Goal: Transaction & Acquisition: Purchase product/service

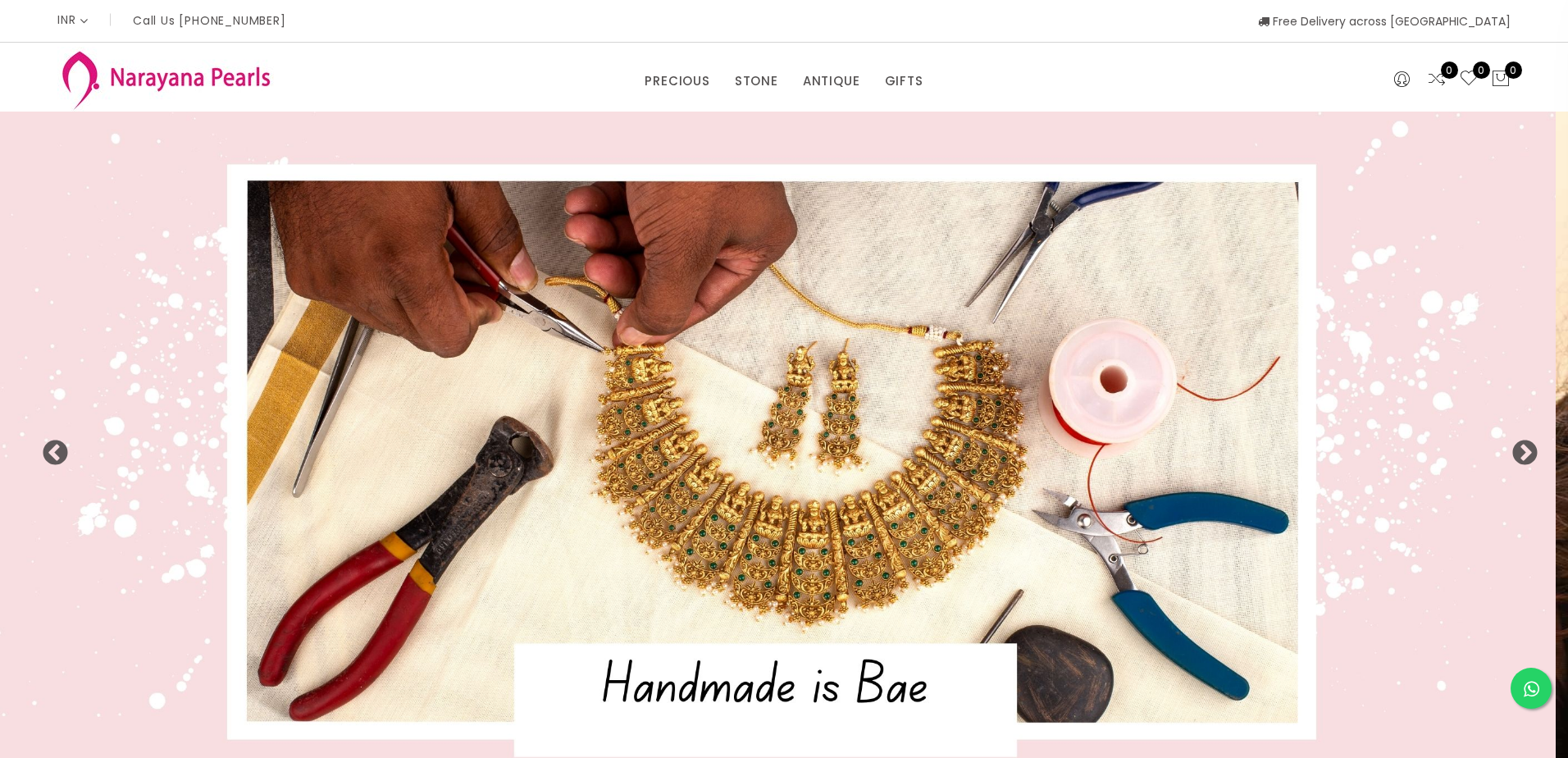
select select "INR"
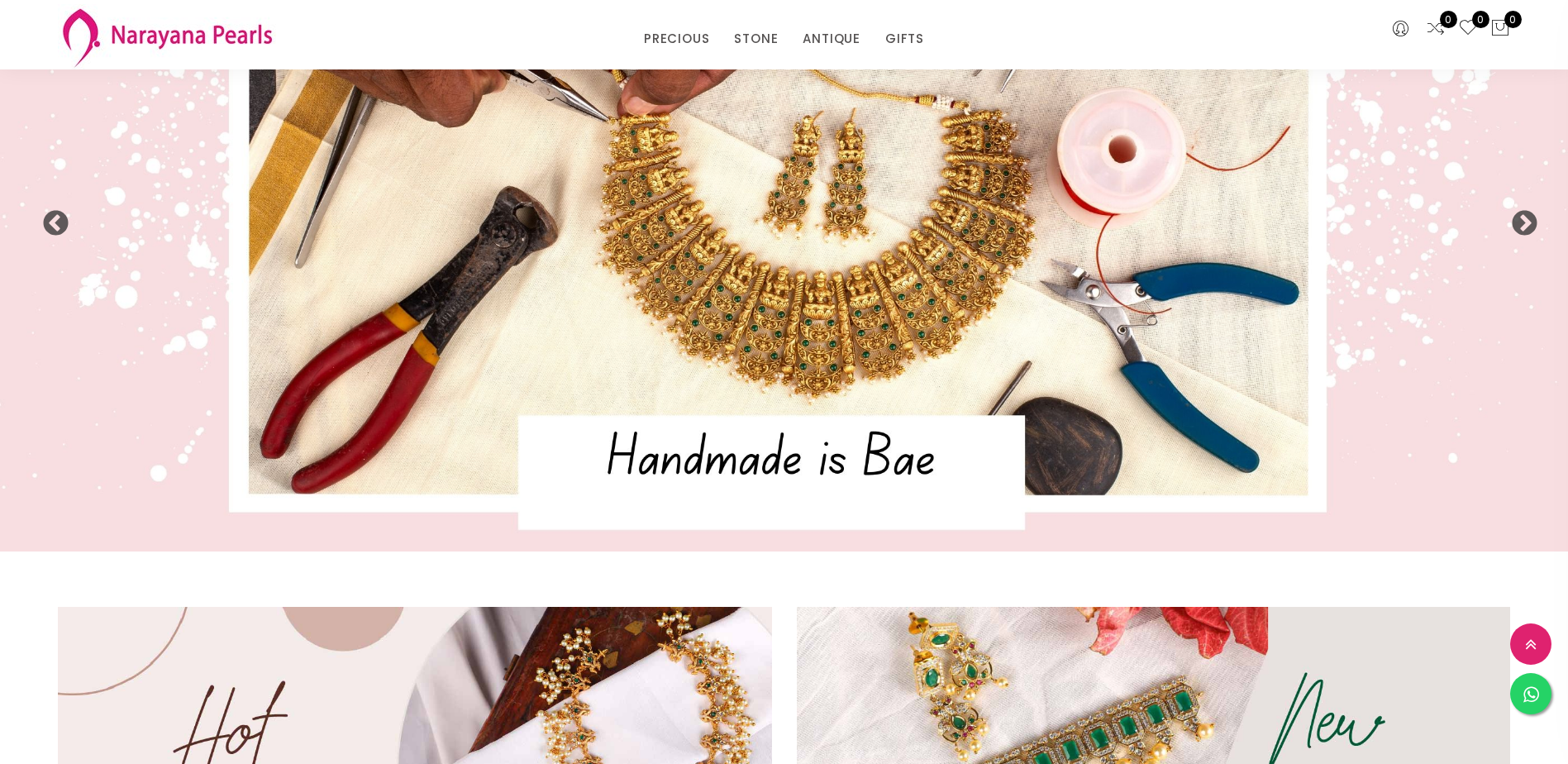
scroll to position [165, 0]
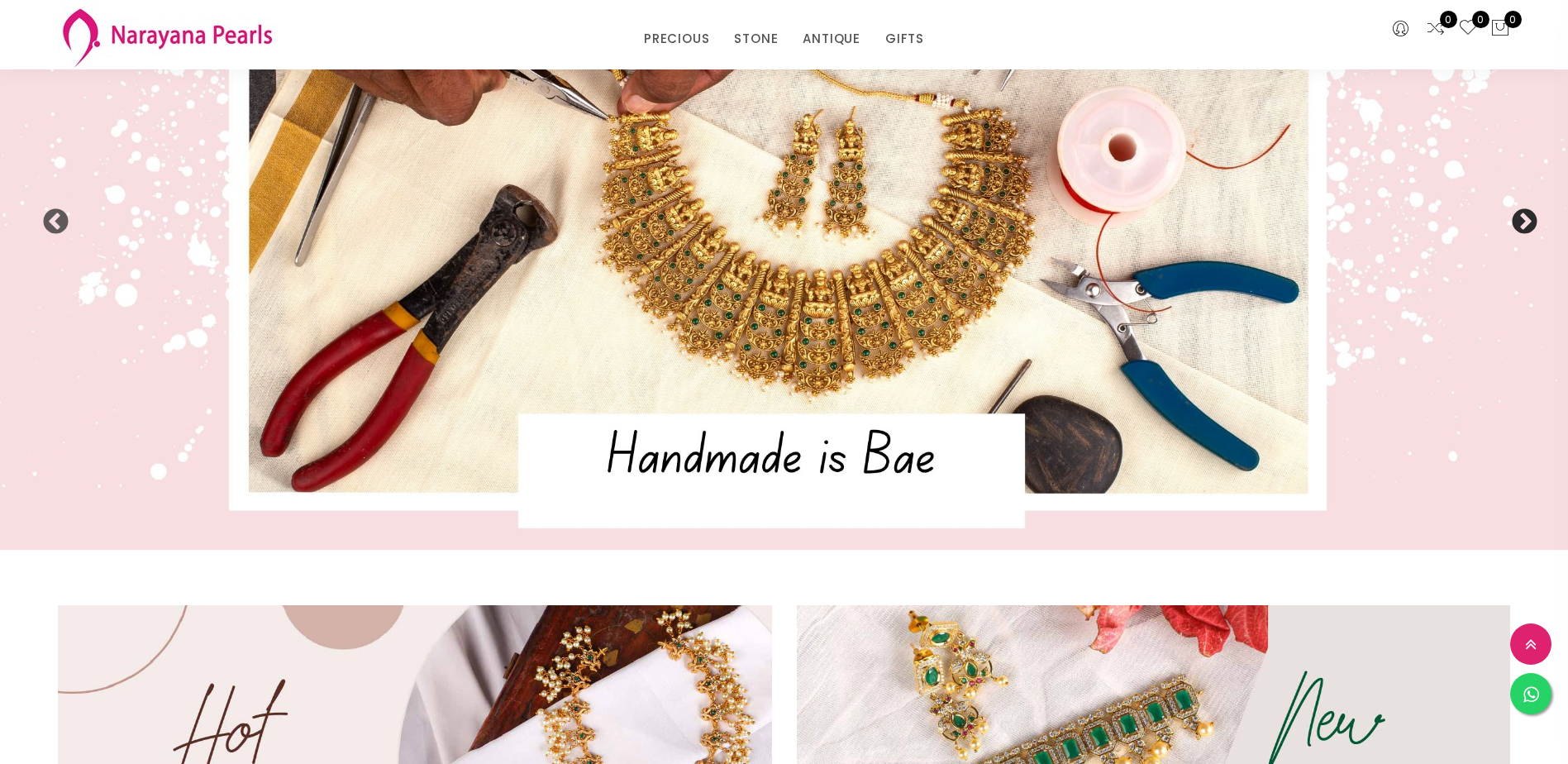
click at [1527, 219] on button "Next" at bounding box center [1519, 217] width 16 height 16
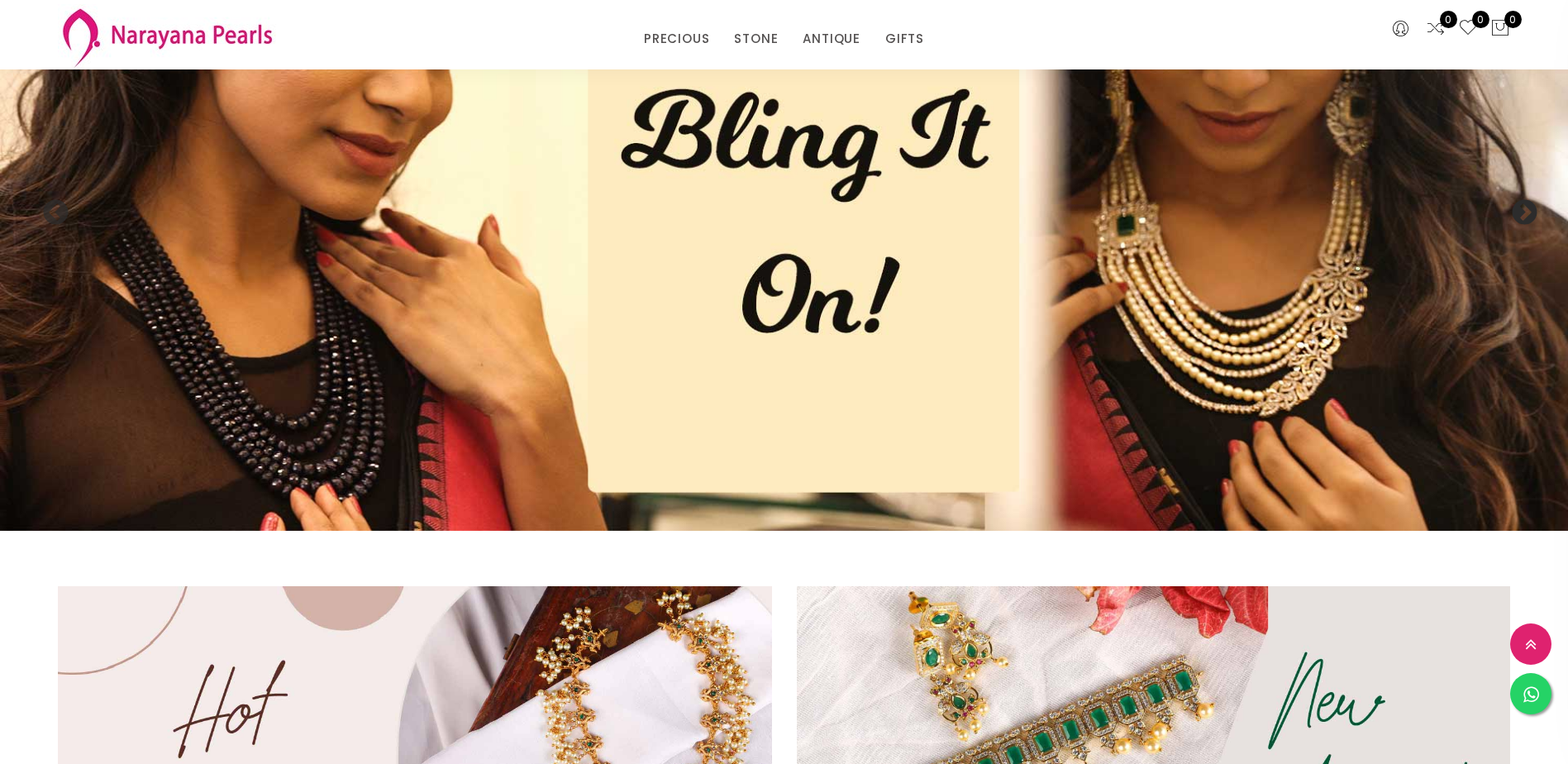
scroll to position [156, 0]
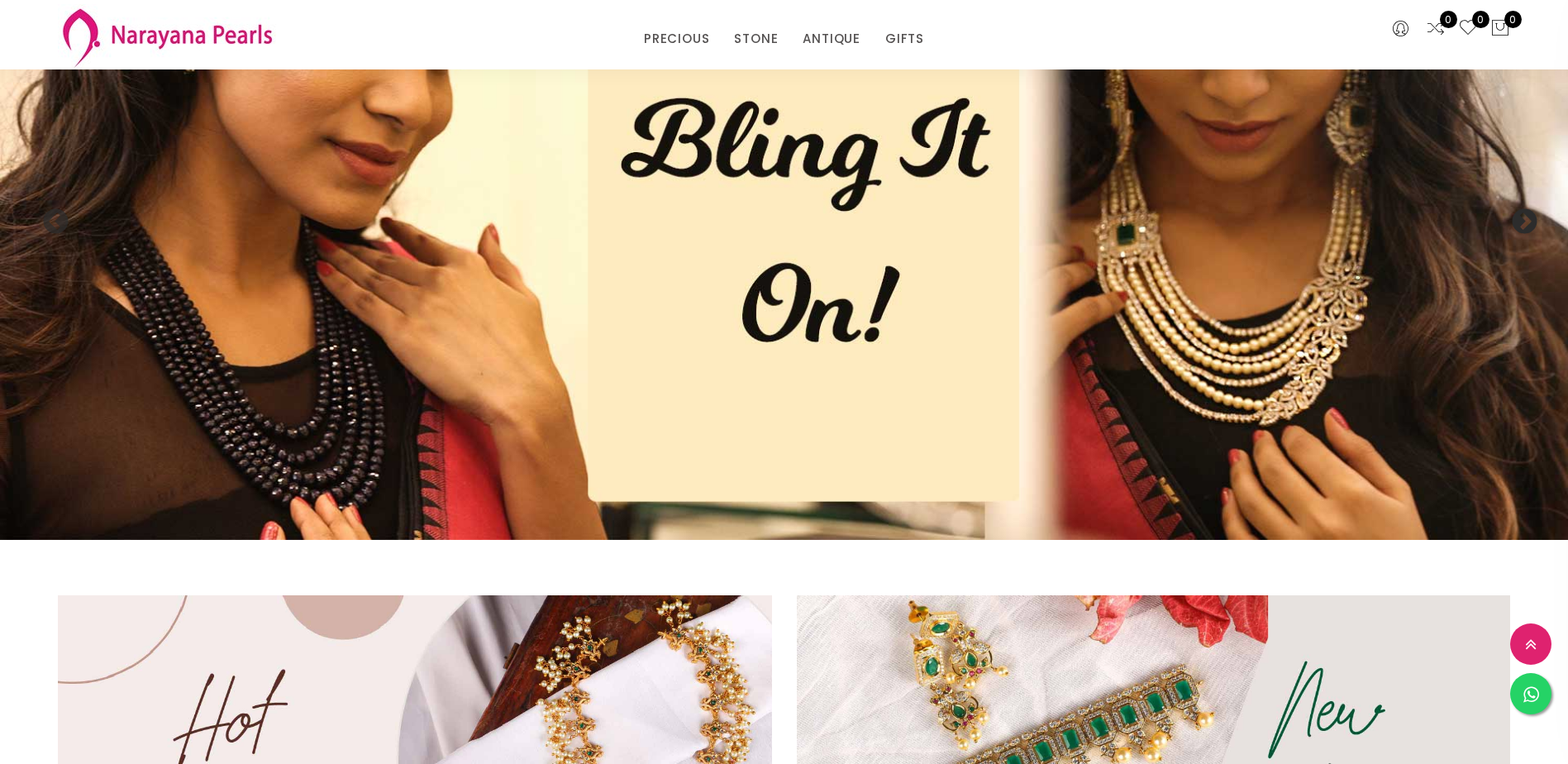
click at [1527, 219] on button "Next" at bounding box center [1519, 217] width 16 height 16
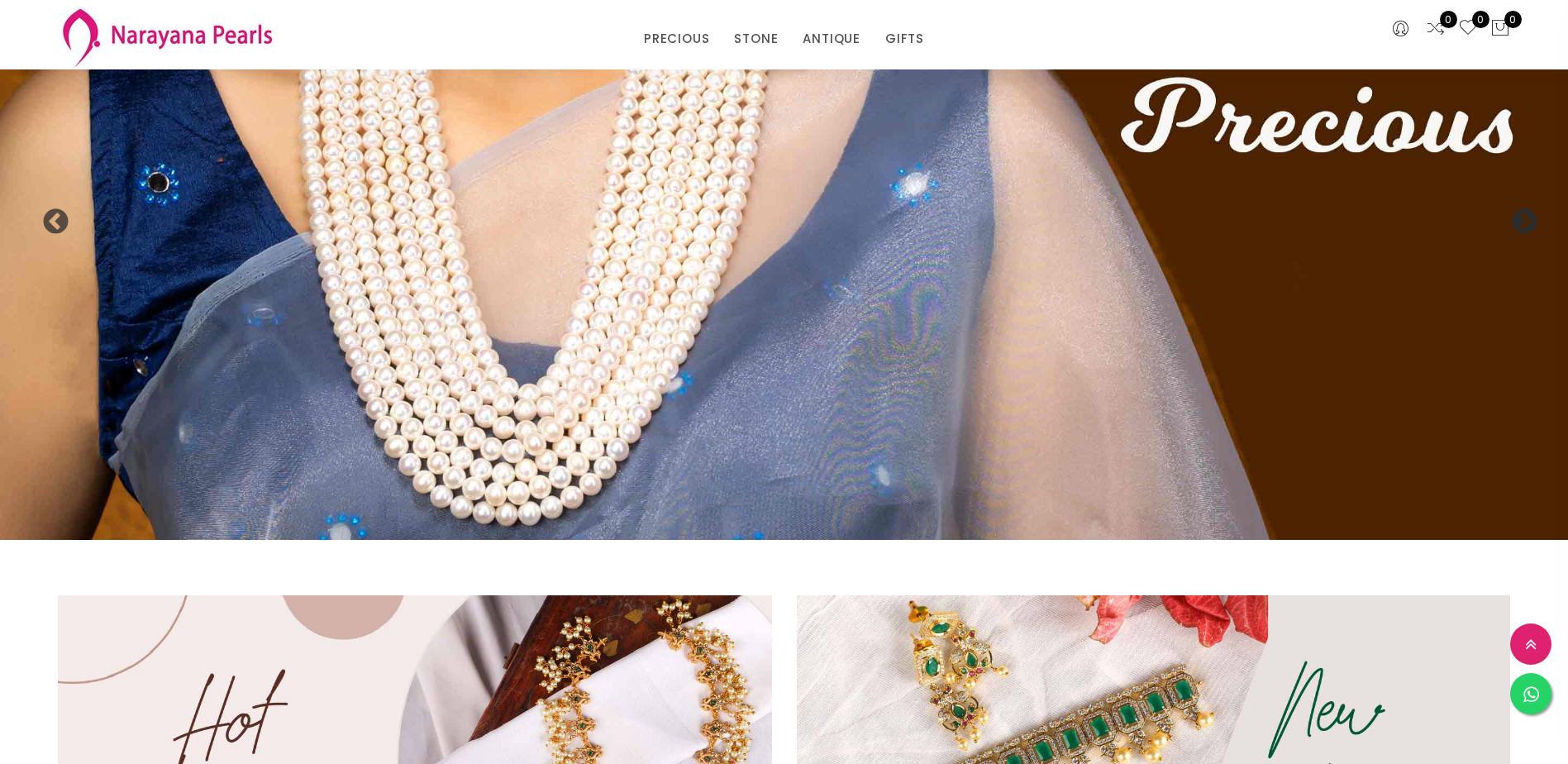
click at [1527, 219] on button "Next" at bounding box center [1519, 217] width 16 height 16
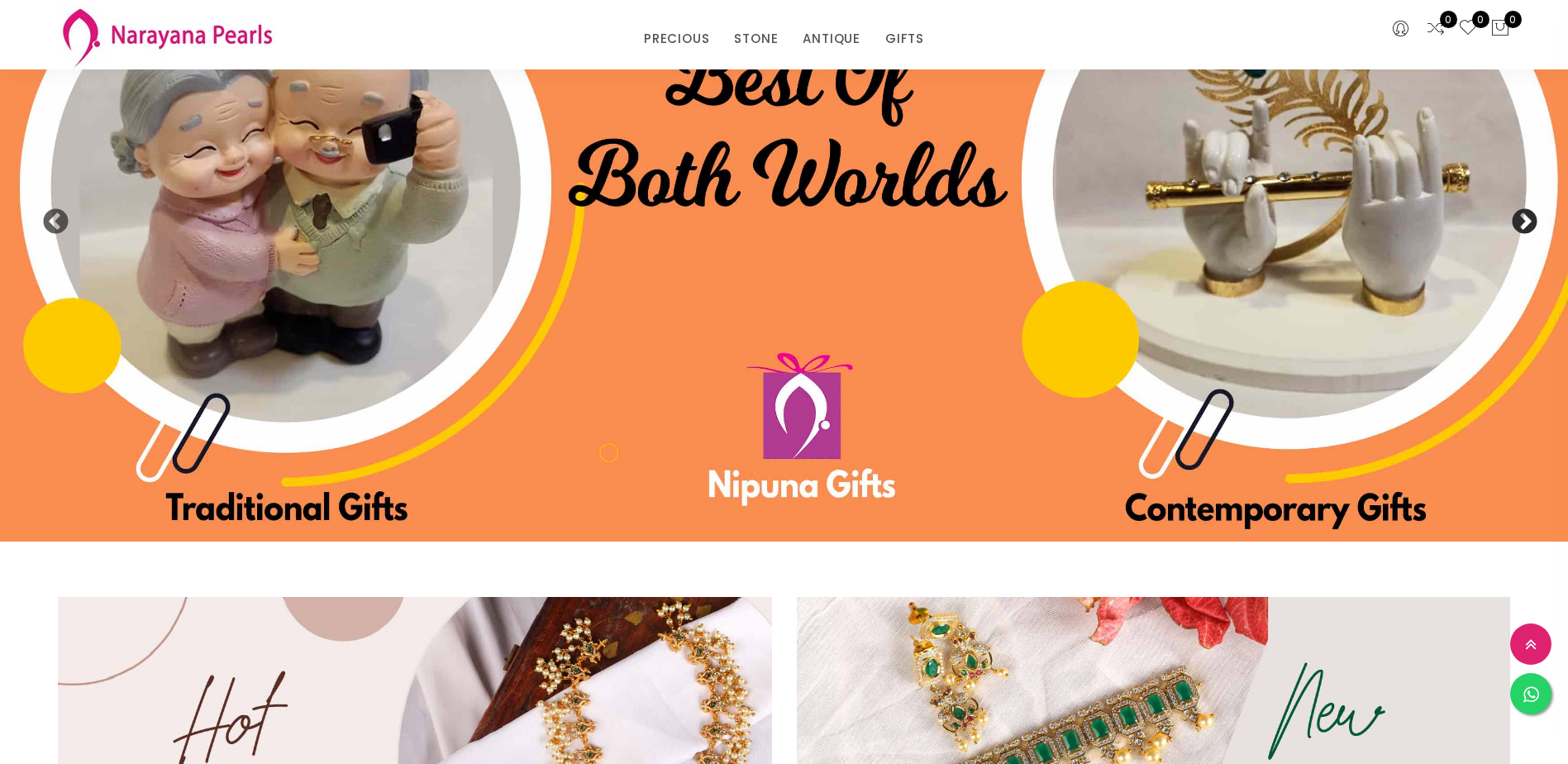
click at [1527, 219] on button "Next" at bounding box center [1519, 217] width 16 height 16
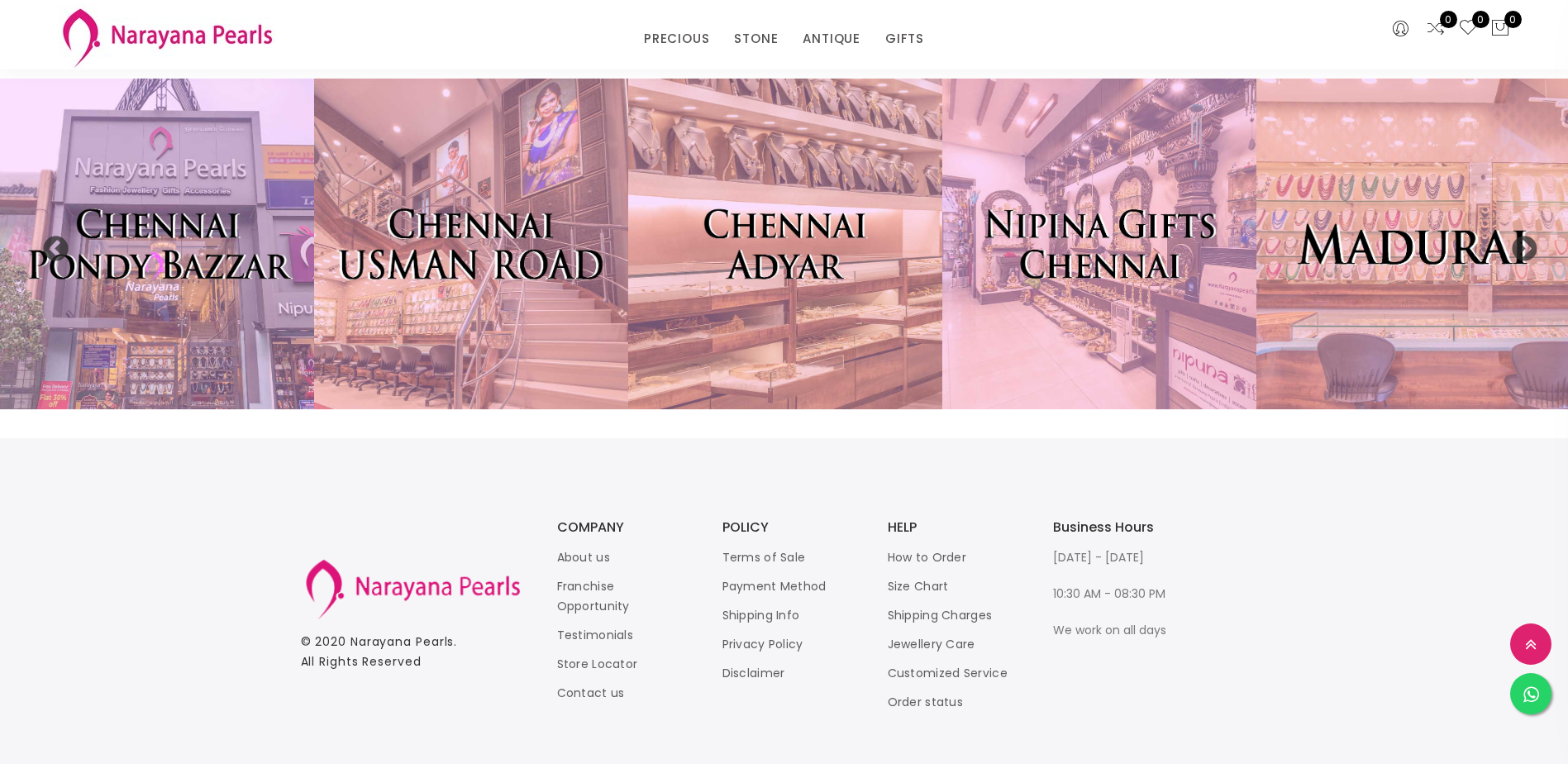
scroll to position [4061, 0]
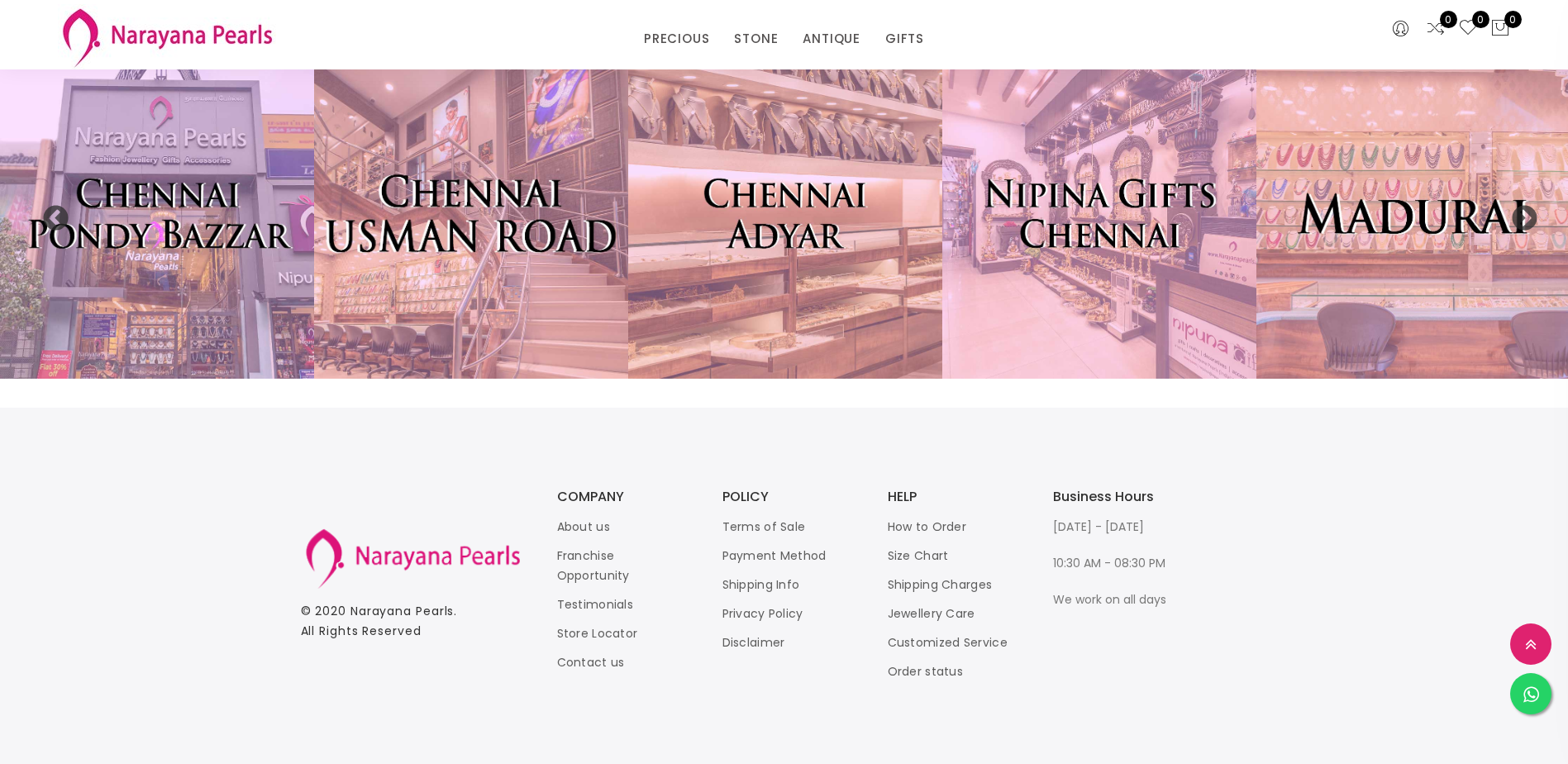
click at [489, 293] on img at bounding box center [471, 213] width 346 height 364
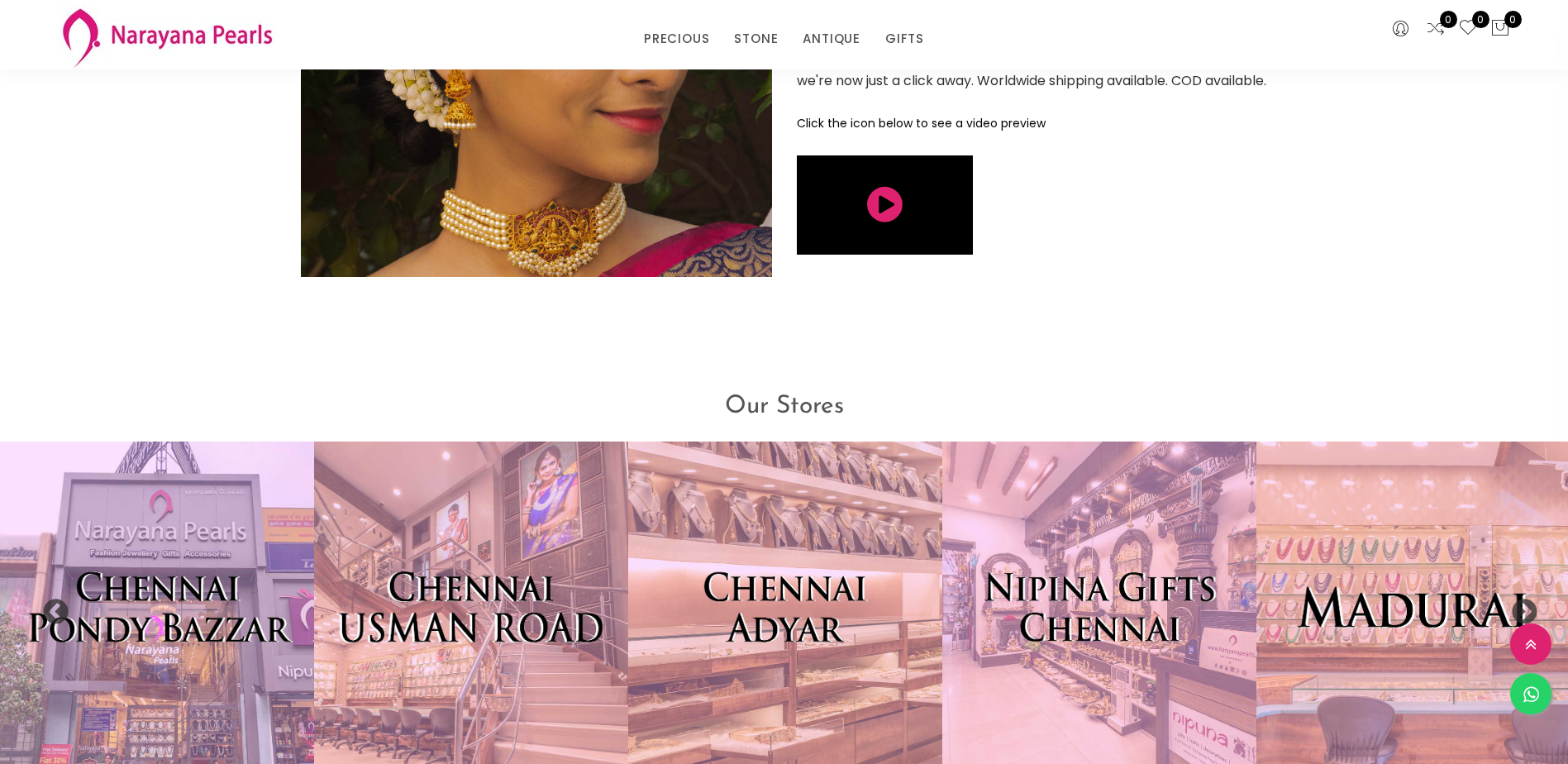
scroll to position [3648, 0]
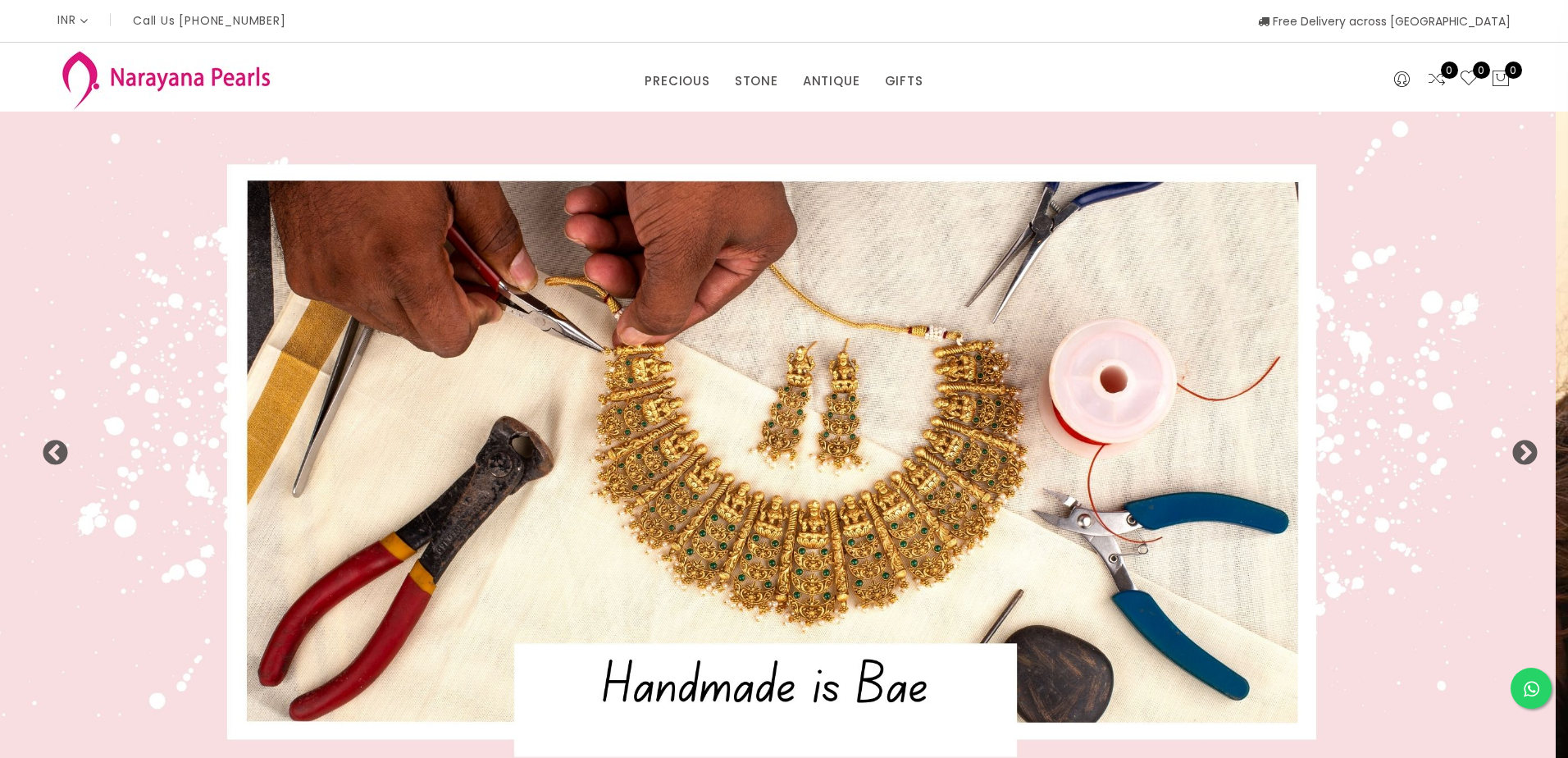
select select "INR"
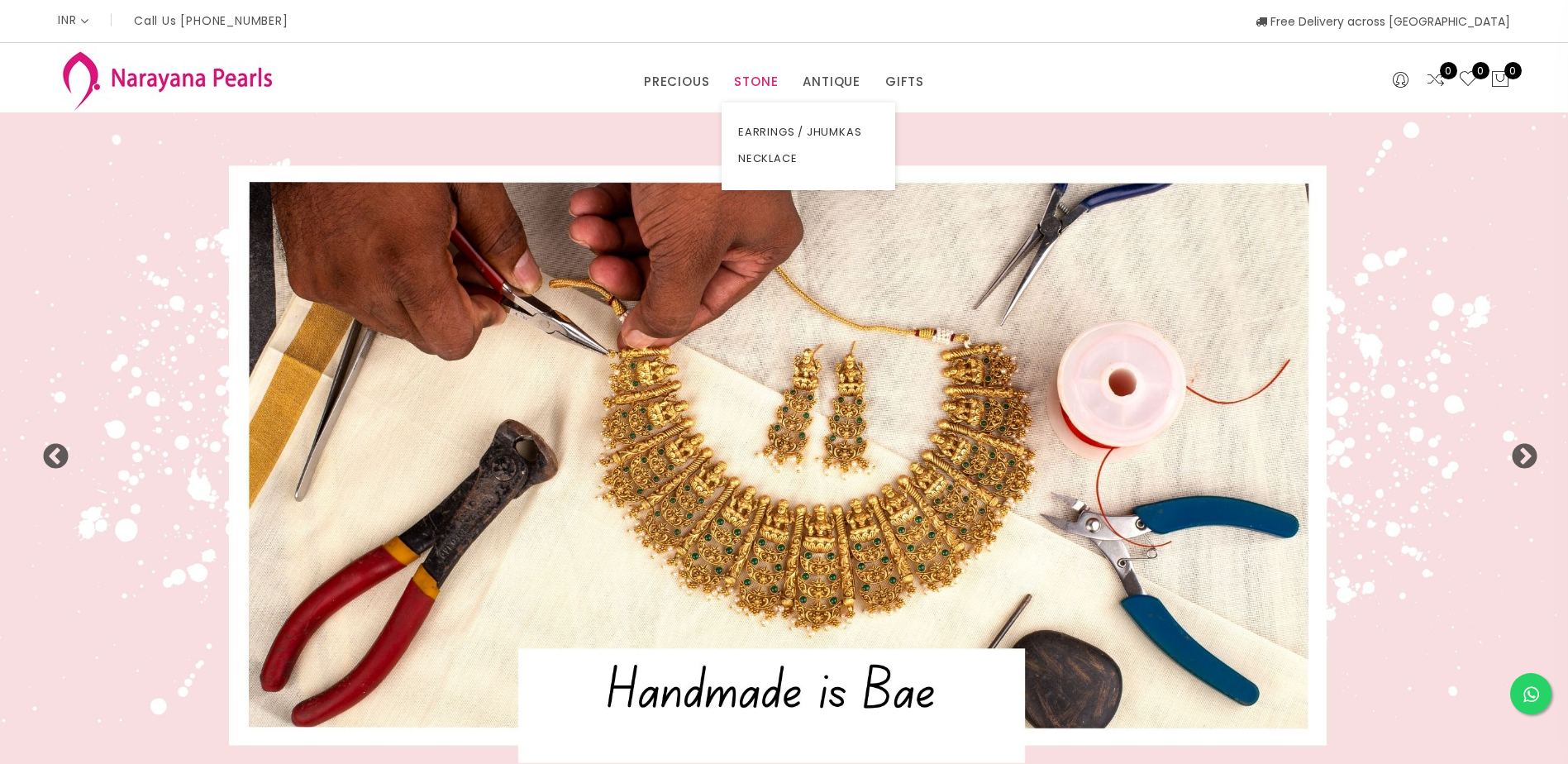
click at [744, 82] on link "STONE" at bounding box center [756, 82] width 44 height 24
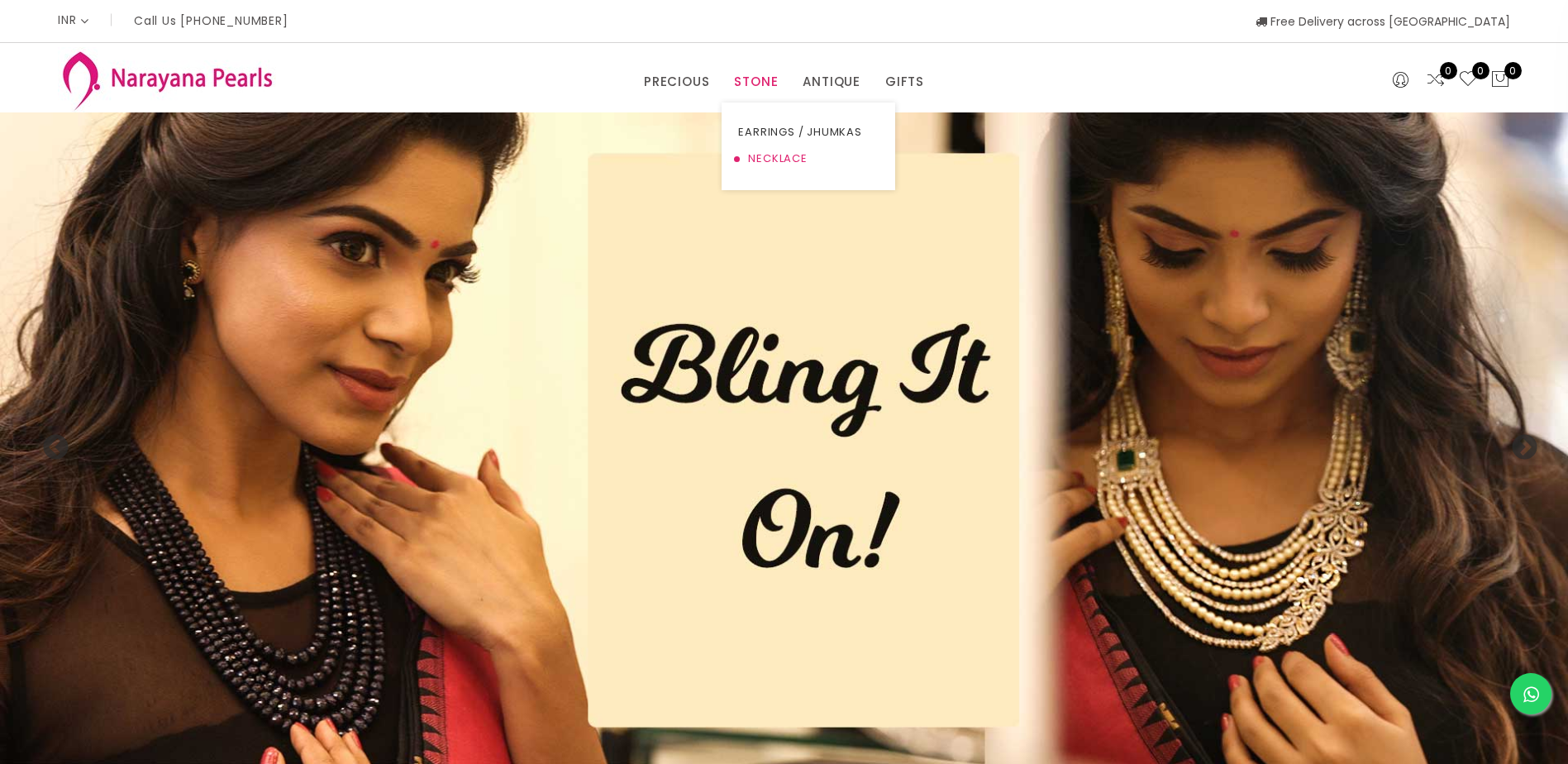
click at [779, 154] on link "NECKLACE" at bounding box center [808, 158] width 141 height 26
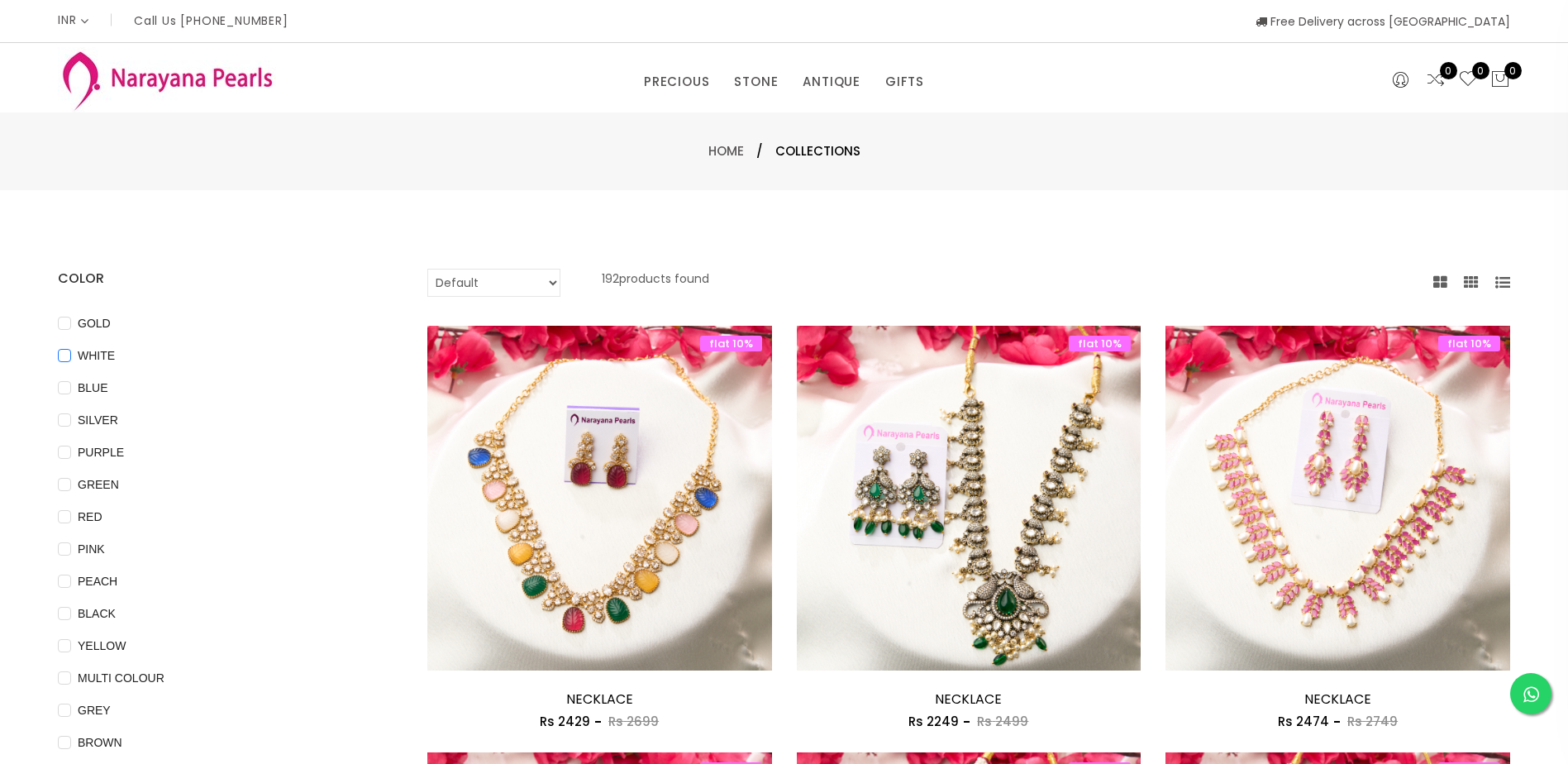
click at [65, 352] on input "WHITE" at bounding box center [64, 367] width 14 height 37
checkbox input "true"
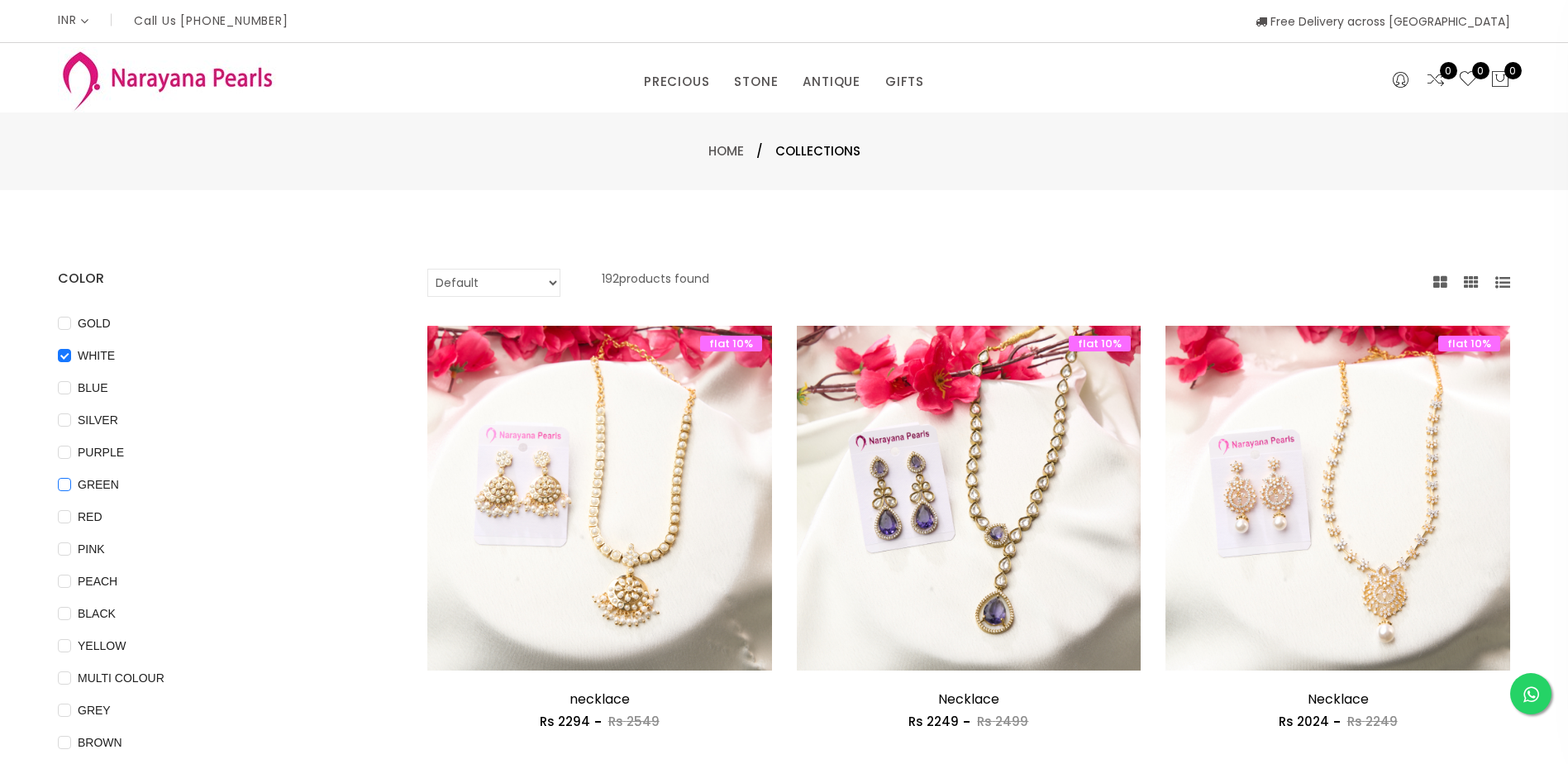
click at [64, 486] on input "GREEN" at bounding box center [64, 496] width 14 height 37
checkbox input "true"
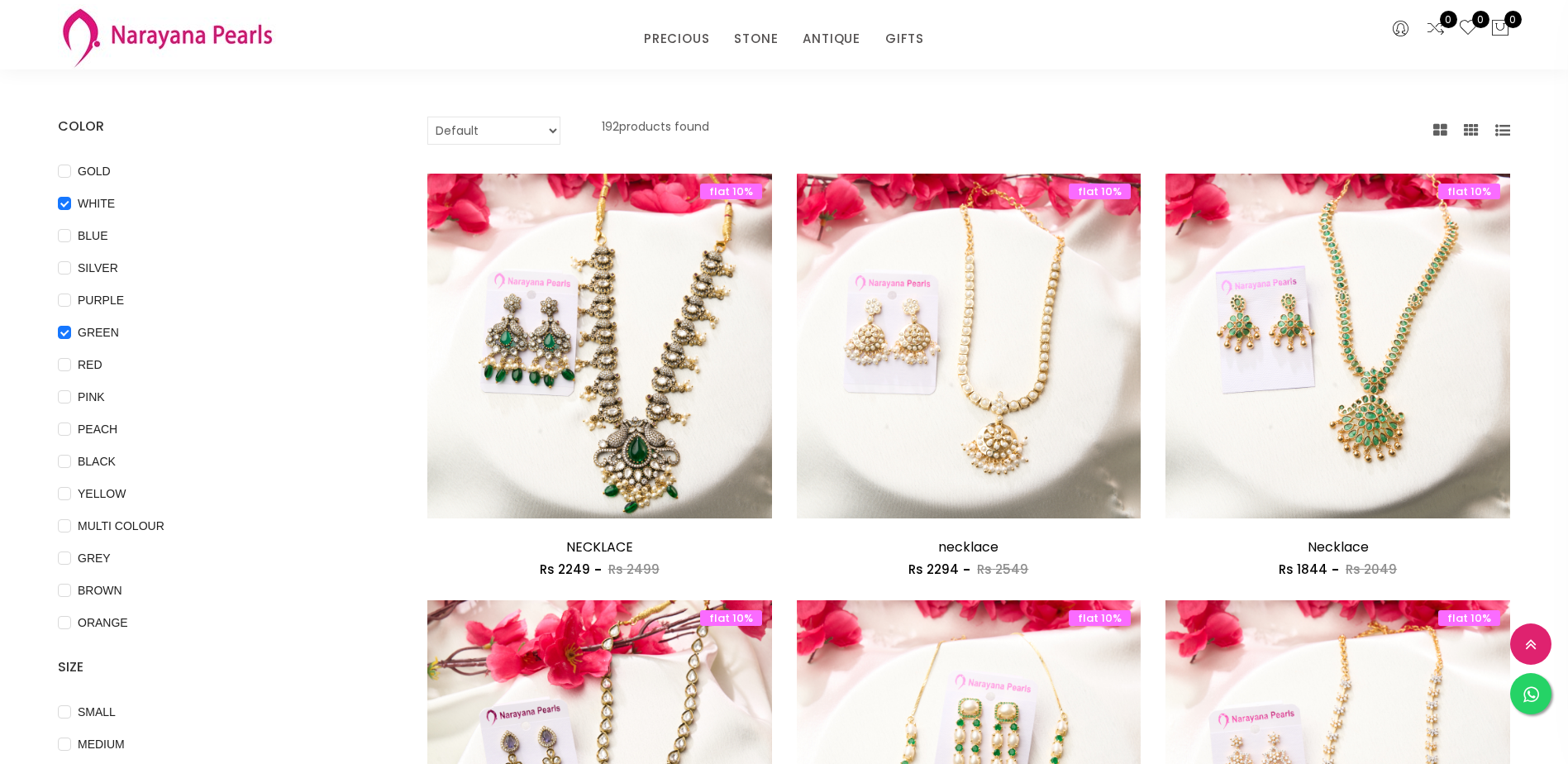
scroll to position [165, 0]
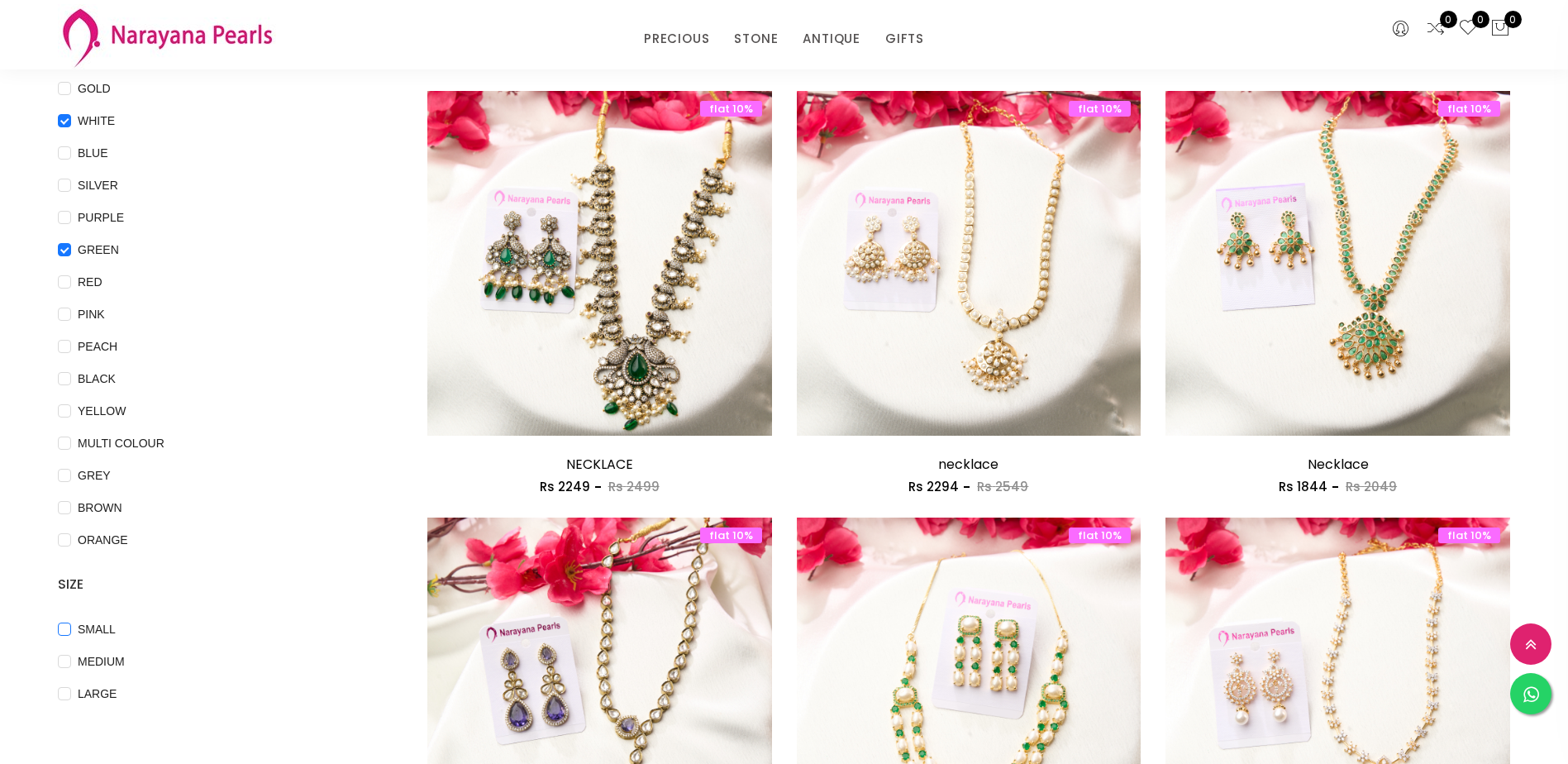
click at [66, 628] on input "SMALL" at bounding box center [64, 641] width 14 height 37
checkbox input "true"
click at [69, 691] on input "LARGE" at bounding box center [64, 705] width 14 height 37
checkbox input "true"
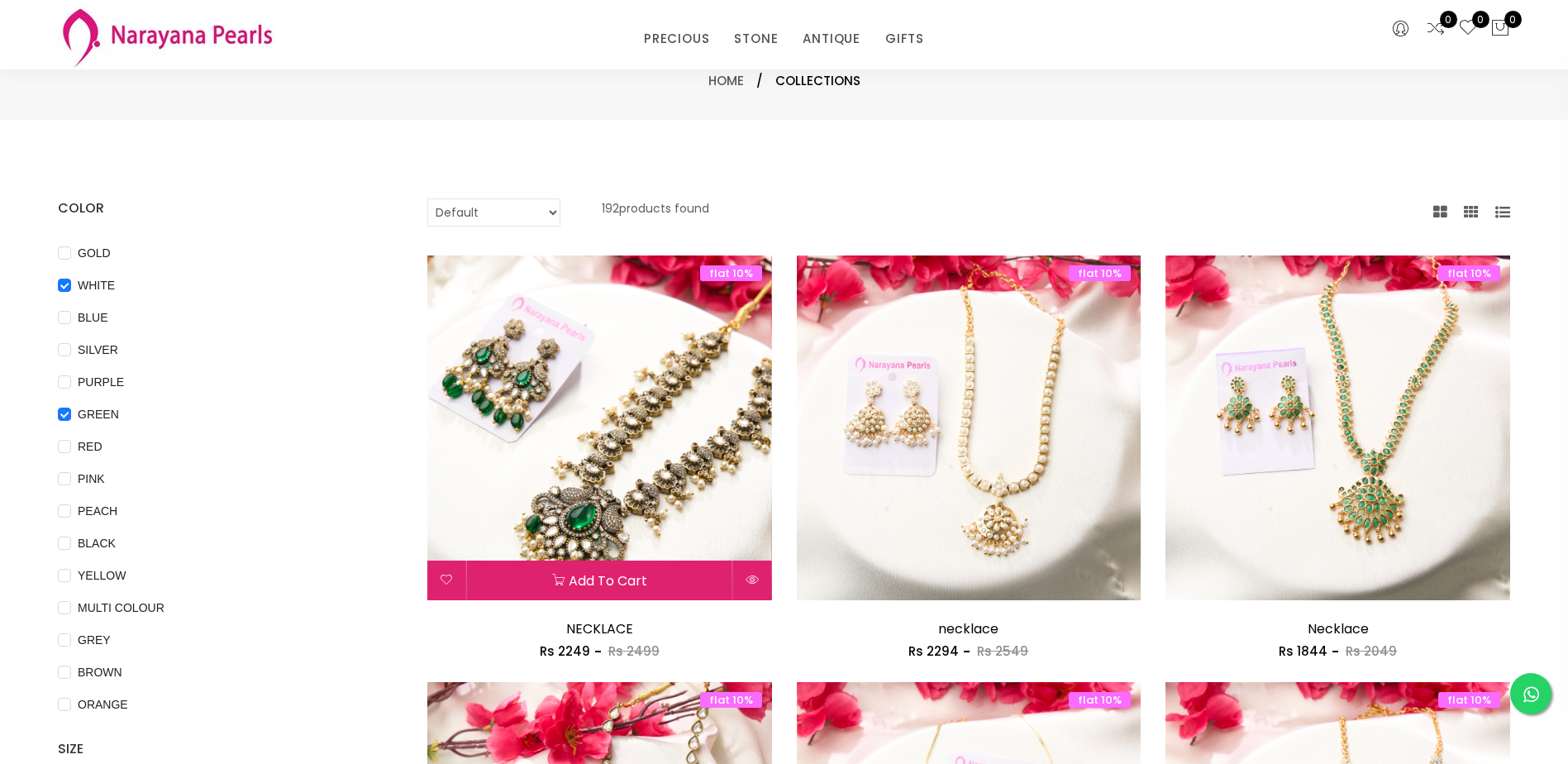
scroll to position [0, 0]
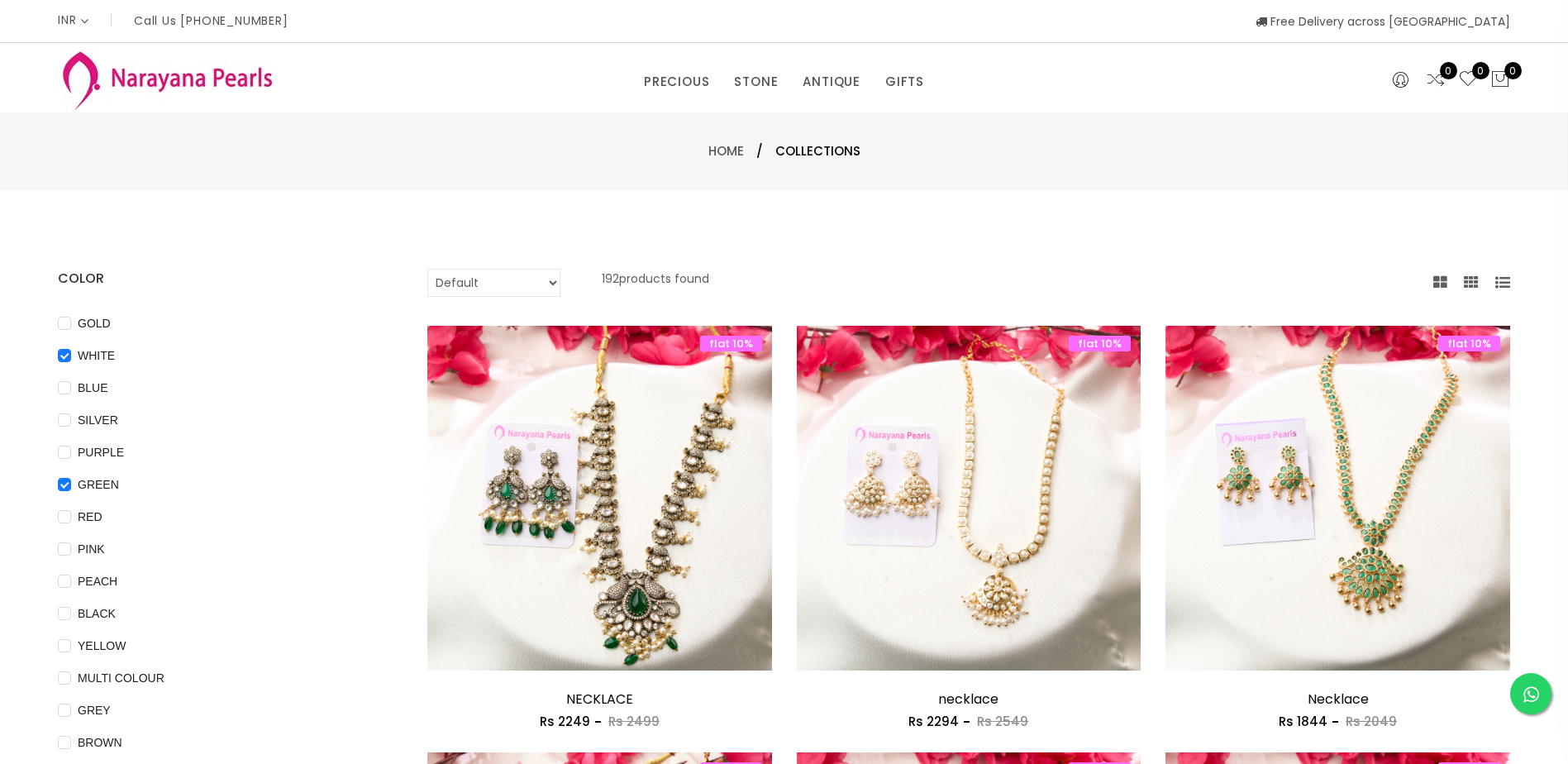
click at [1475, 279] on icon at bounding box center [1472, 282] width 15 height 15
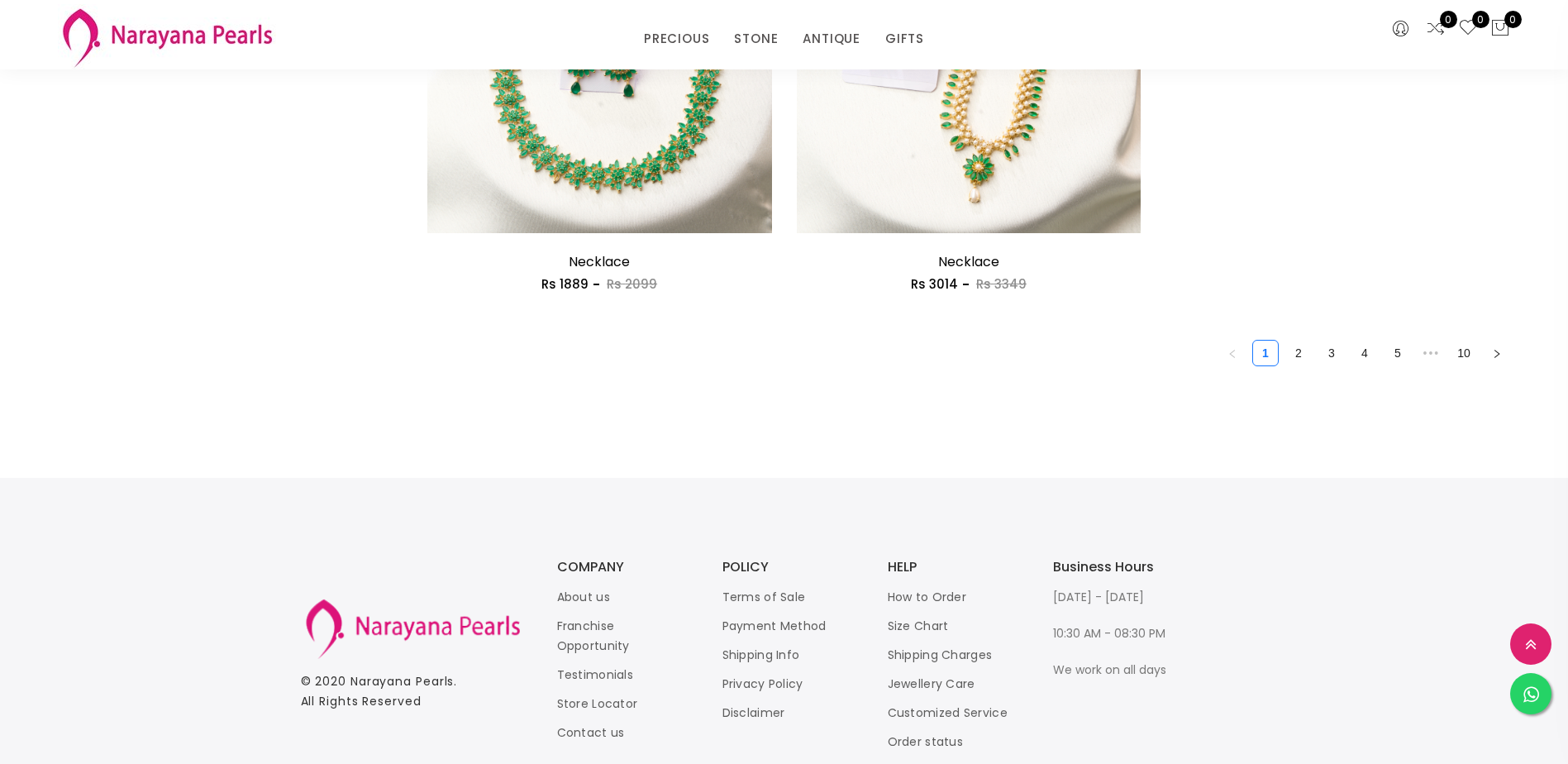
scroll to position [1240, 0]
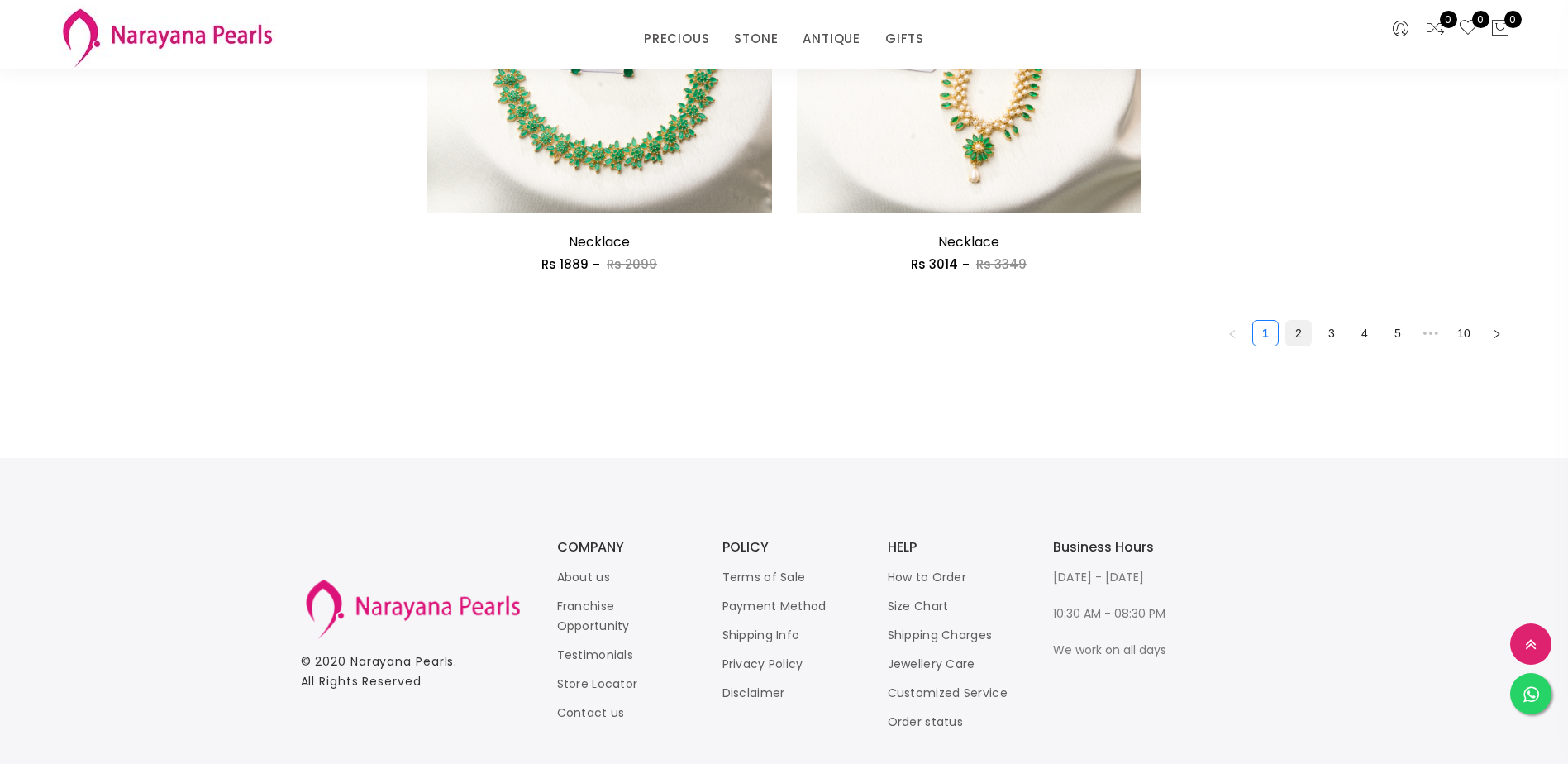
click at [1295, 337] on link "2" at bounding box center [1298, 333] width 24 height 24
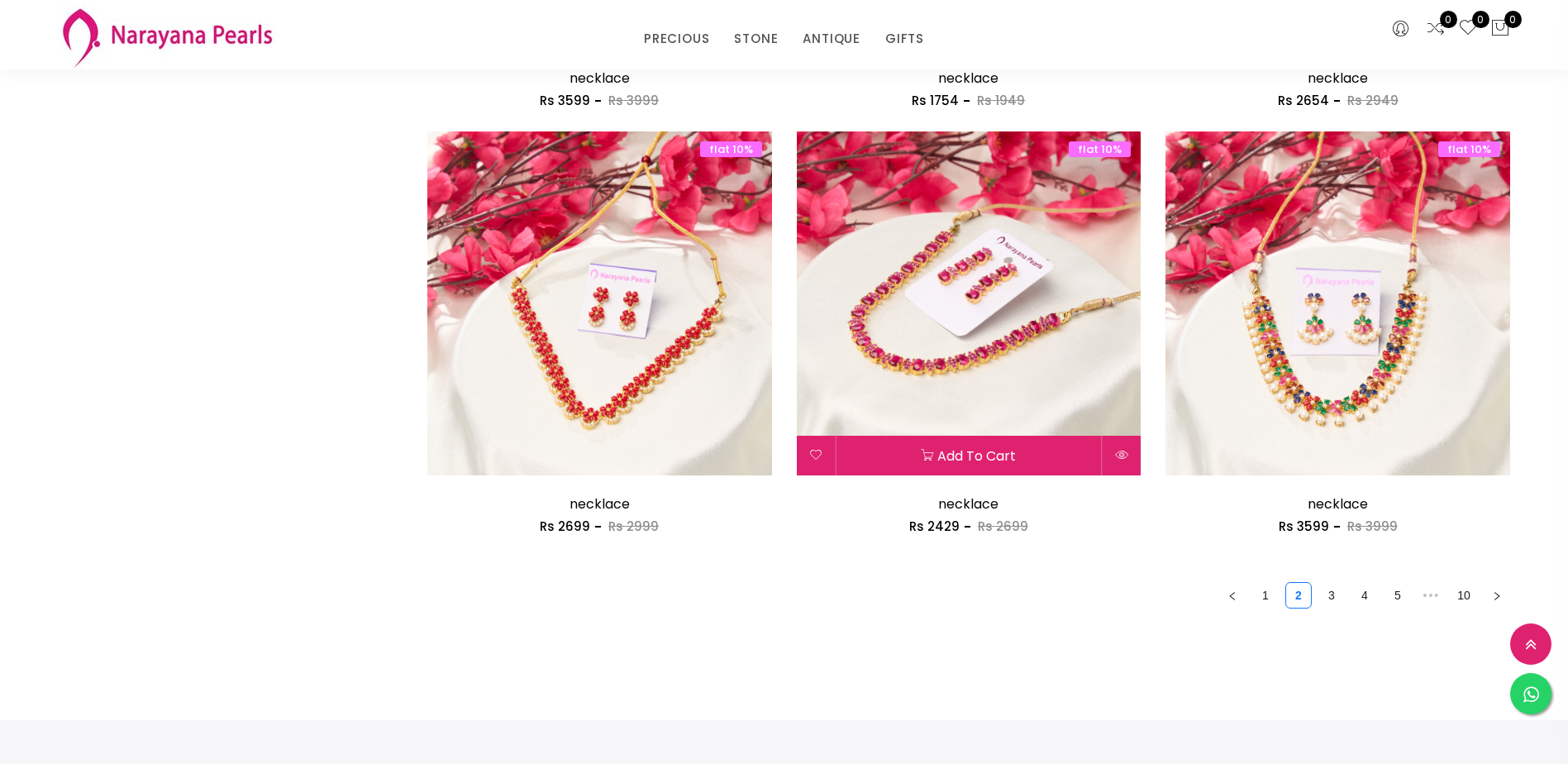
scroll to position [2728, 0]
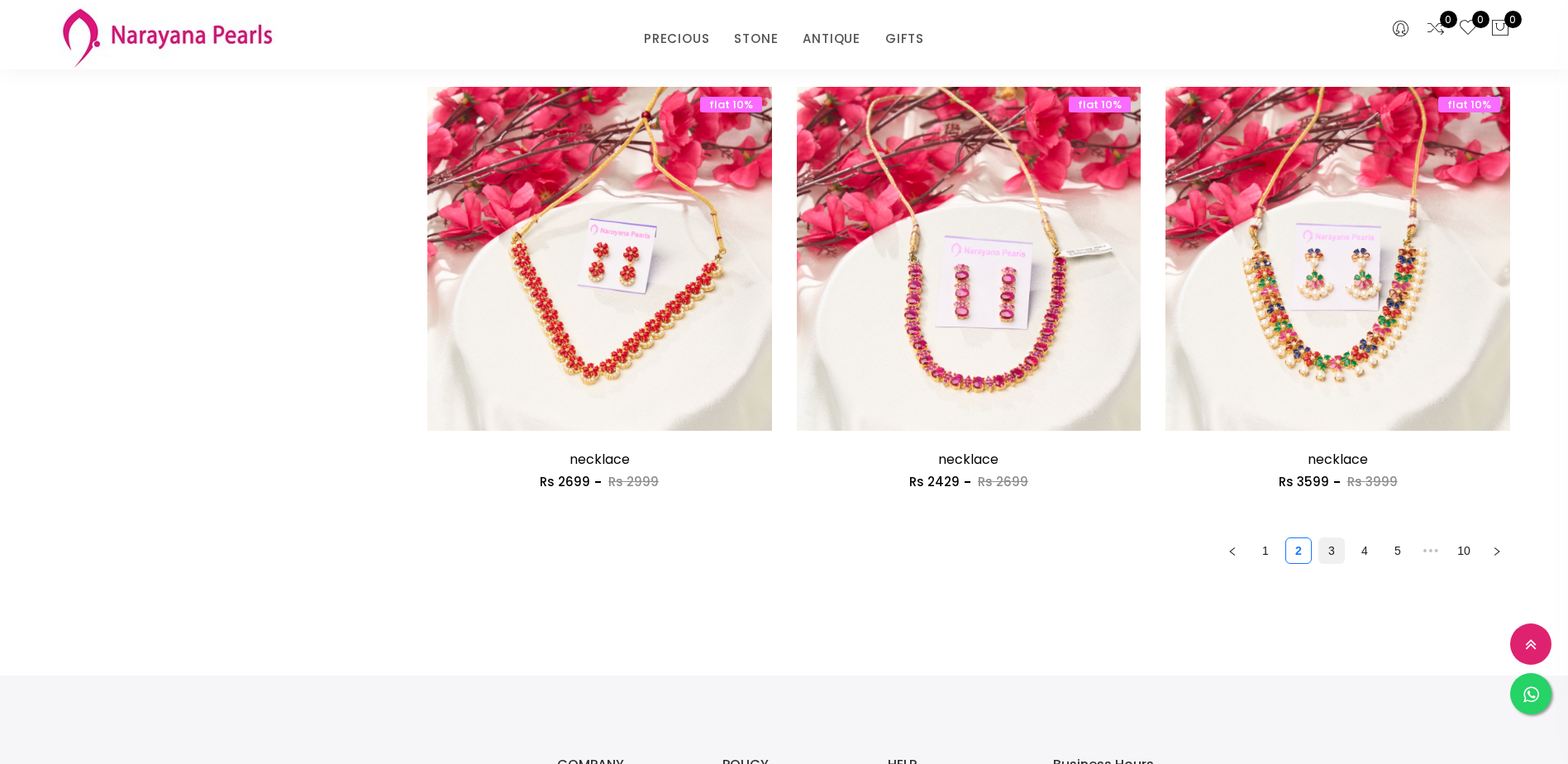
click at [1342, 552] on link "3" at bounding box center [1331, 550] width 24 height 24
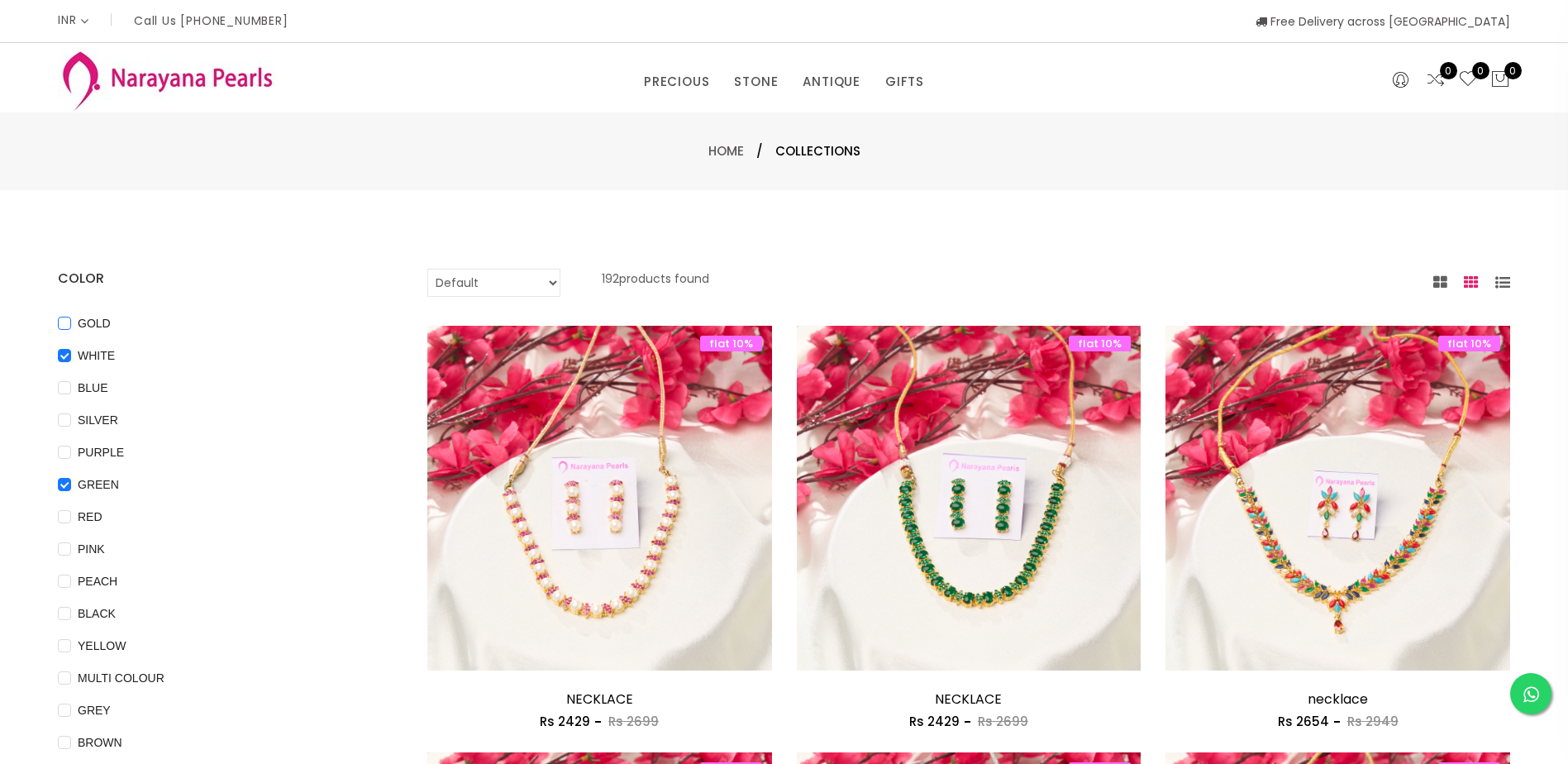
drag, startPoint x: 69, startPoint y: 324, endPoint x: 66, endPoint y: 342, distance: 18.2
click at [69, 327] on input "GOLD" at bounding box center [64, 335] width 14 height 37
checkbox input "true"
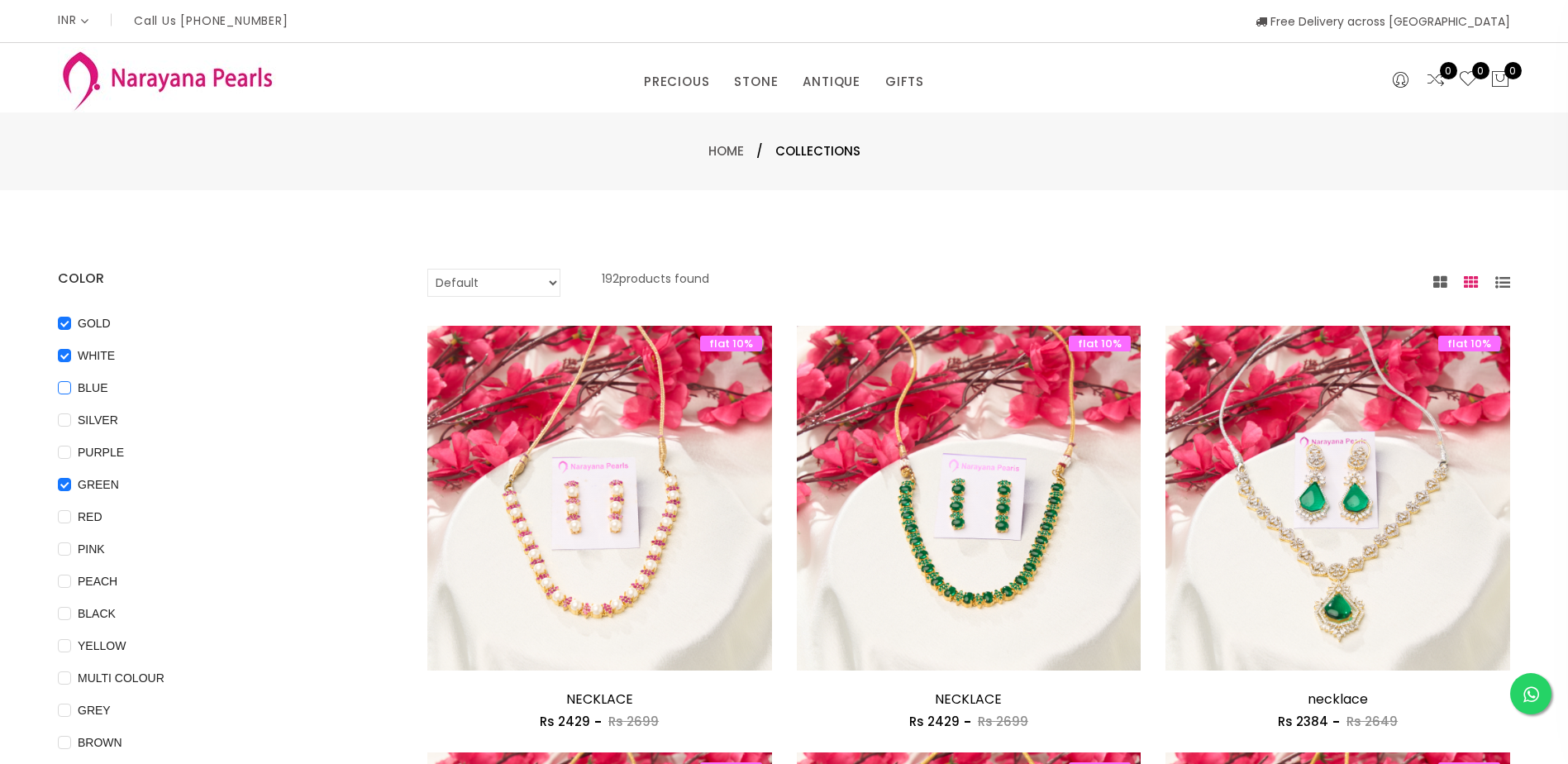
click at [74, 389] on span "BLUE" at bounding box center [93, 387] width 44 height 18
click at [71, 389] on input "BLUE" at bounding box center [64, 399] width 14 height 37
checkbox input "true"
click at [75, 416] on span "SILVER" at bounding box center [97, 420] width 54 height 18
click at [71, 416] on input "SILVER" at bounding box center [64, 432] width 14 height 37
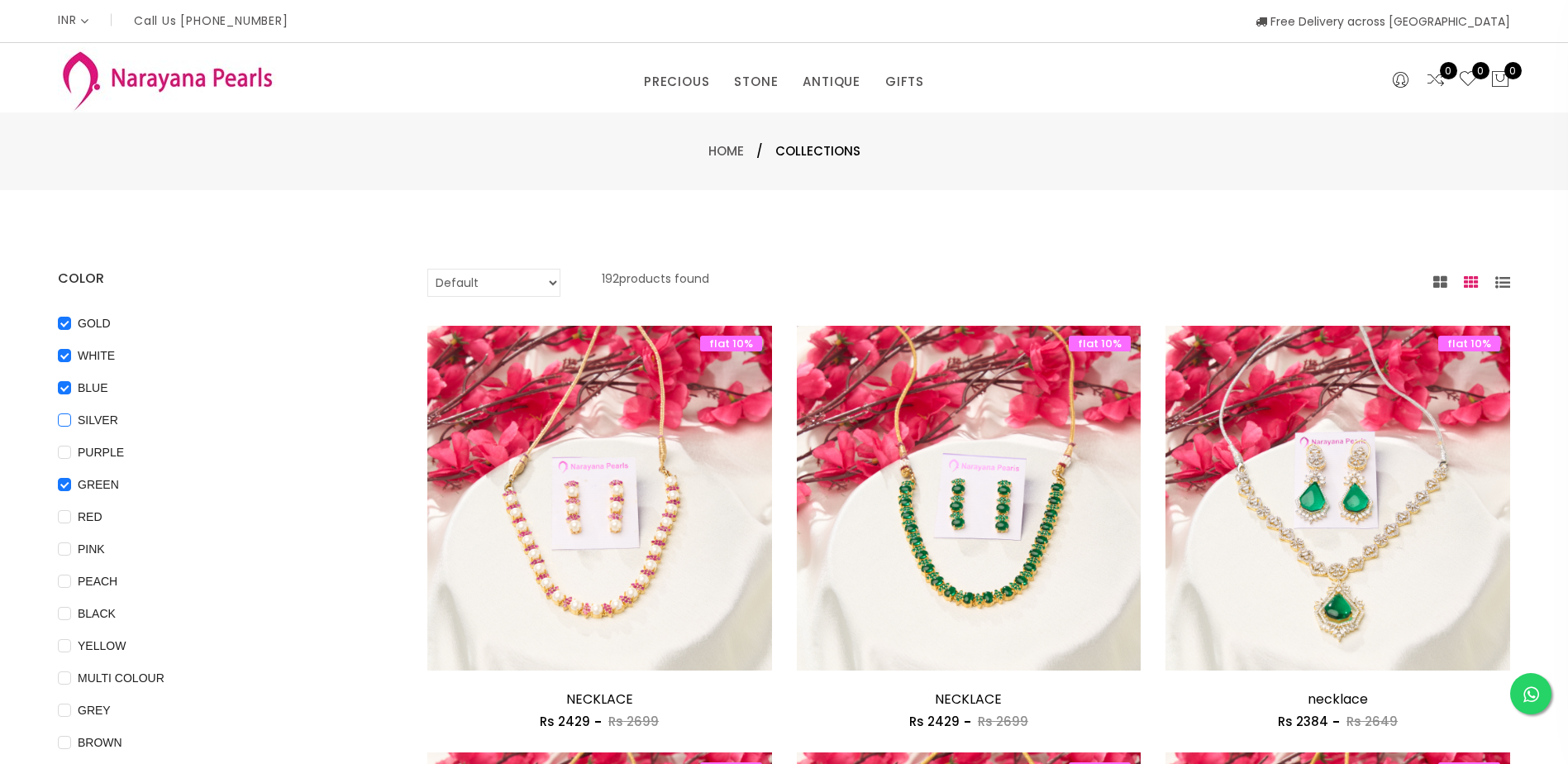
checkbox input "true"
click at [90, 444] on span "PURPLE" at bounding box center [101, 452] width 60 height 18
click at [71, 446] on input "PURPLE" at bounding box center [64, 464] width 14 height 37
checkbox input "true"
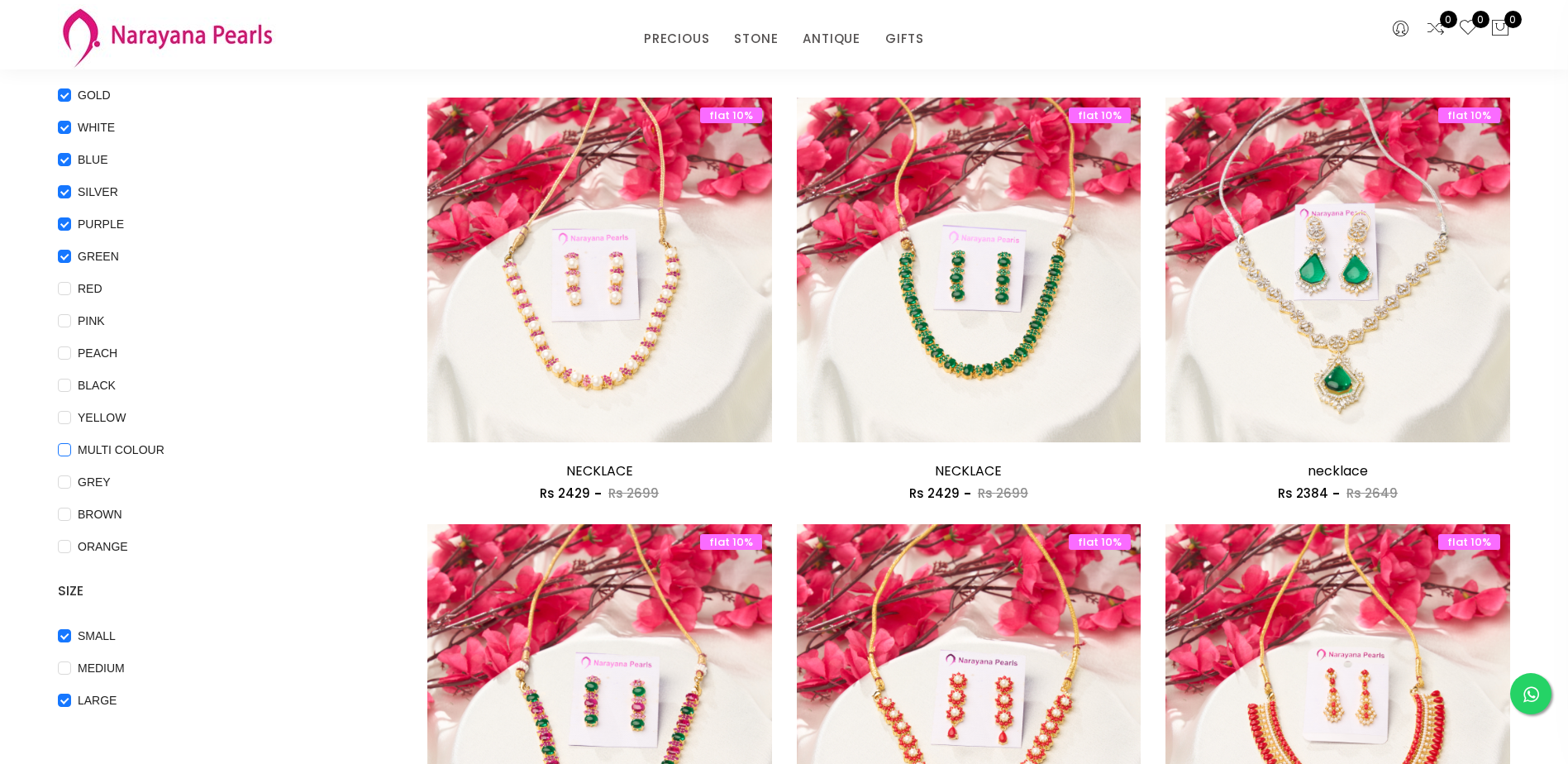
scroll to position [165, 0]
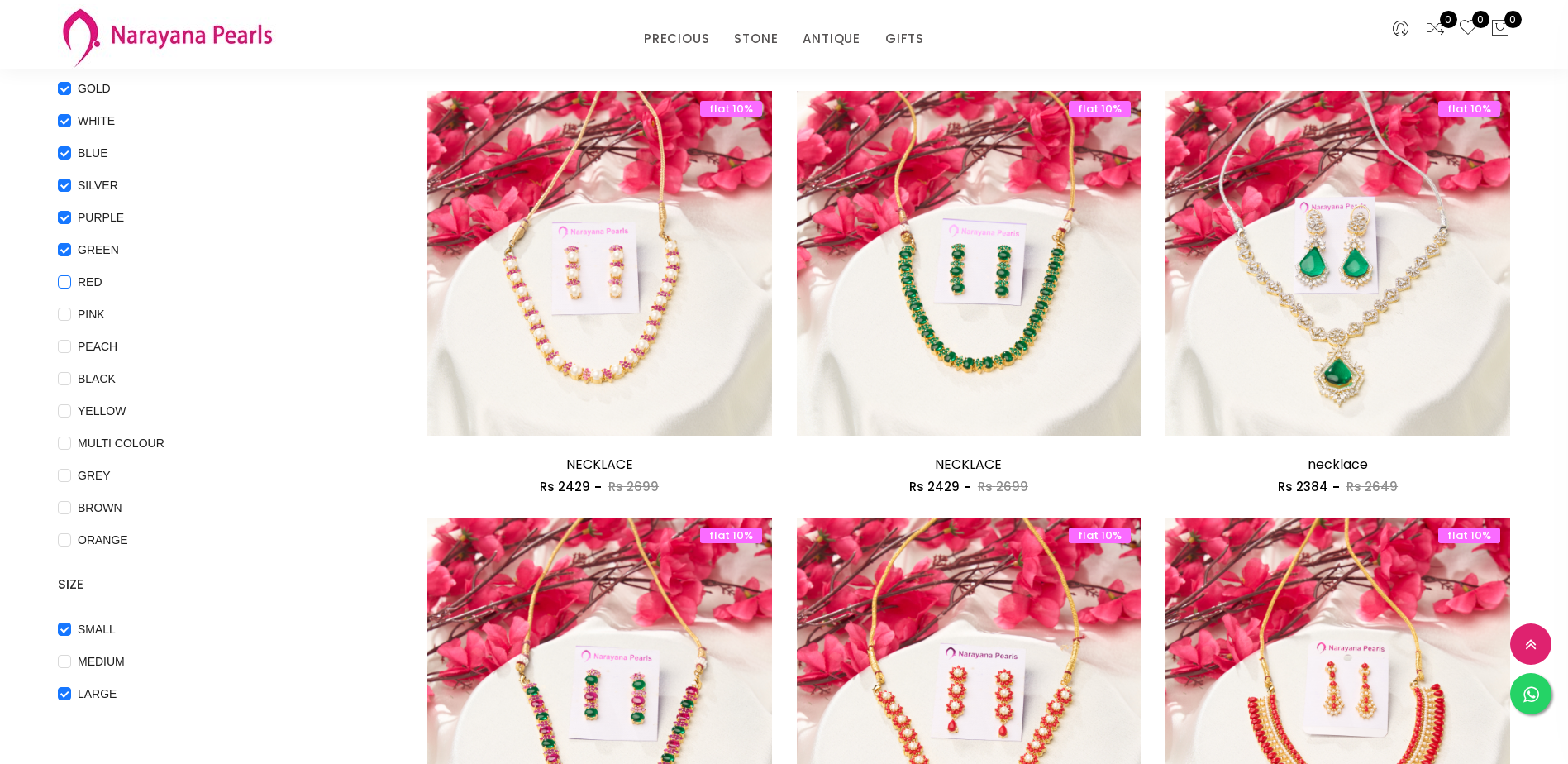
click at [81, 282] on span "RED" at bounding box center [90, 282] width 38 height 18
click at [71, 282] on input "RED" at bounding box center [64, 293] width 14 height 37
checkbox input "true"
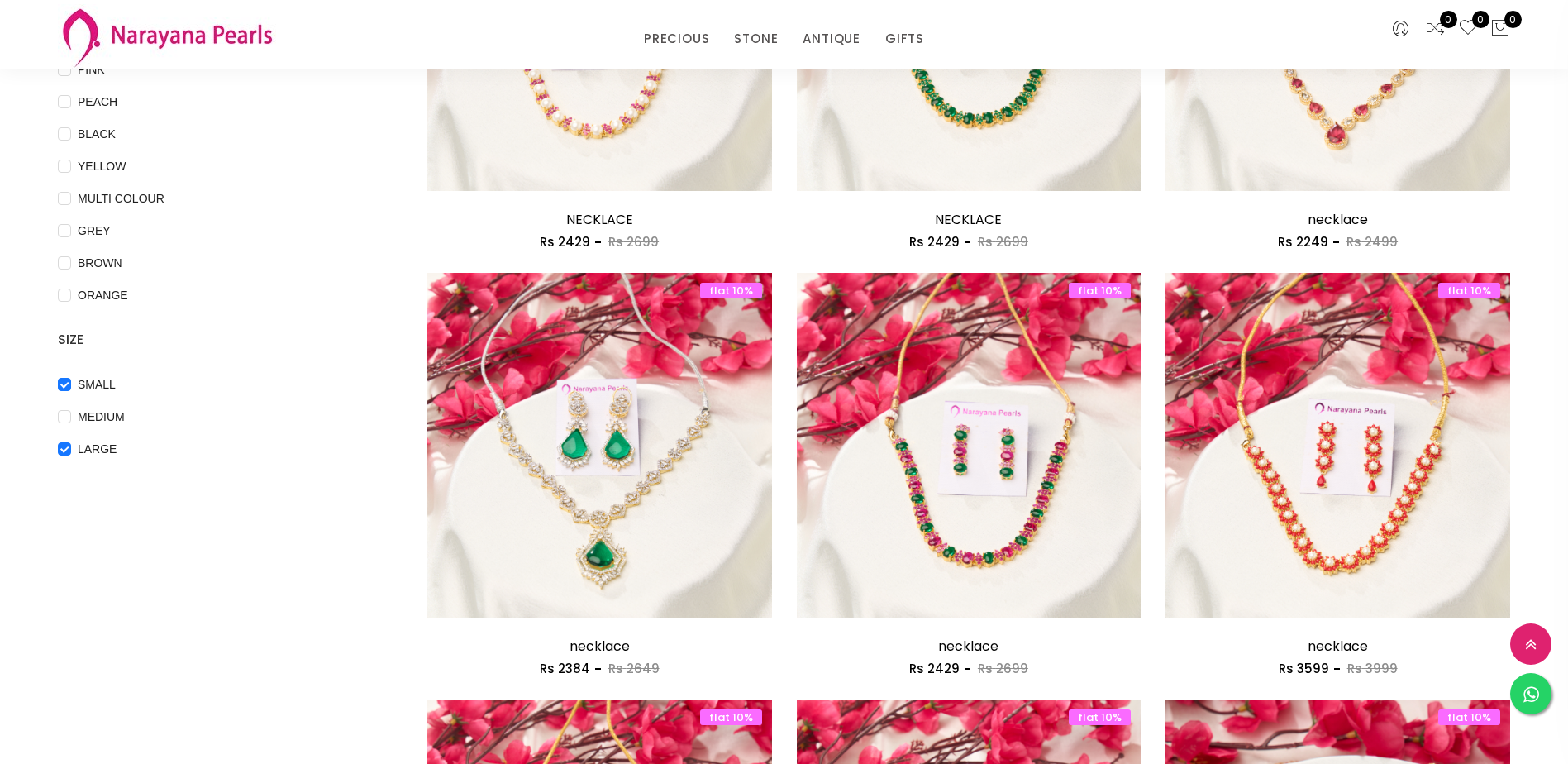
scroll to position [414, 0]
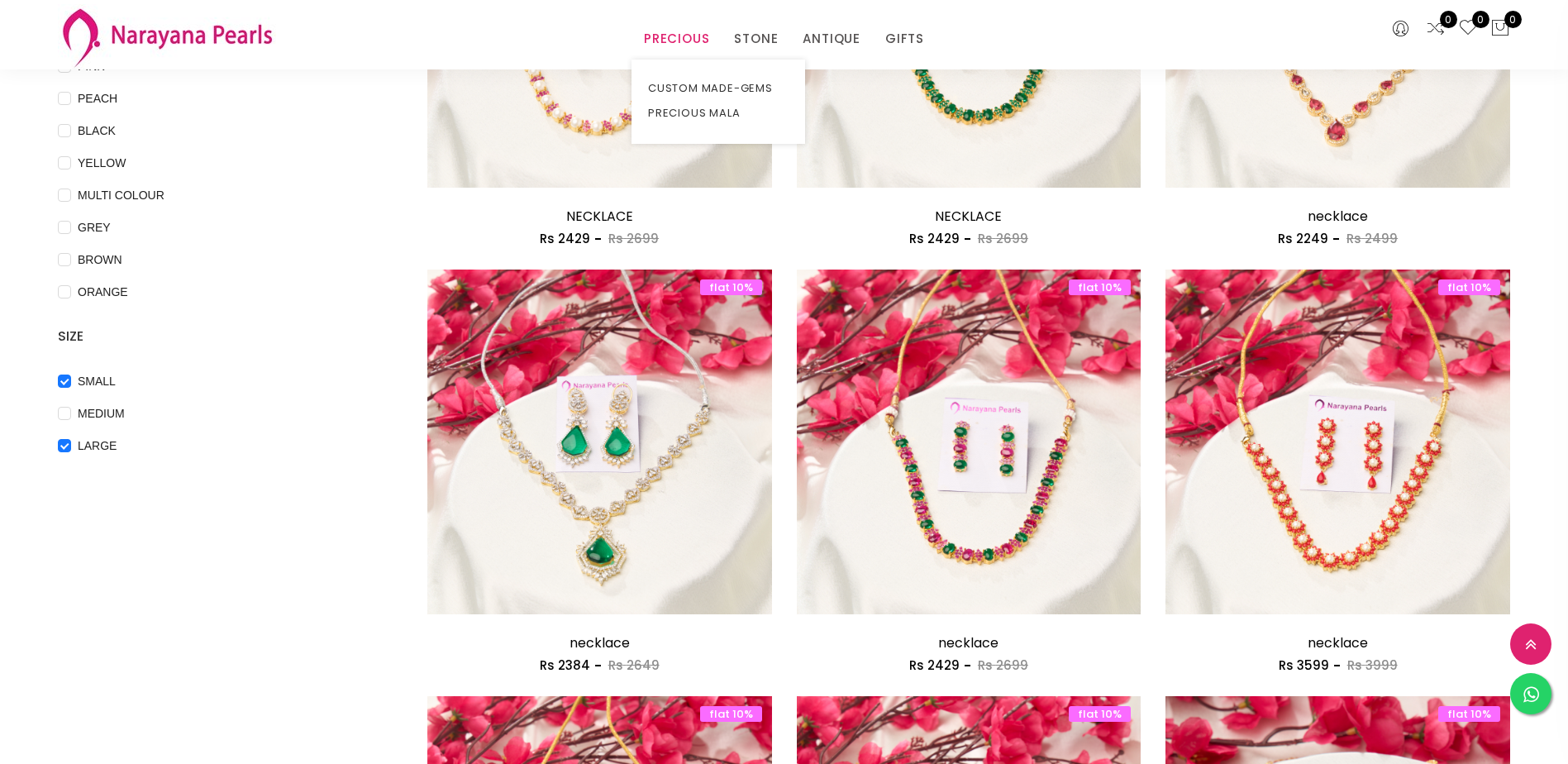
click at [661, 28] on link "PRECIOUS" at bounding box center [677, 38] width 65 height 24
click at [681, 87] on link "CUSTOM MADE-GEMS" at bounding box center [718, 88] width 141 height 24
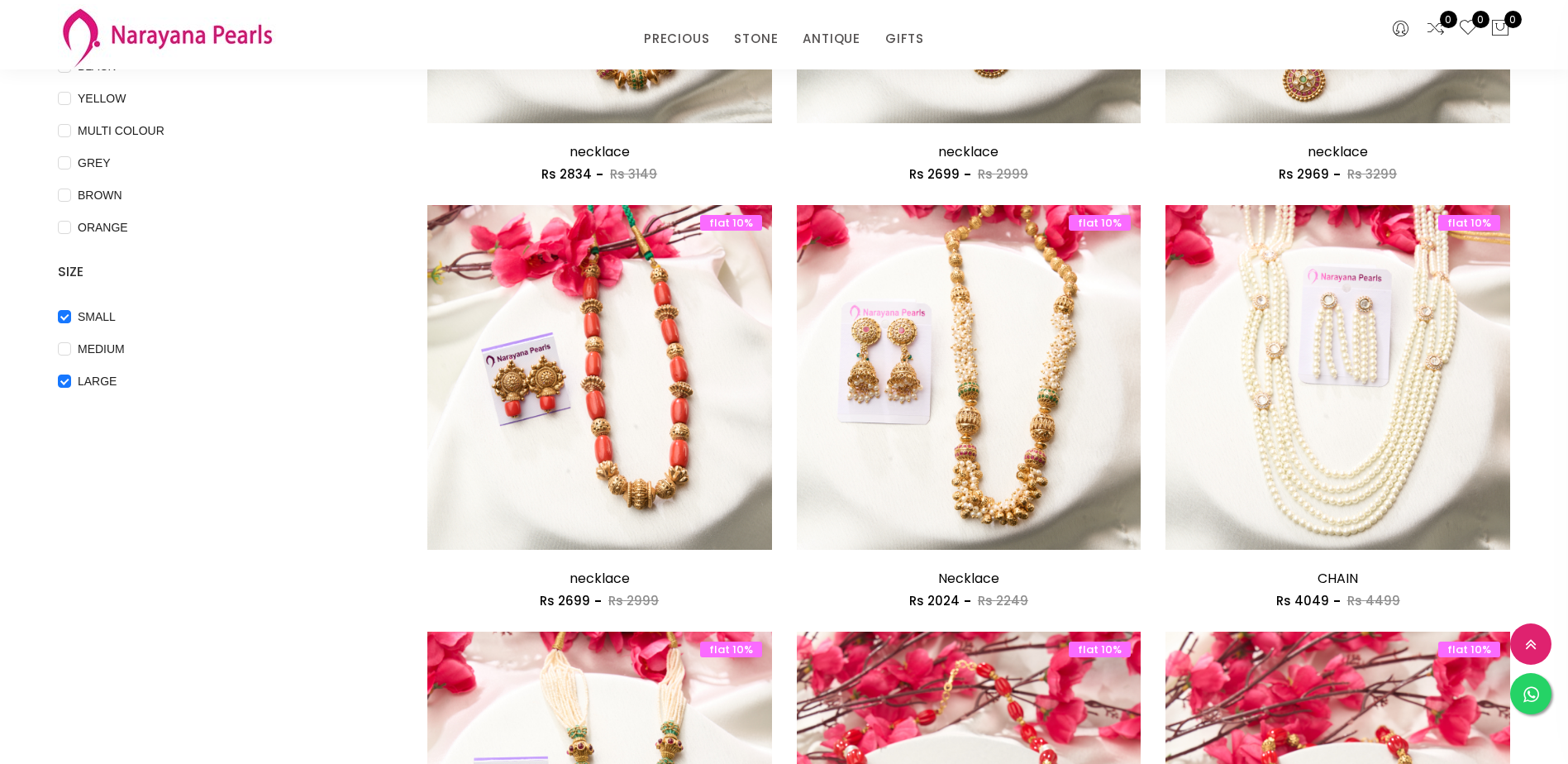
scroll to position [496, 0]
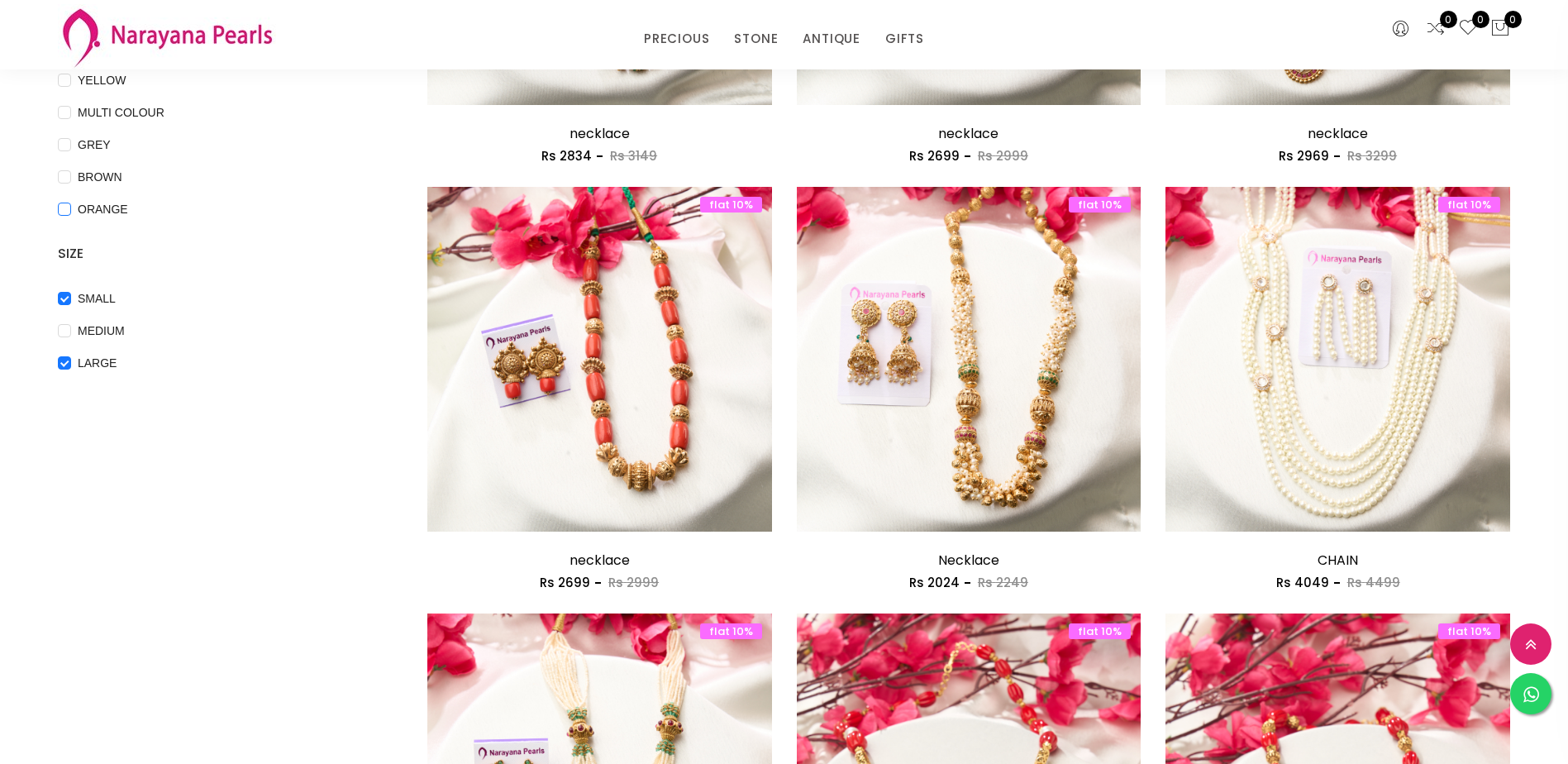
click at [62, 204] on input "ORANGE" at bounding box center [64, 220] width 14 height 37
checkbox input "true"
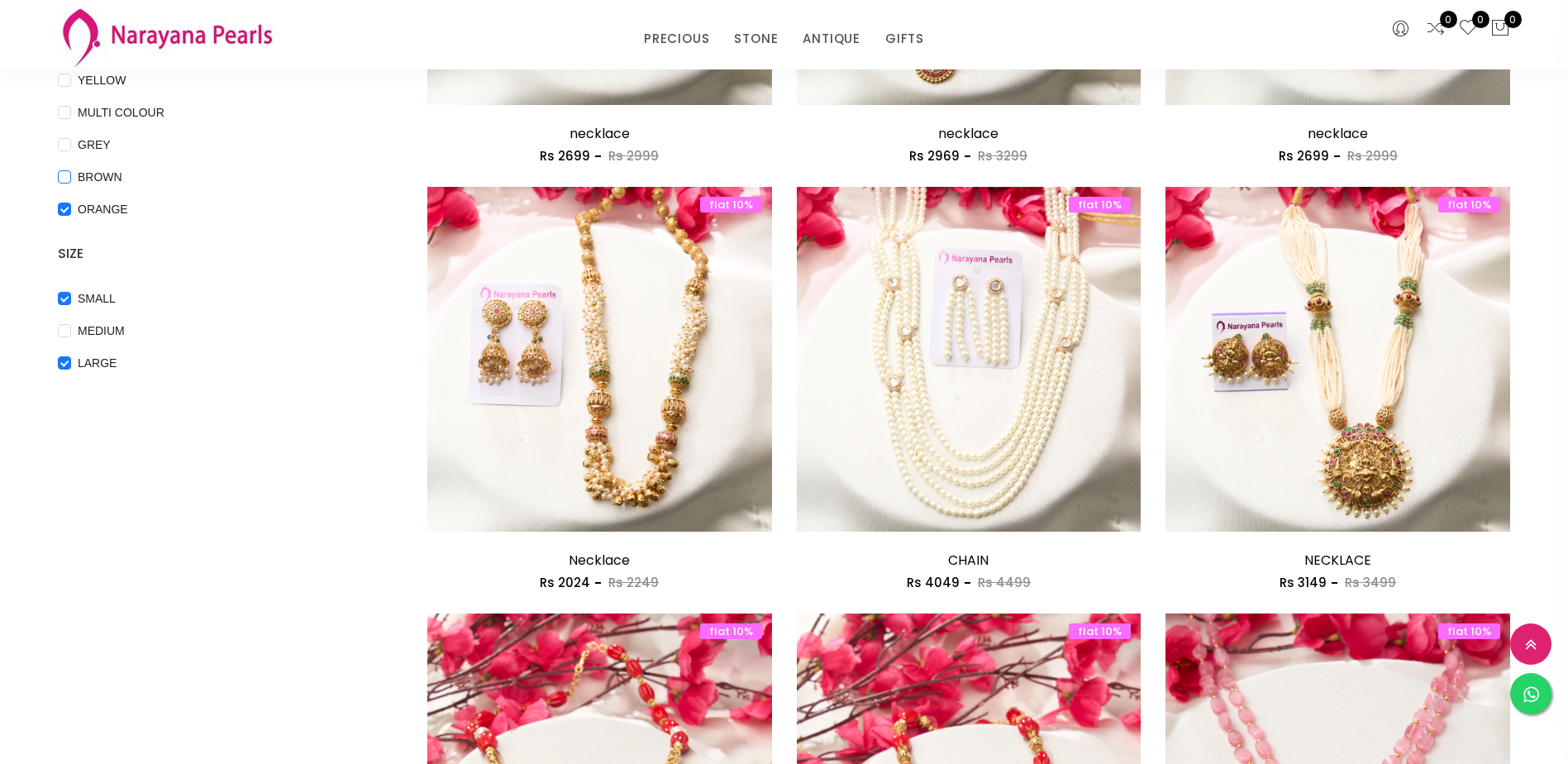
click at [64, 172] on input "BROWN" at bounding box center [64, 189] width 14 height 37
checkbox input "true"
click at [61, 138] on input "GREY" at bounding box center [64, 156] width 14 height 37
checkbox input "true"
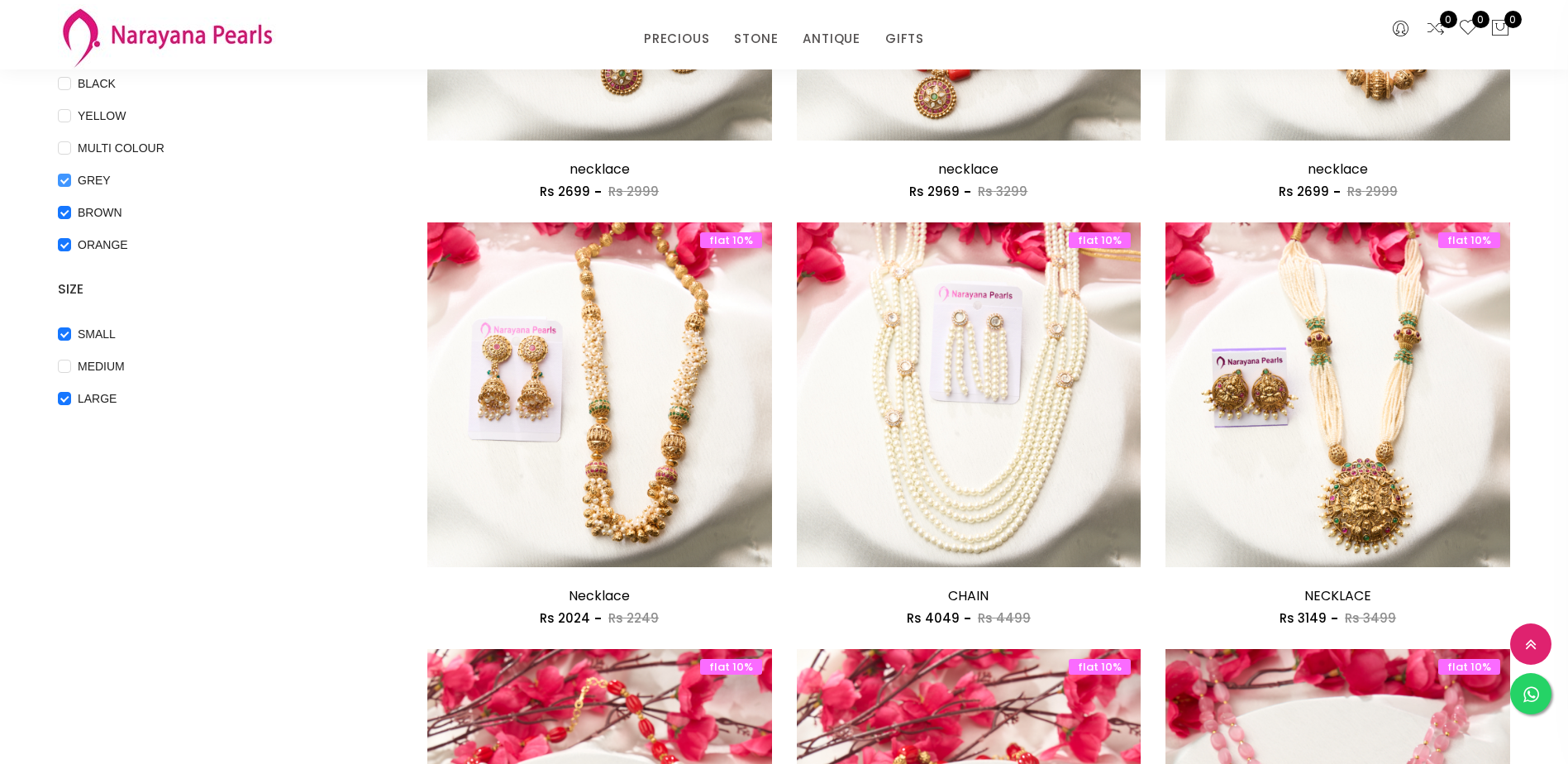
scroll to position [414, 0]
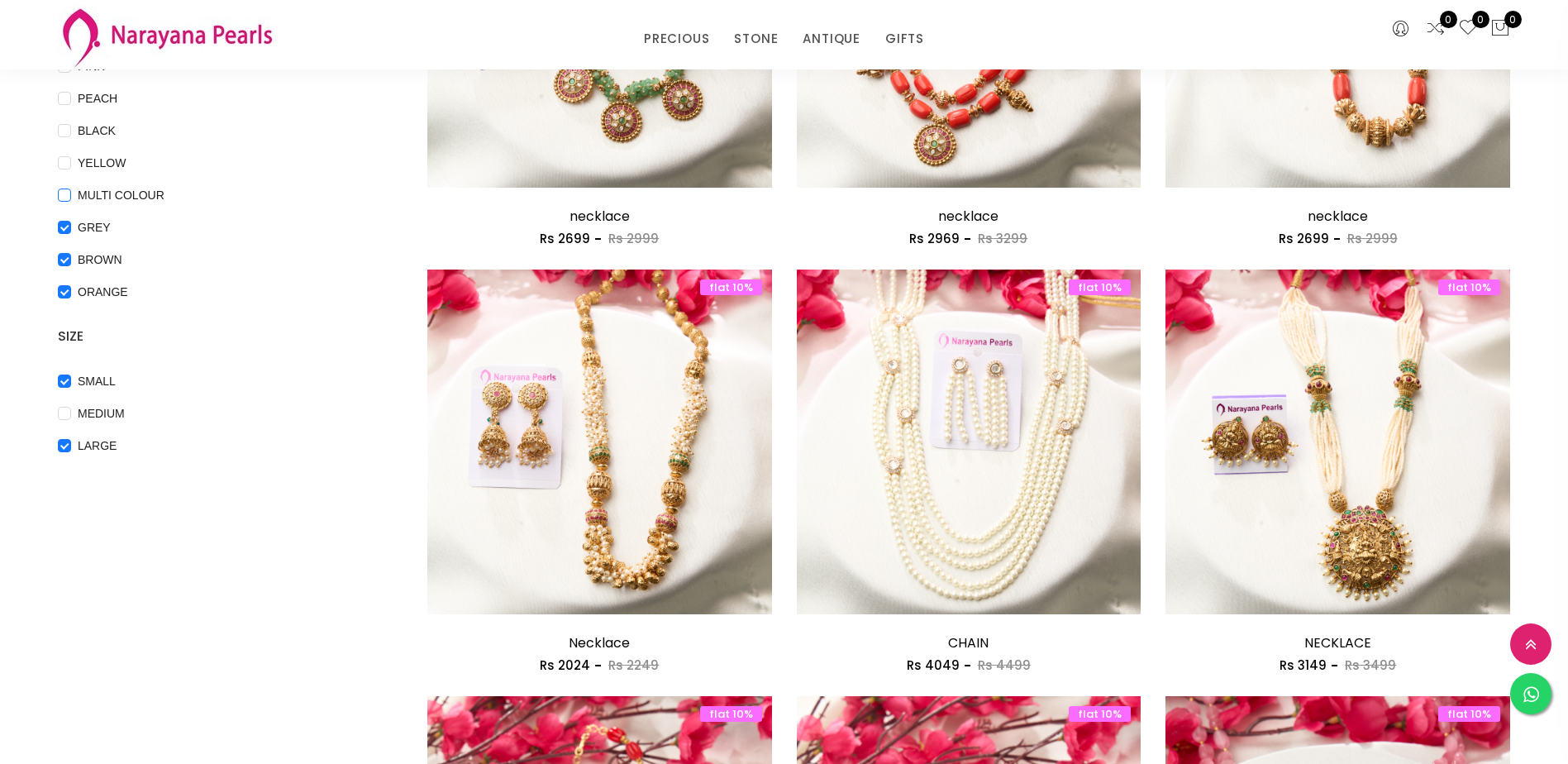
click at [63, 190] on COLOUR "MULTI COLOUR" at bounding box center [64, 207] width 14 height 37
checkbox COLOUR "true"
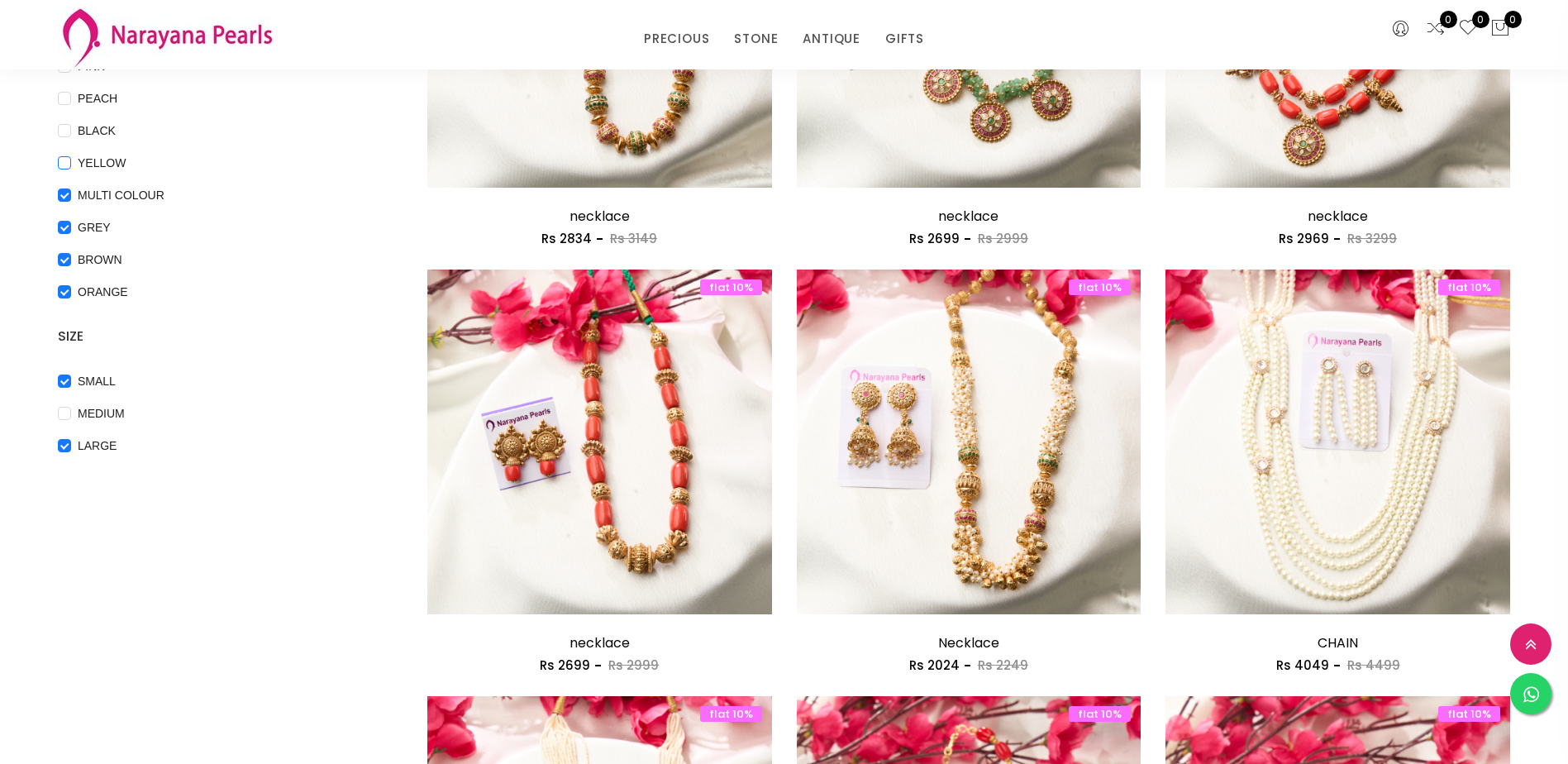
click at [67, 156] on input "YELLOW" at bounding box center [64, 174] width 14 height 37
checkbox input "true"
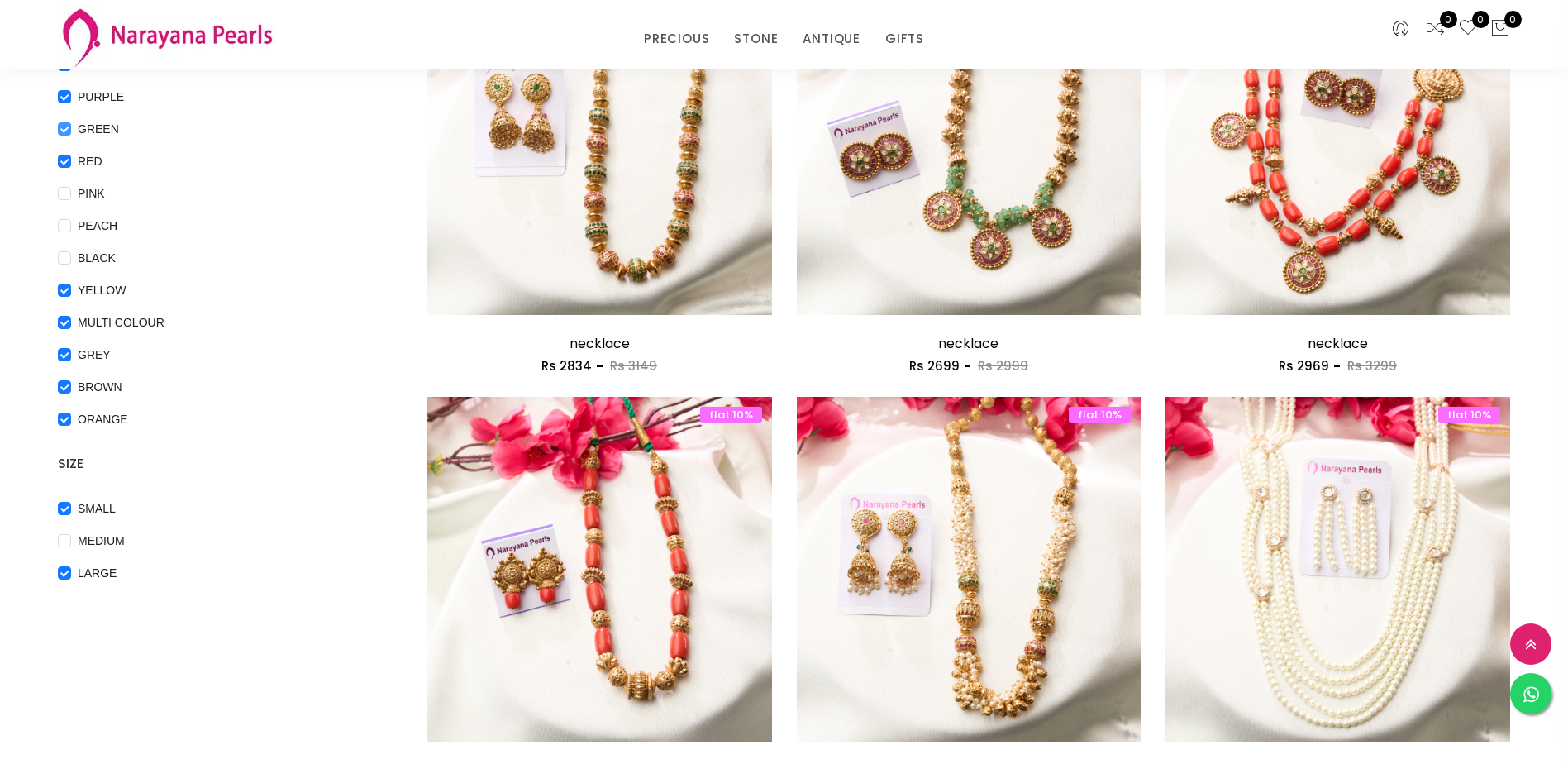
scroll to position [248, 0]
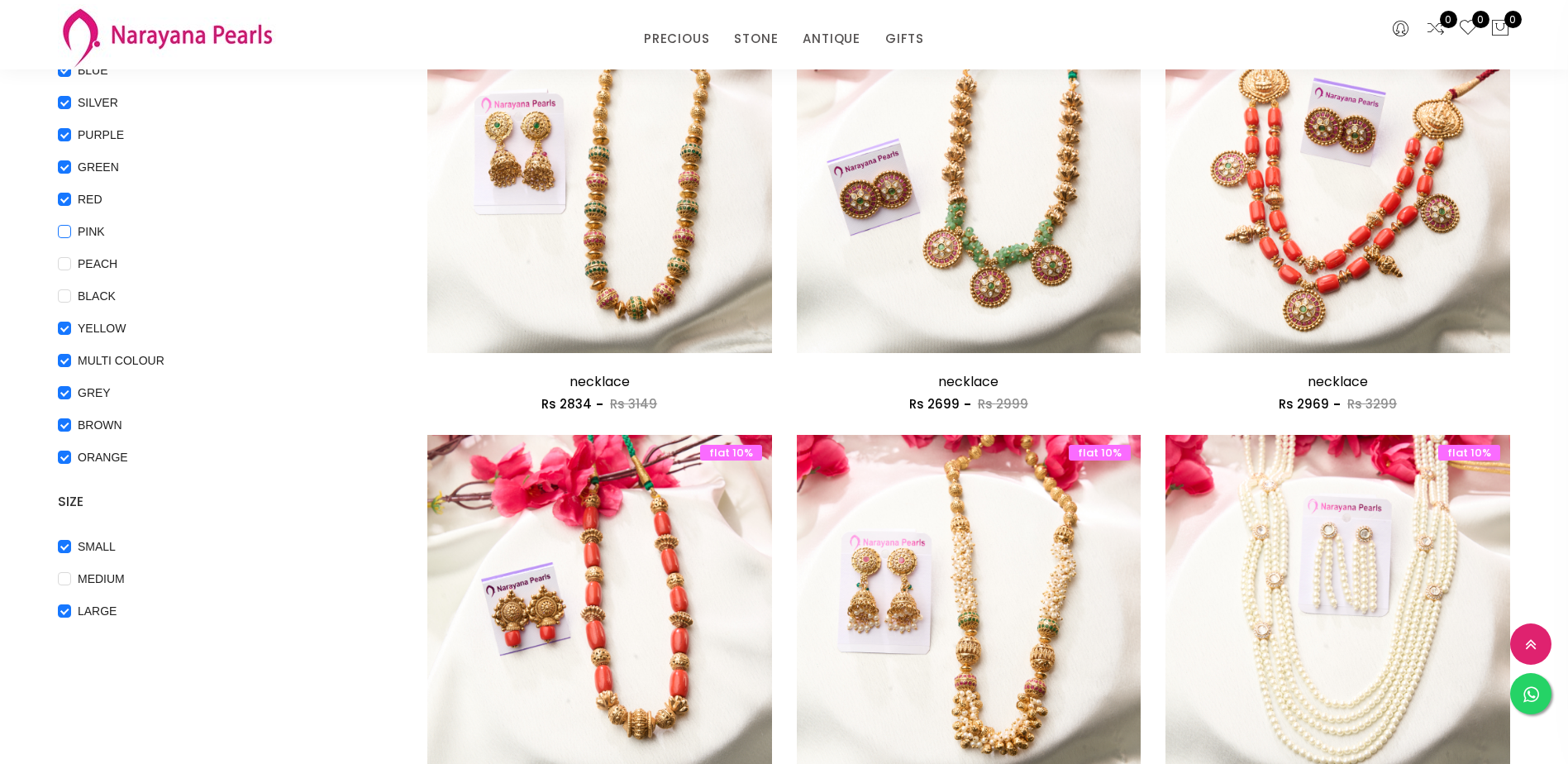
click at [63, 233] on input "PINK" at bounding box center [64, 243] width 14 height 37
checkbox input "true"
click at [71, 264] on span "PEACH" at bounding box center [97, 264] width 53 height 18
click at [71, 264] on input "PEACH" at bounding box center [64, 275] width 14 height 37
checkbox input "true"
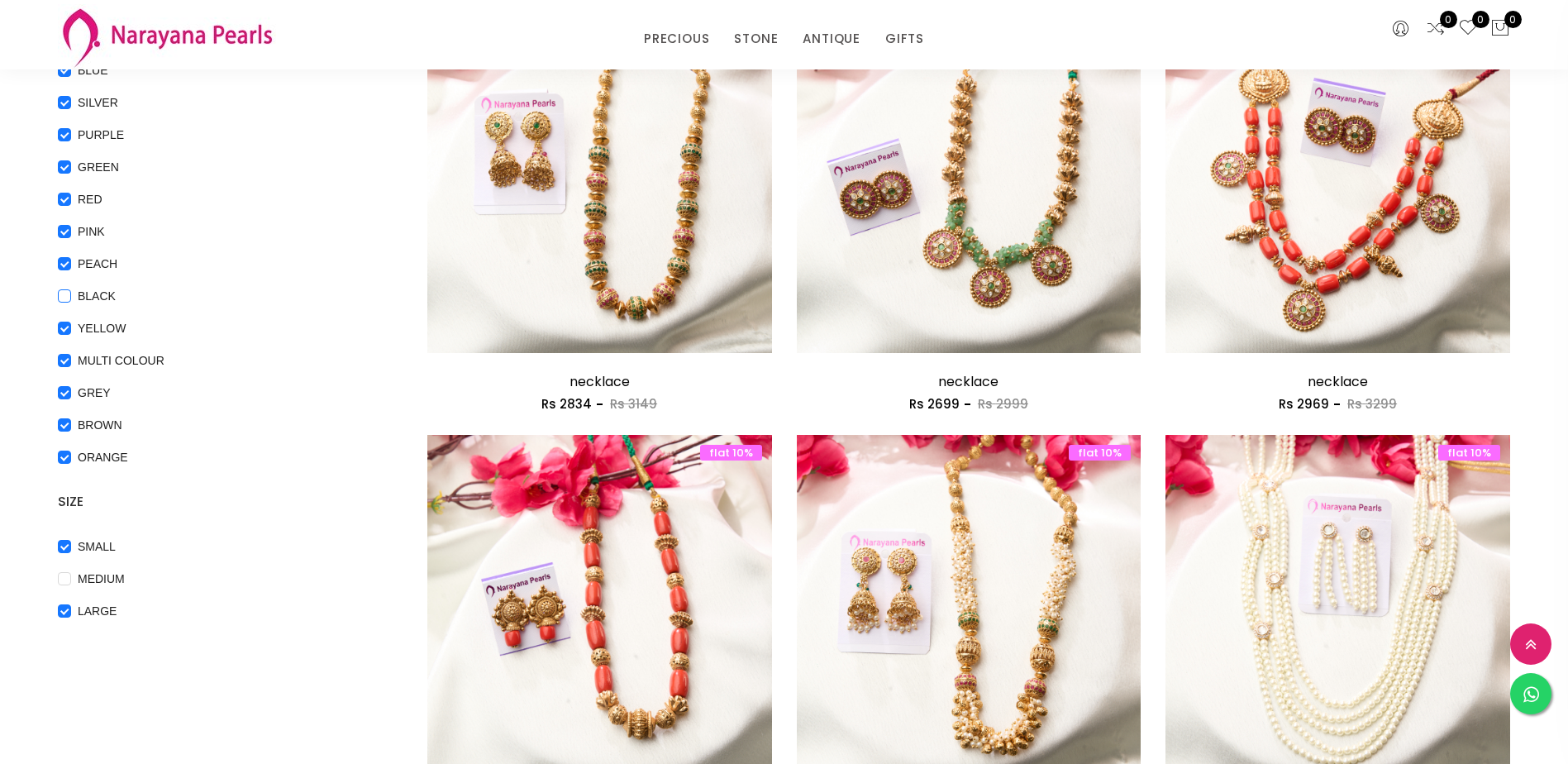
click at [70, 291] on input "BLACK" at bounding box center [64, 308] width 14 height 37
checkbox input "true"
click at [65, 579] on input "MEDIUM" at bounding box center [64, 591] width 14 height 37
checkbox input "true"
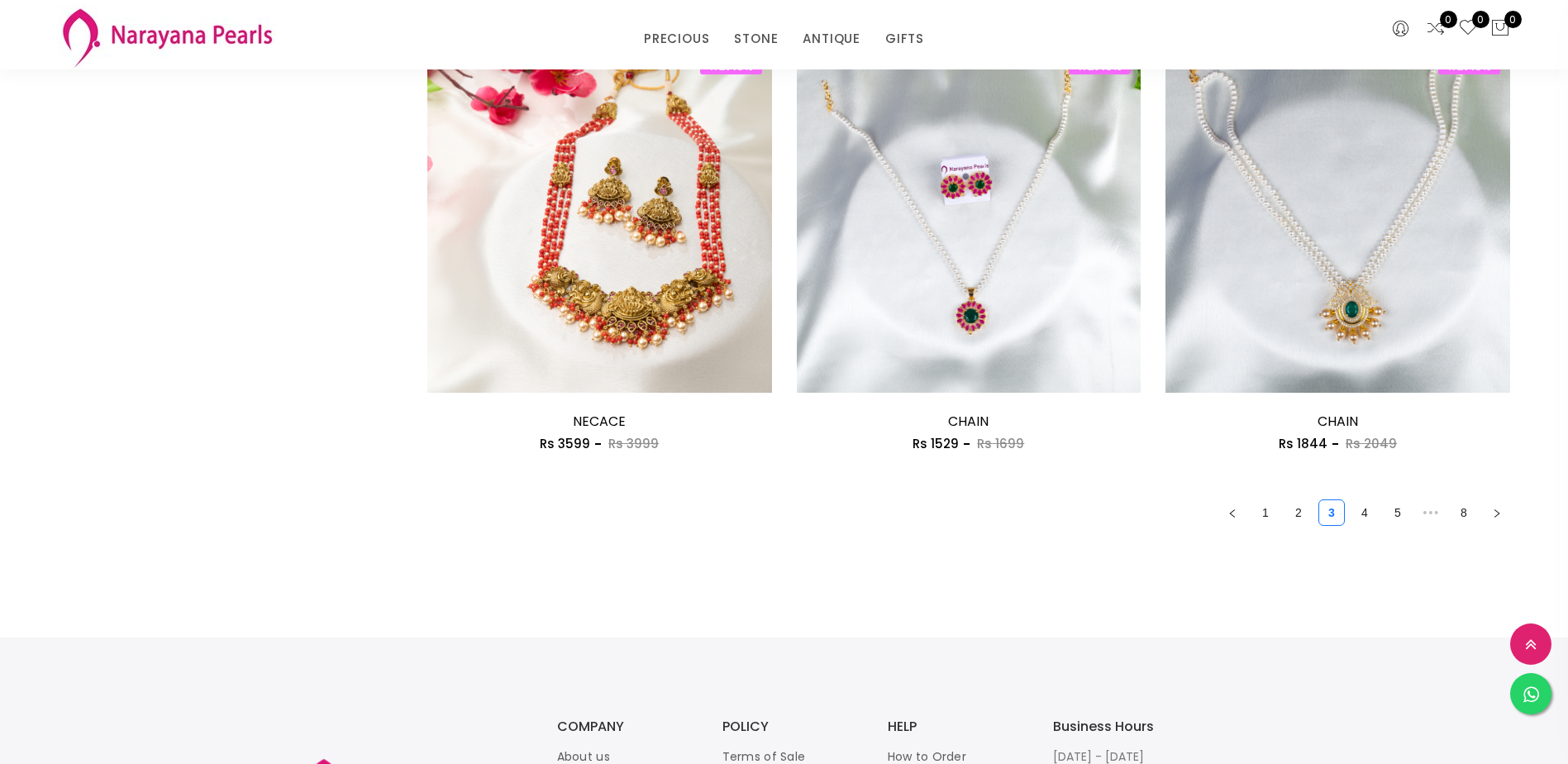
scroll to position [2976, 0]
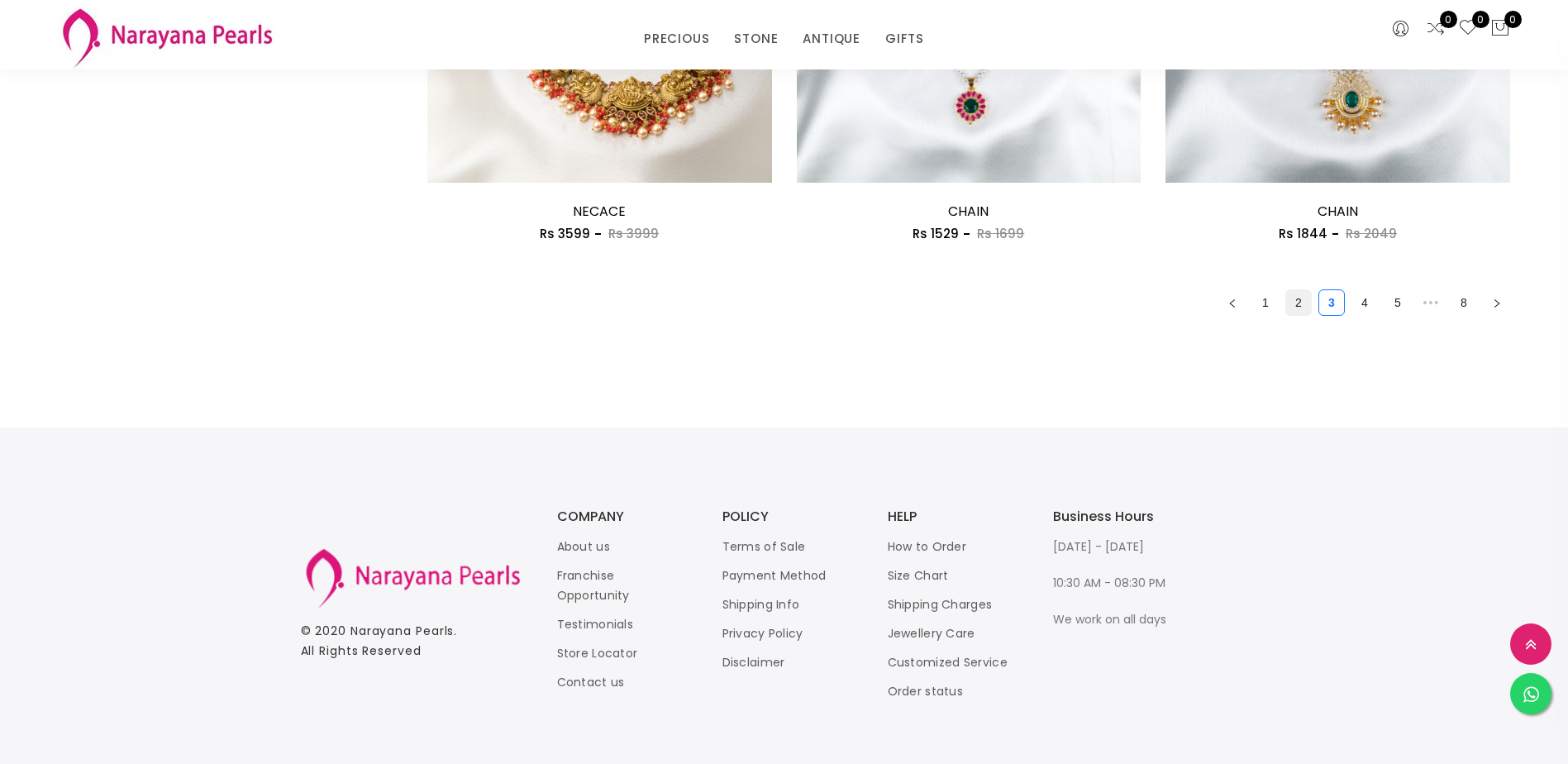
click at [1298, 299] on link "2" at bounding box center [1298, 302] width 24 height 24
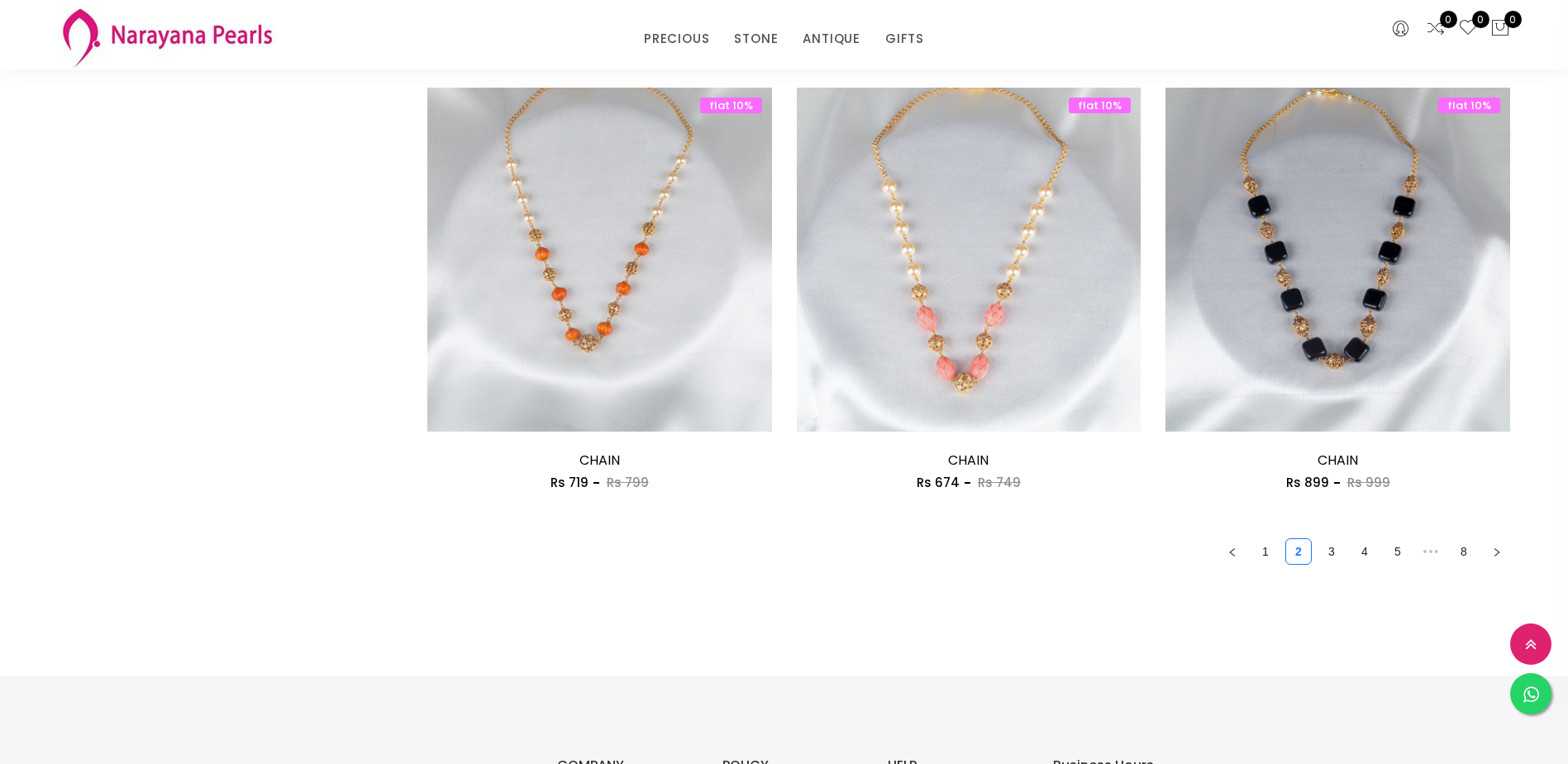
scroll to position [2728, 0]
click at [1336, 553] on link "3" at bounding box center [1331, 550] width 24 height 24
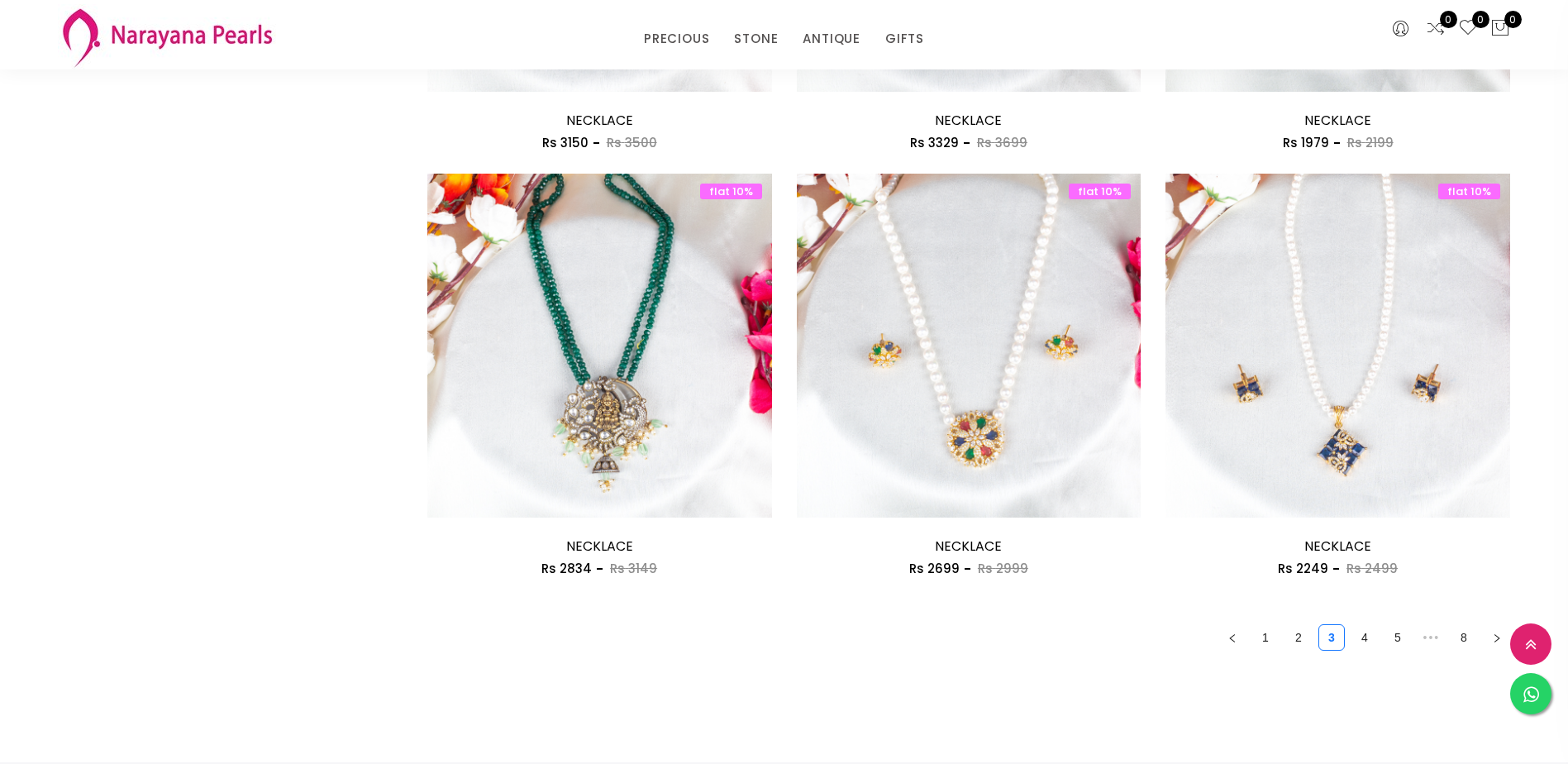
scroll to position [2646, 0]
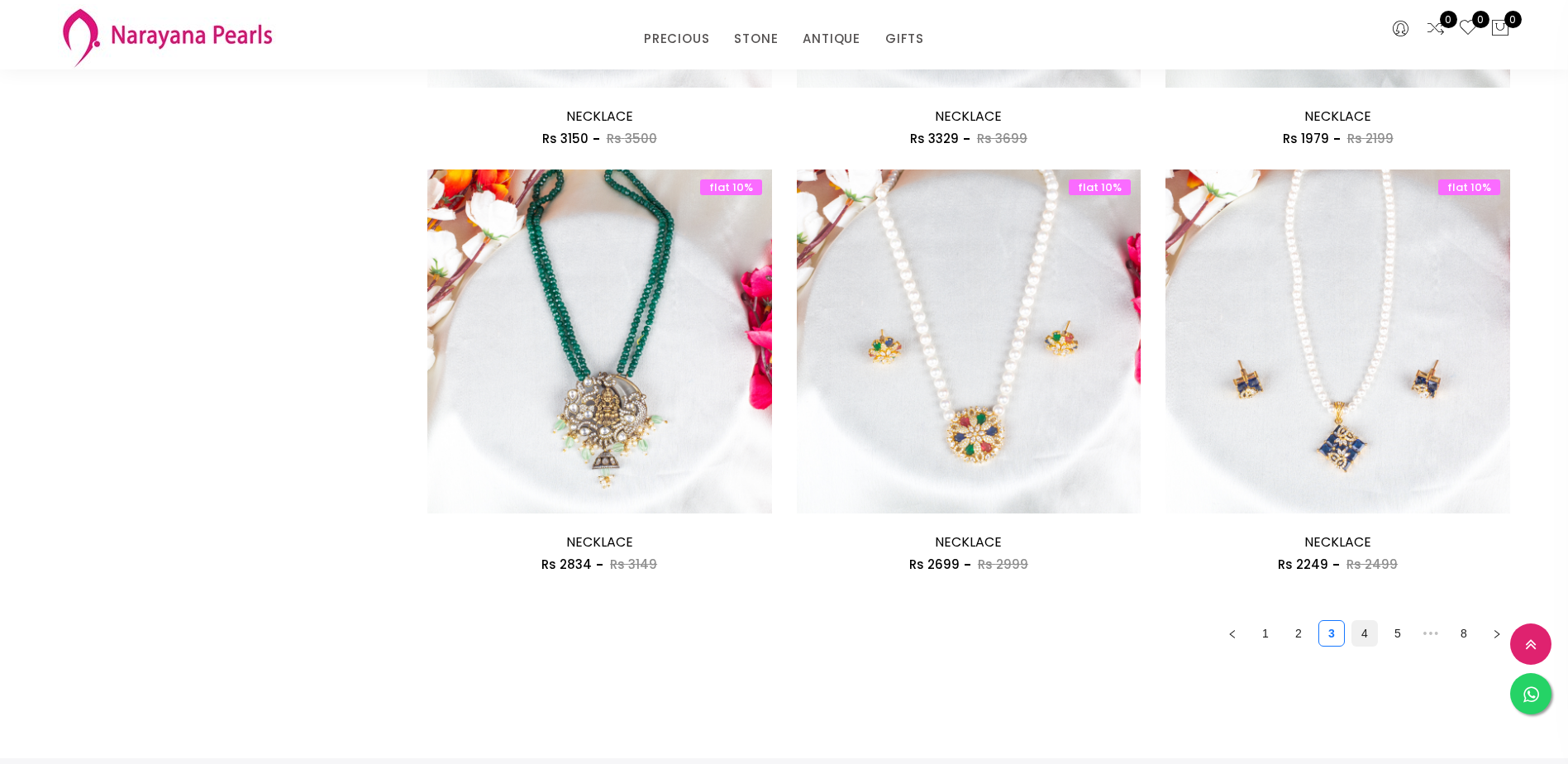
click at [1363, 630] on link "4" at bounding box center [1365, 632] width 24 height 24
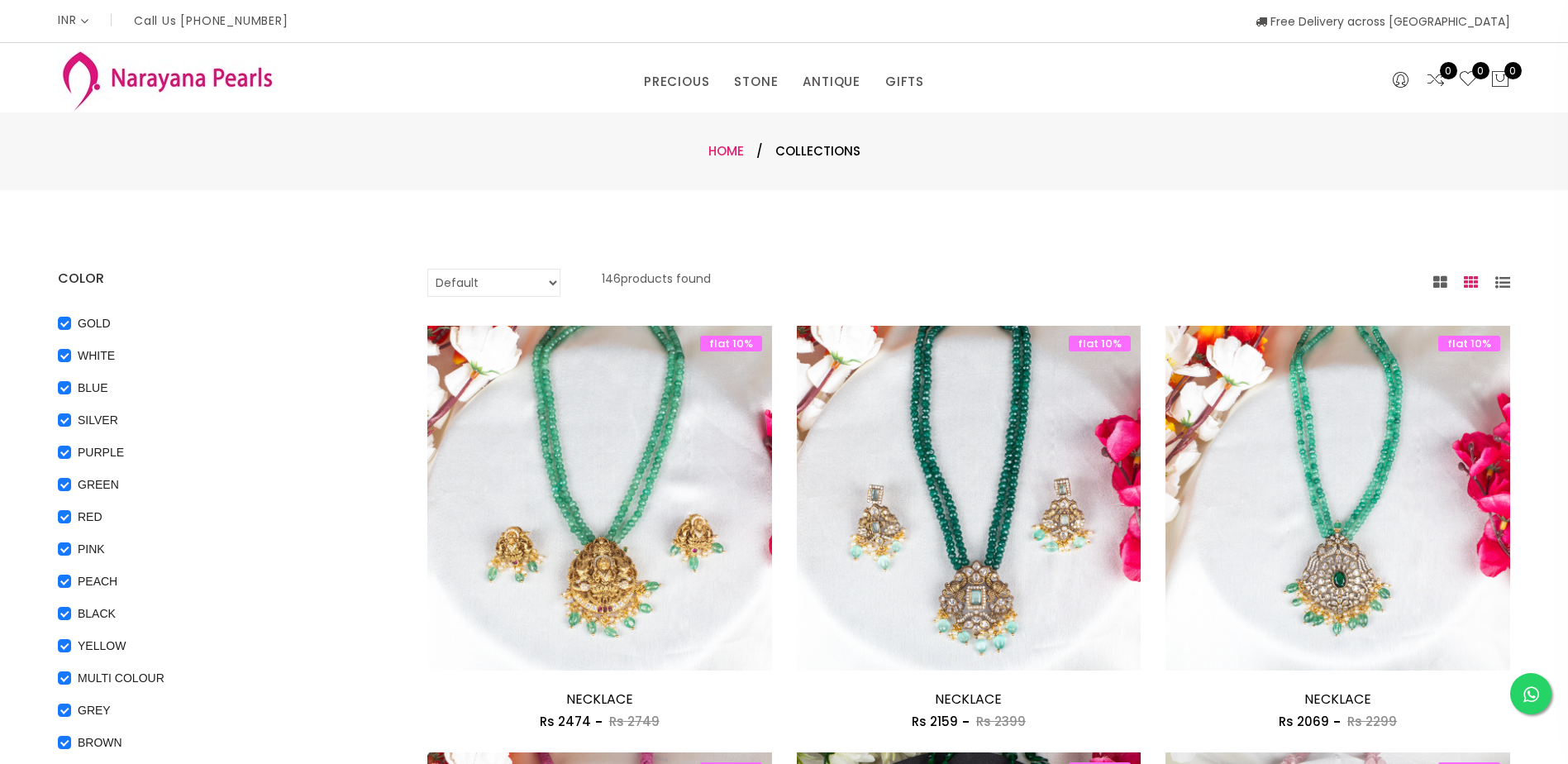
click at [730, 148] on link "Home" at bounding box center [726, 151] width 35 height 17
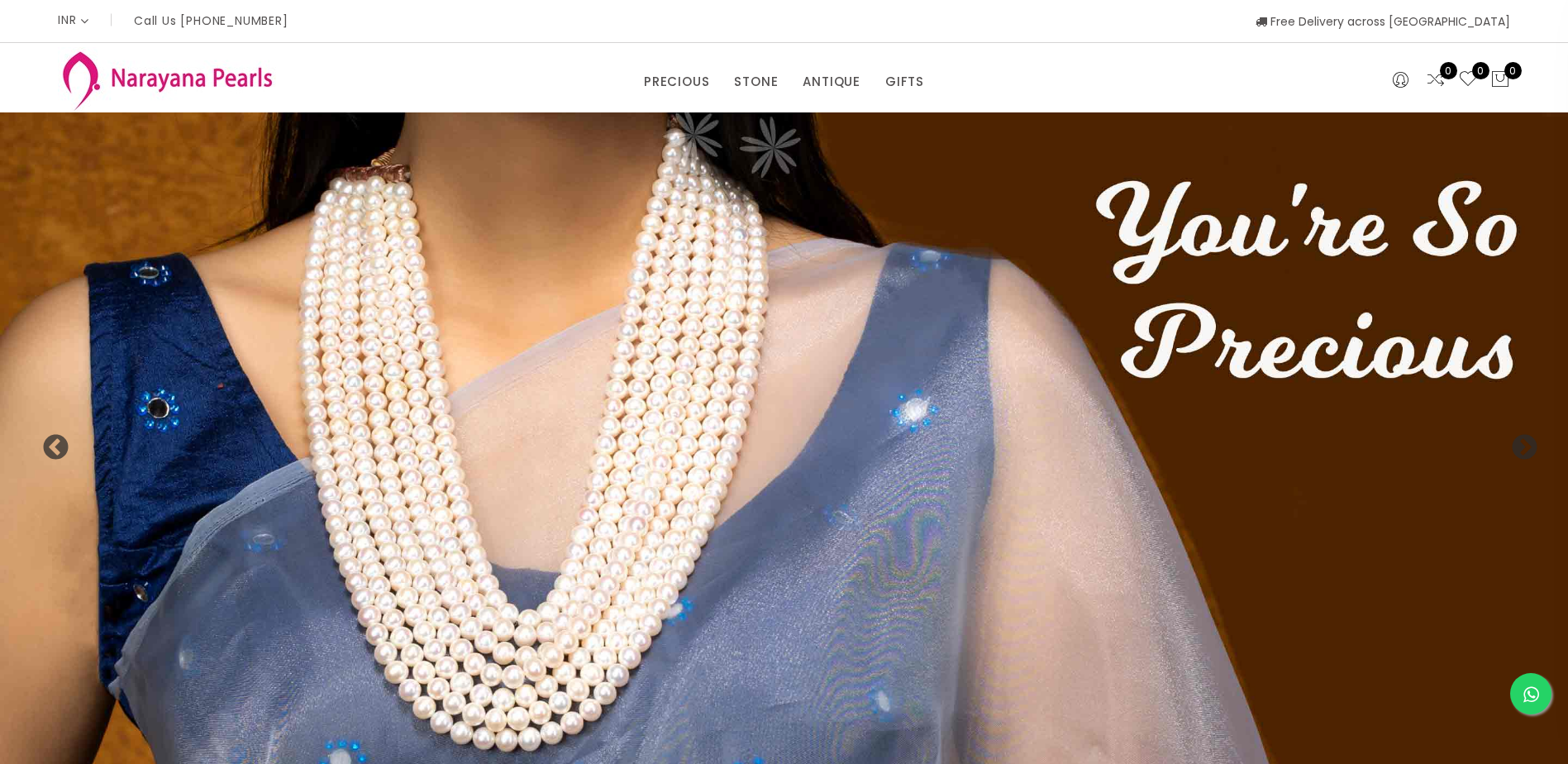
scroll to position [2862, 0]
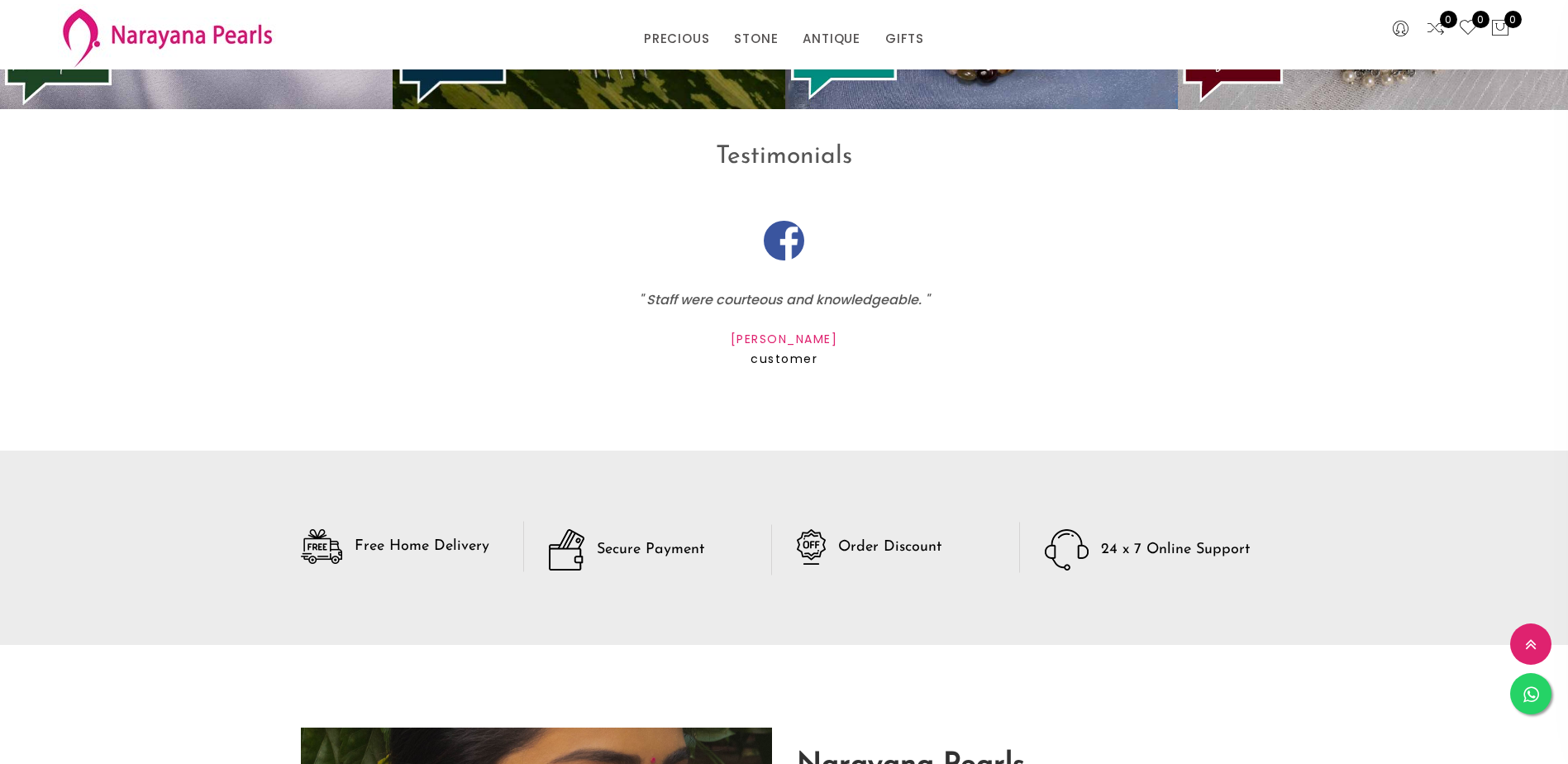
click at [1424, 265] on div "" I been their customer 30 years now and their quality are so good. " [PERSON_N…" at bounding box center [784, 321] width 1568 height 260
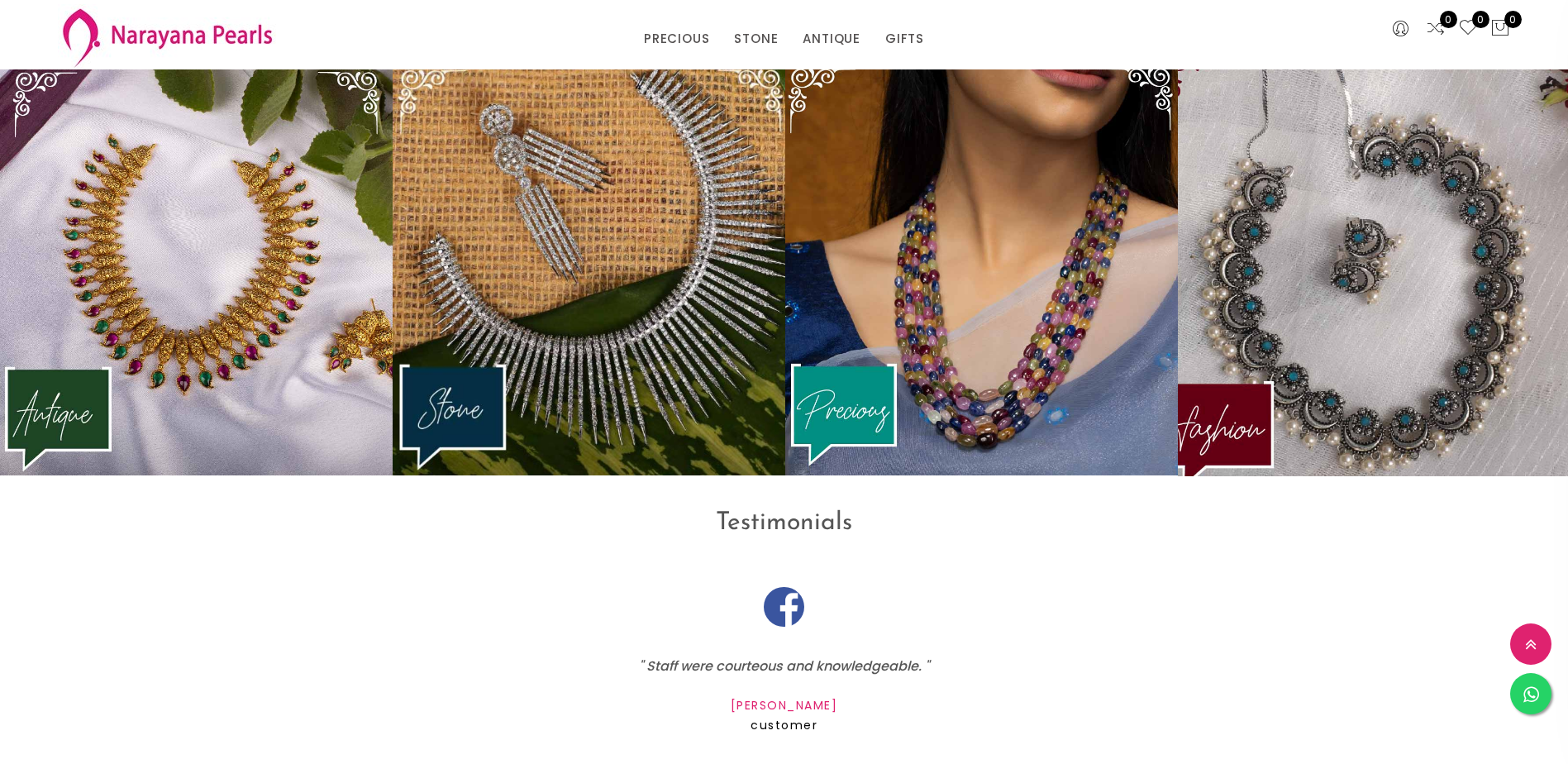
scroll to position [2449, 0]
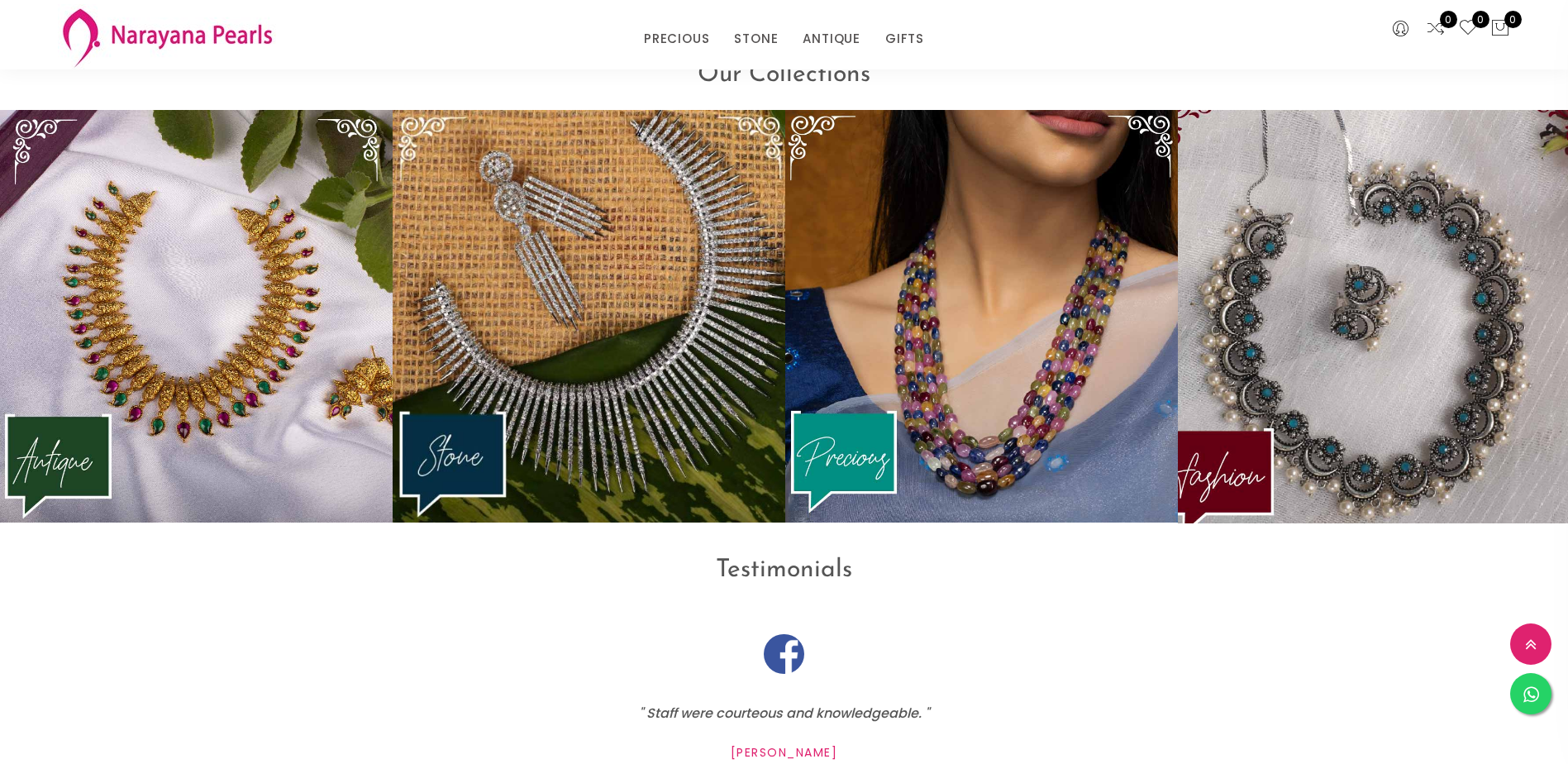
click at [1426, 272] on img at bounding box center [1375, 316] width 433 height 455
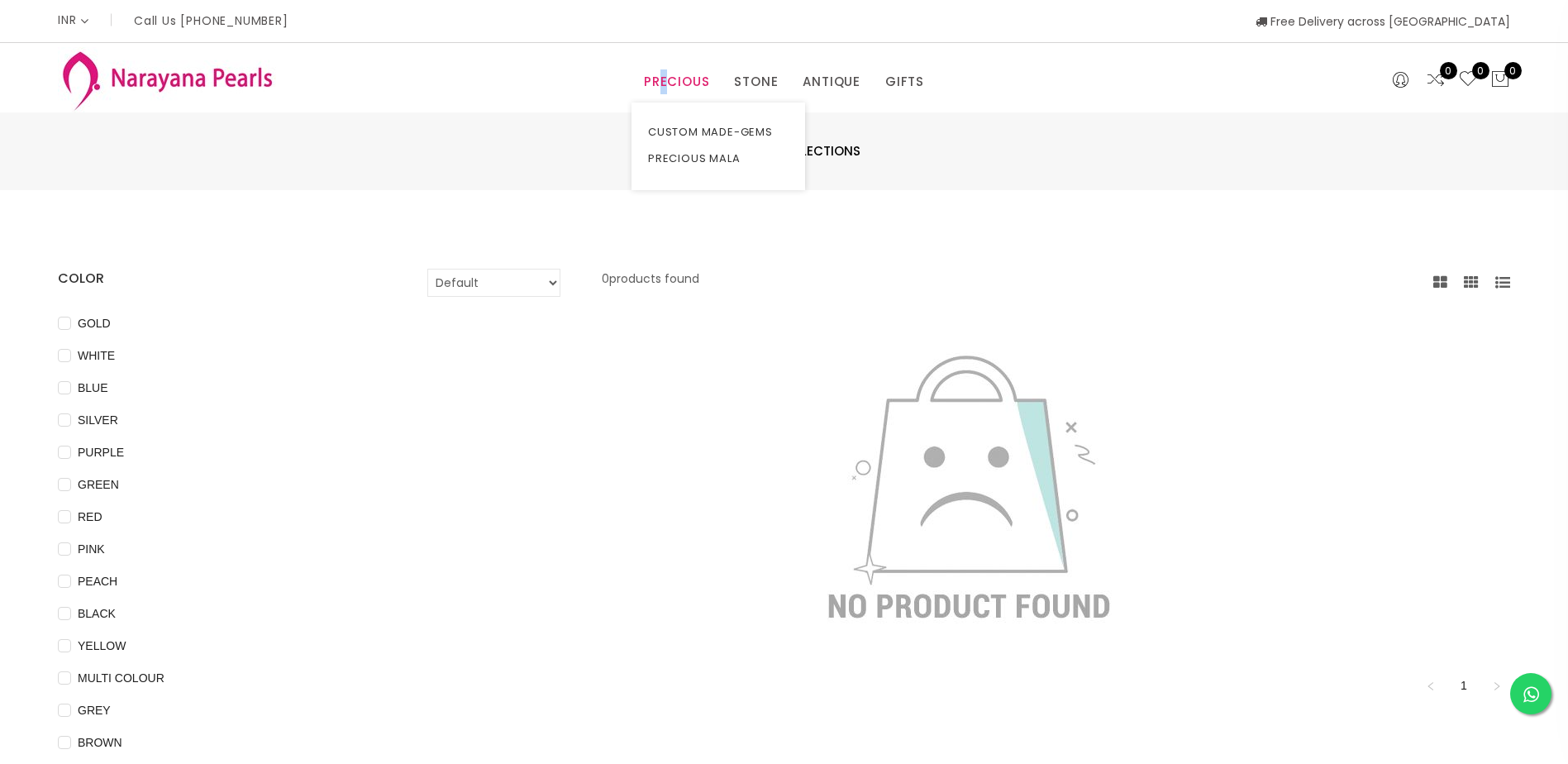
click at [666, 79] on link "PRECIOUS" at bounding box center [677, 82] width 65 height 24
copy link "E"
click at [844, 154] on link "NECKLACE" at bounding box center [877, 158] width 141 height 26
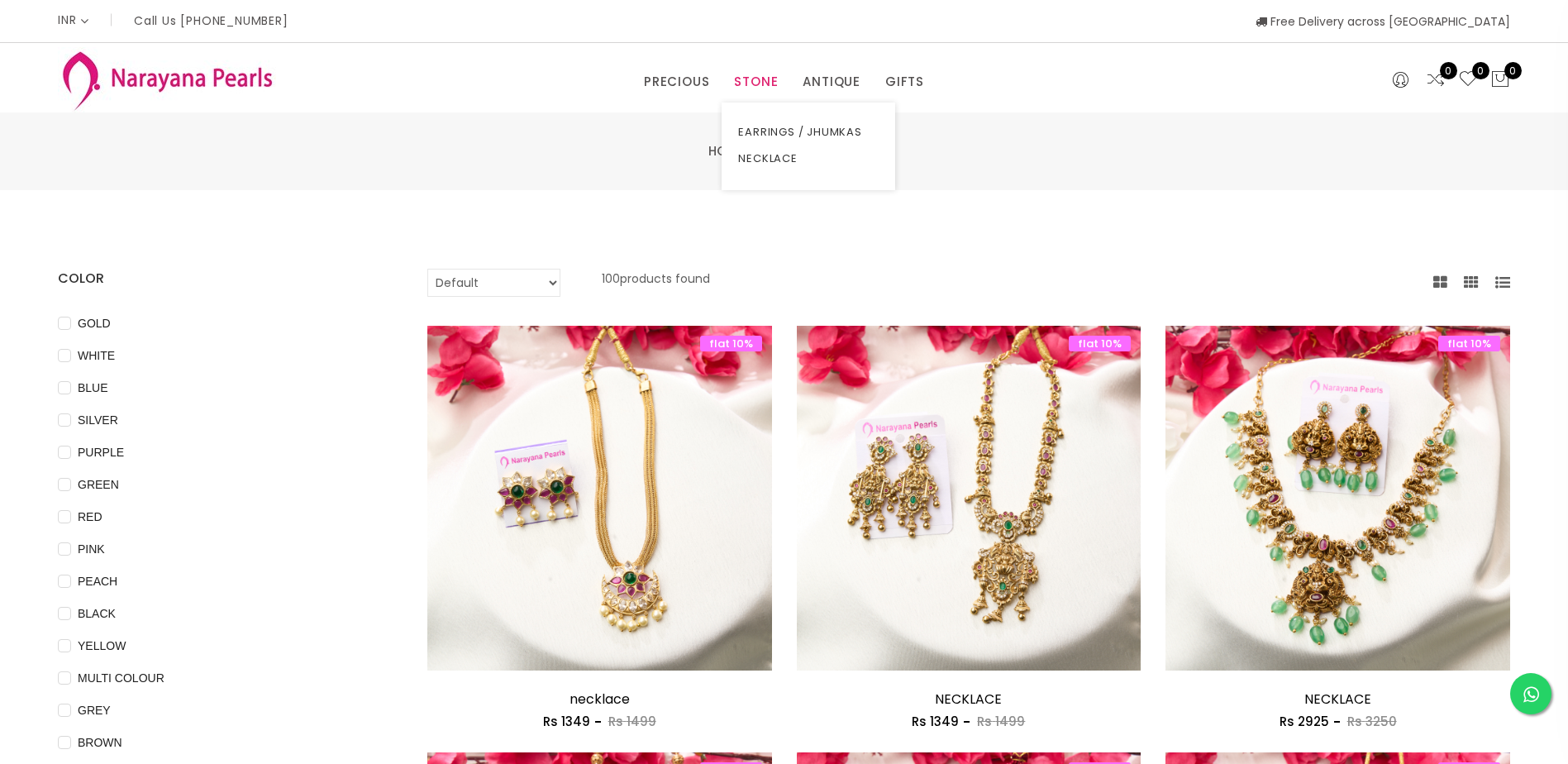
click at [779, 82] on li "STONE EARRINGS / JHUMKAS NECKLACE" at bounding box center [756, 82] width 69 height 24
click at [779, 162] on link "NECKLACE" at bounding box center [808, 158] width 141 height 26
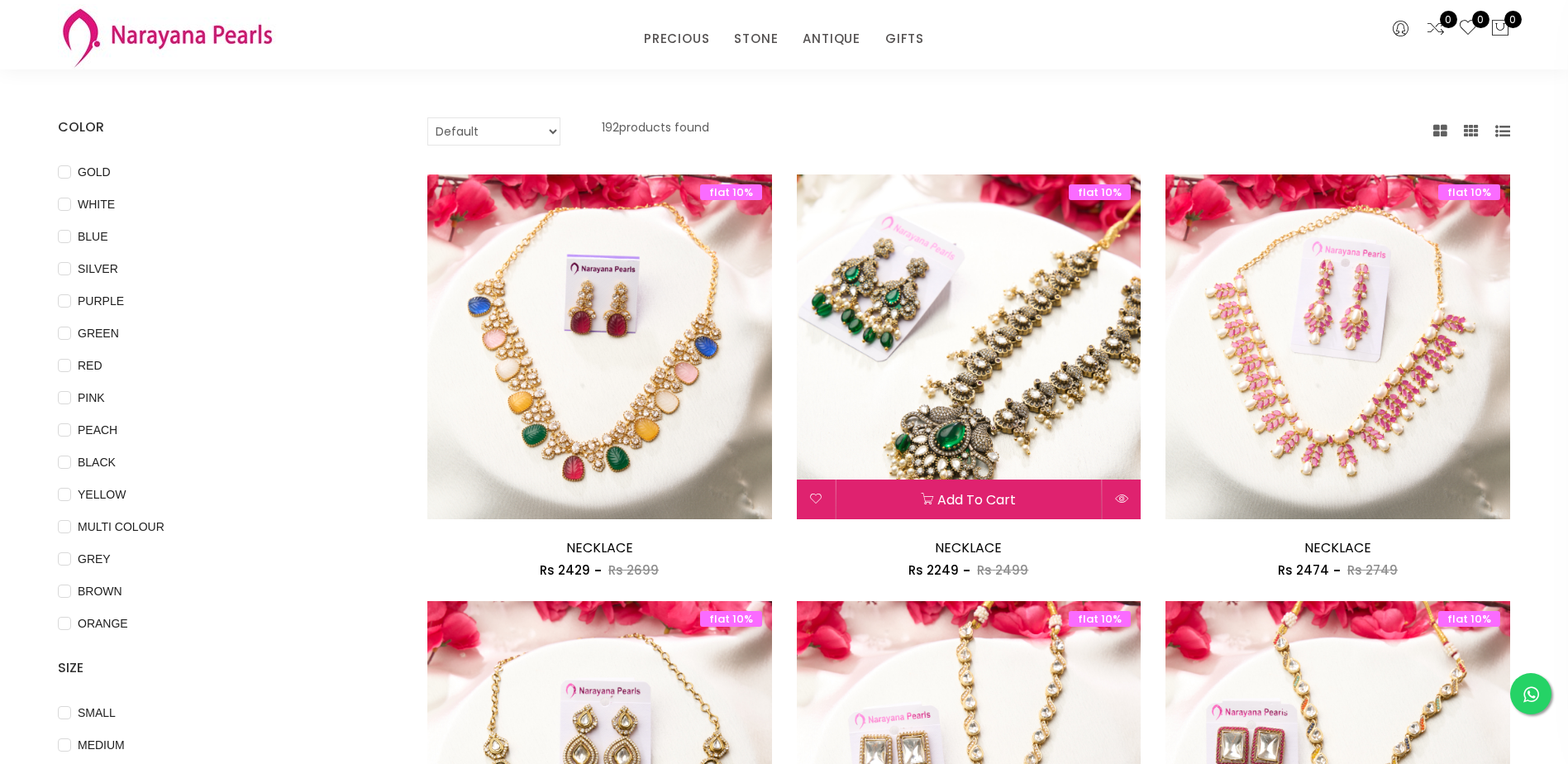
scroll to position [83, 0]
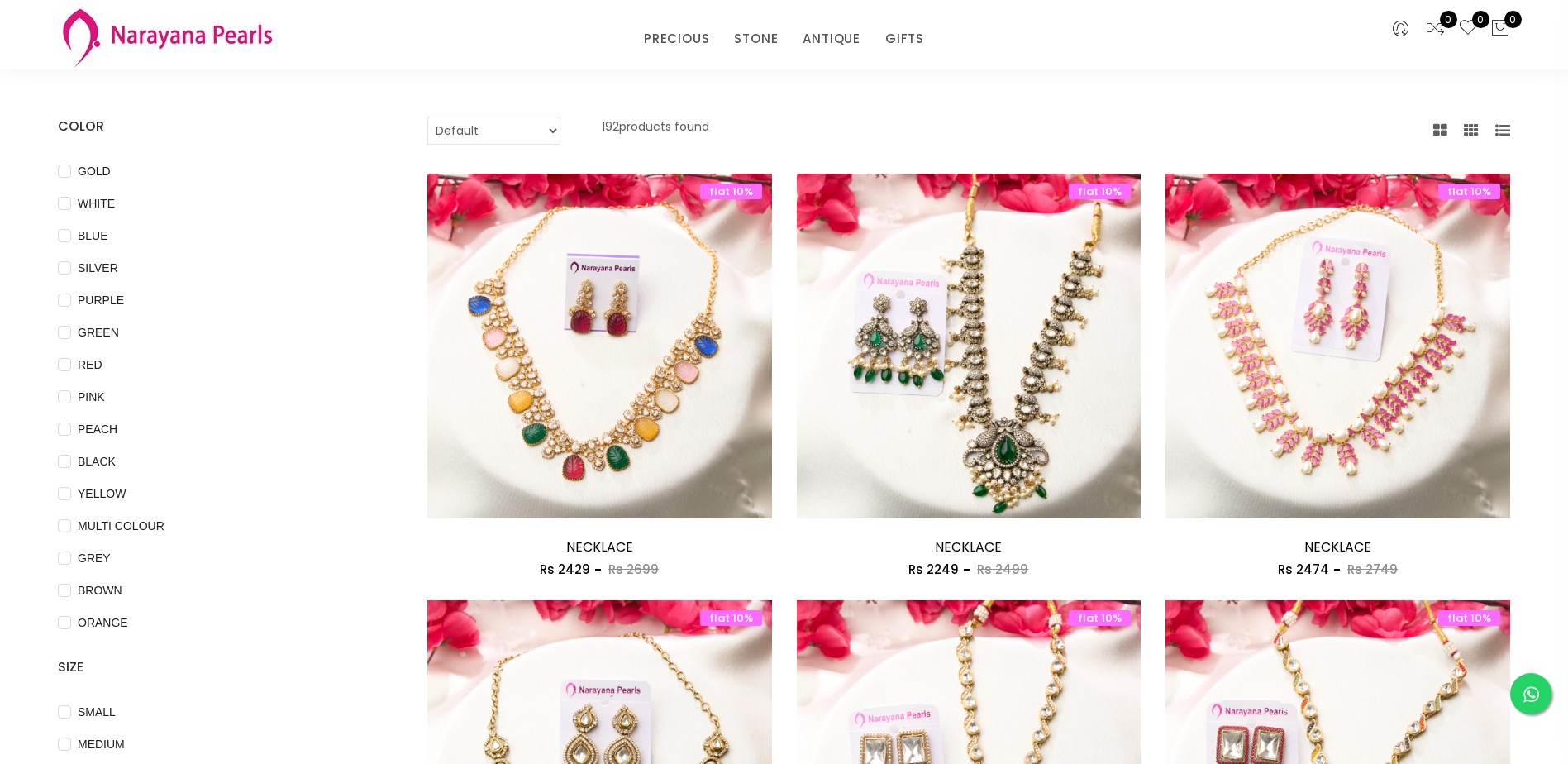
click at [556, 132] on select "Default Price - High to Low Price - Low to High" at bounding box center [494, 130] width 133 height 28
select select "priceHighToLow"
click at [427, 116] on select "Default Price - High to Low Price - Low to High" at bounding box center [494, 130] width 133 height 28
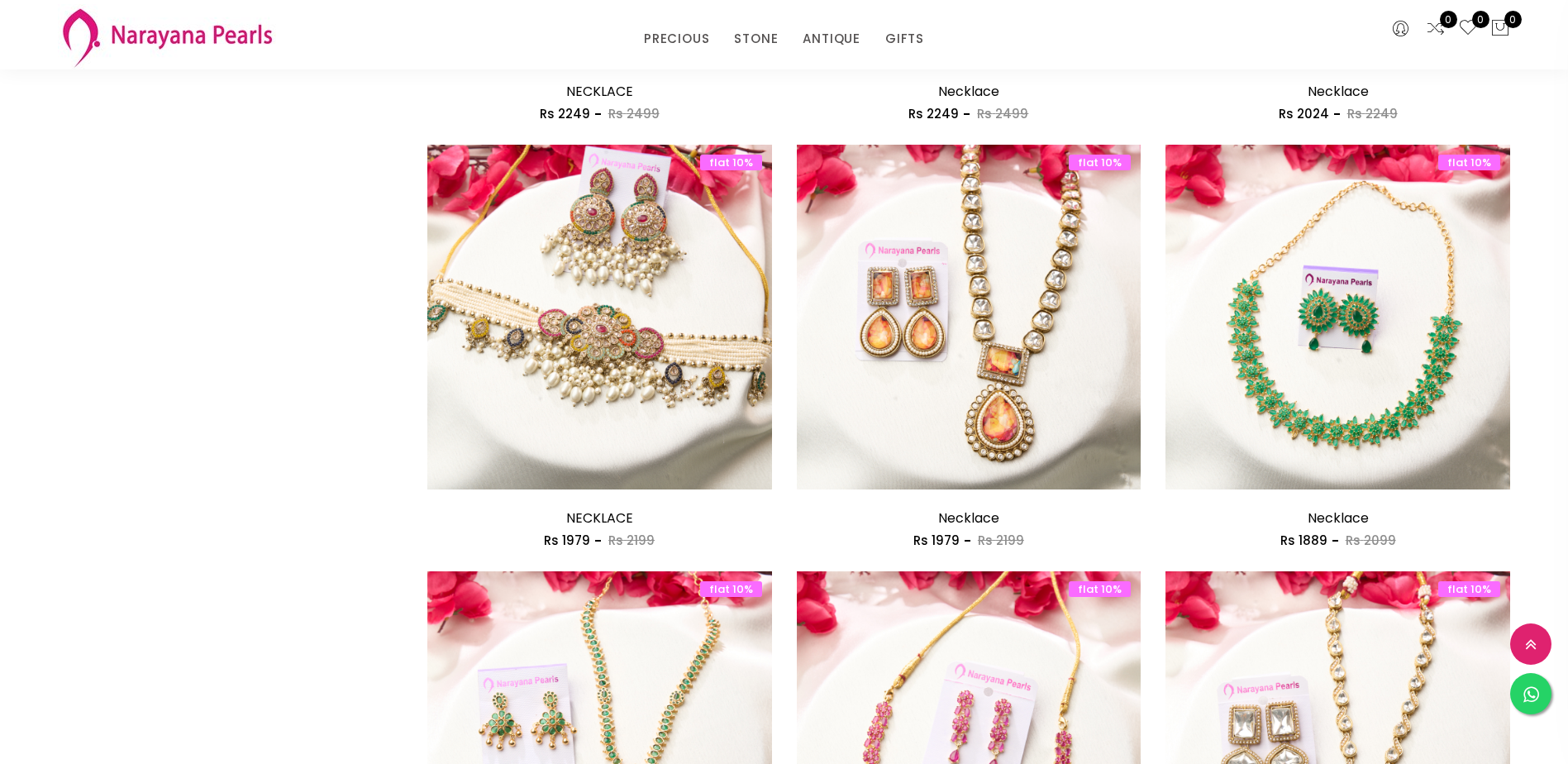
scroll to position [1819, 0]
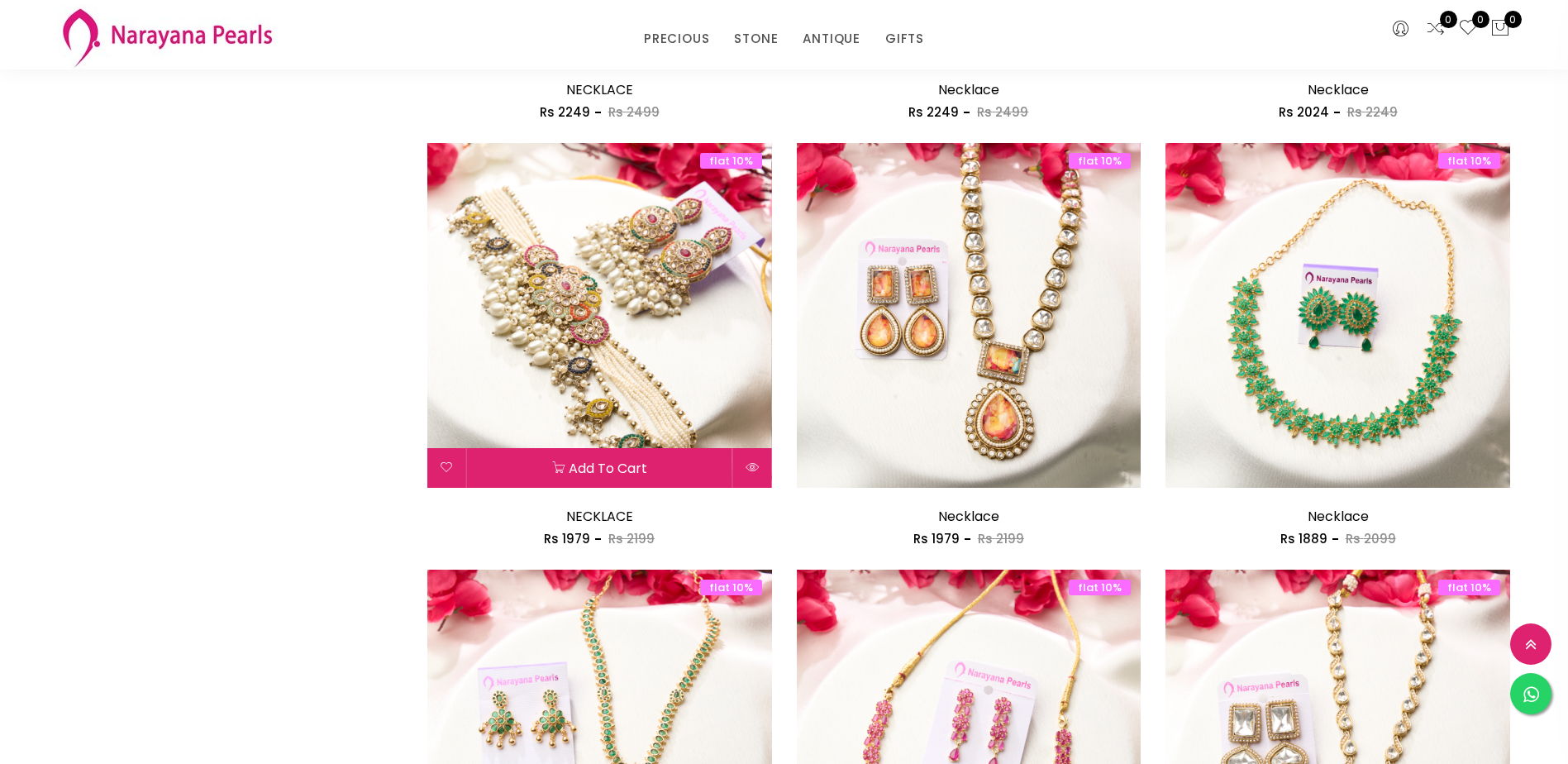
click at [624, 252] on img at bounding box center [600, 316] width 345 height 345
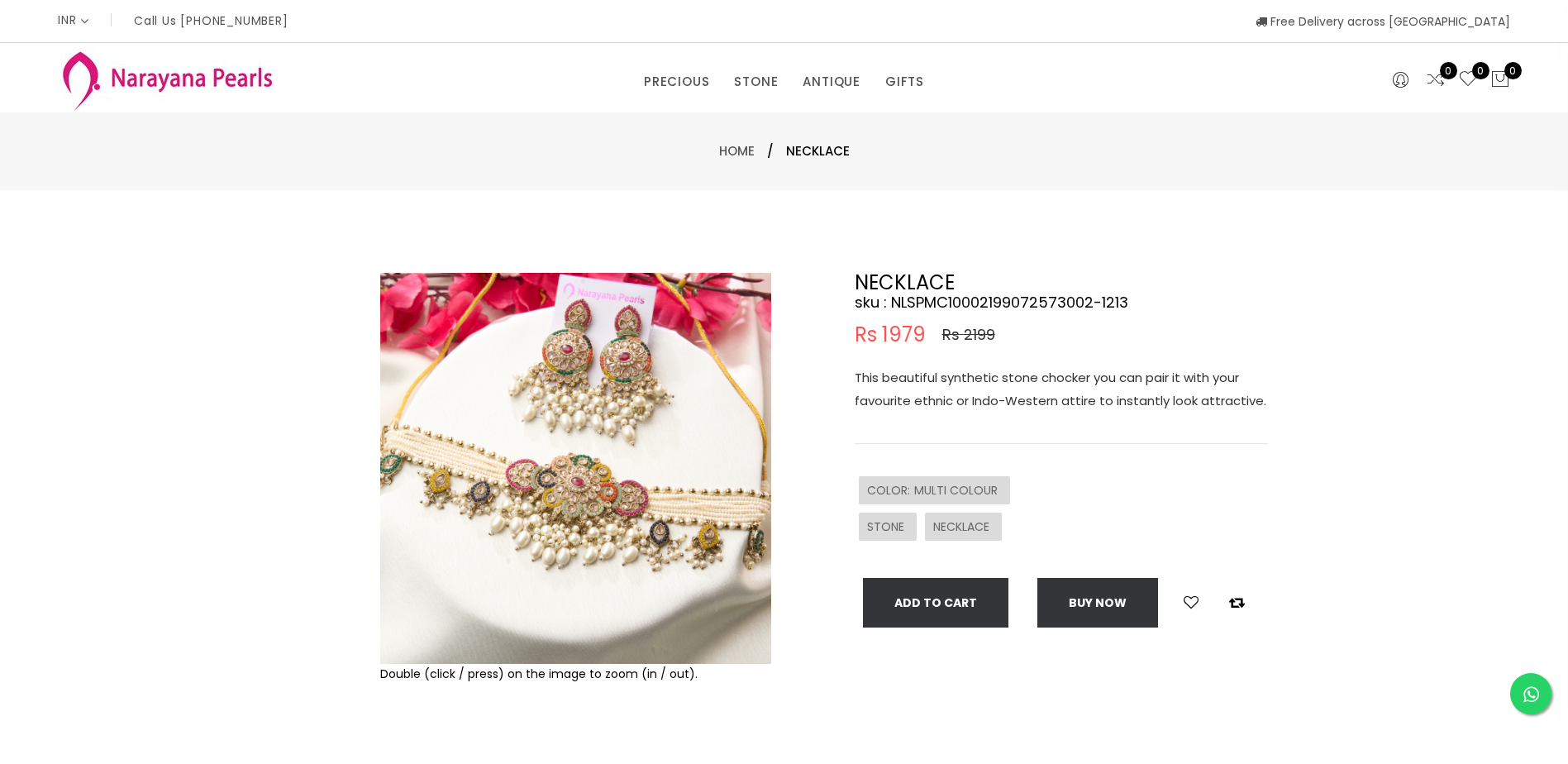
click at [656, 448] on img at bounding box center [575, 468] width 391 height 391
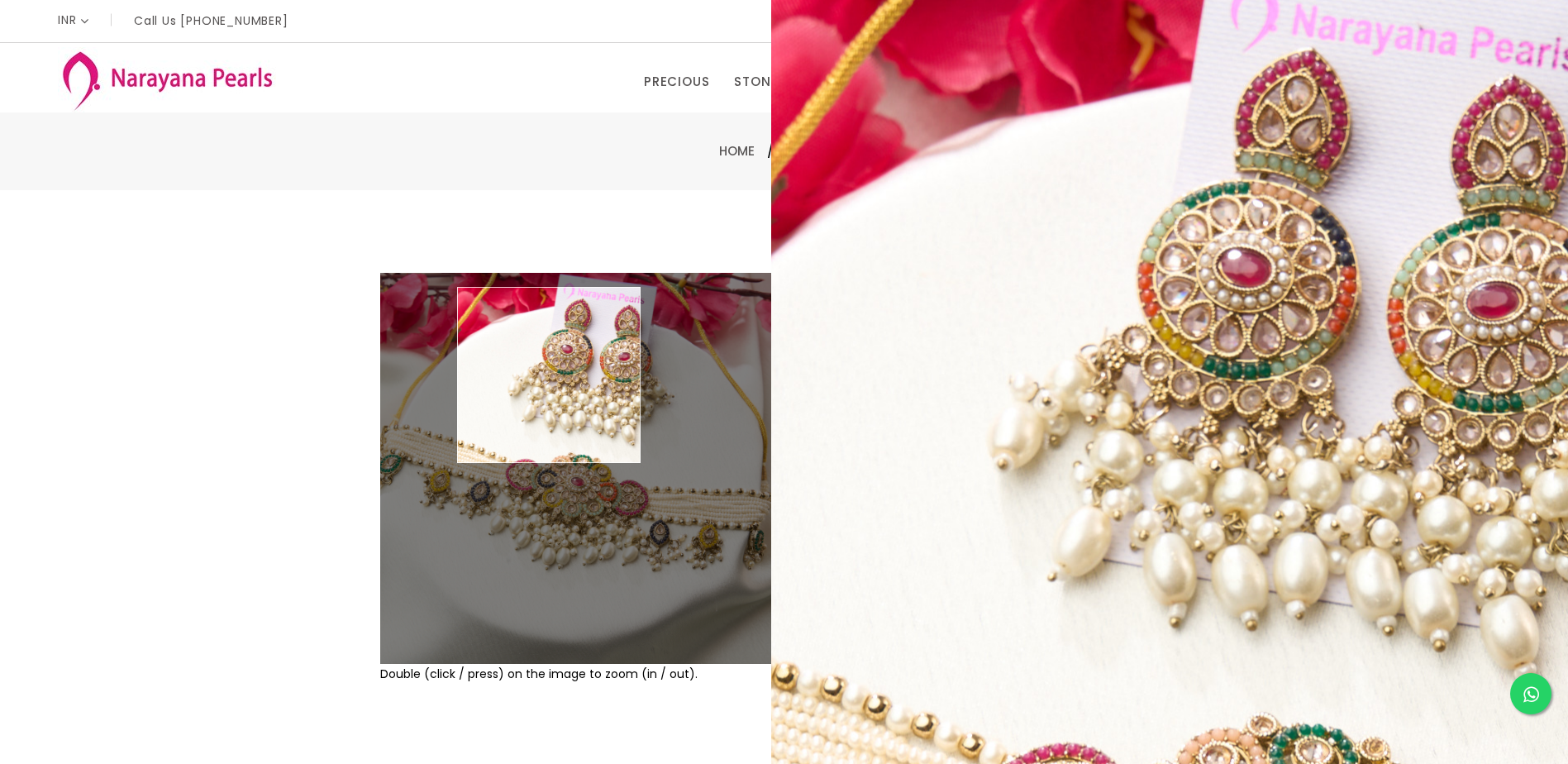
click at [550, 376] on img at bounding box center [575, 468] width 391 height 391
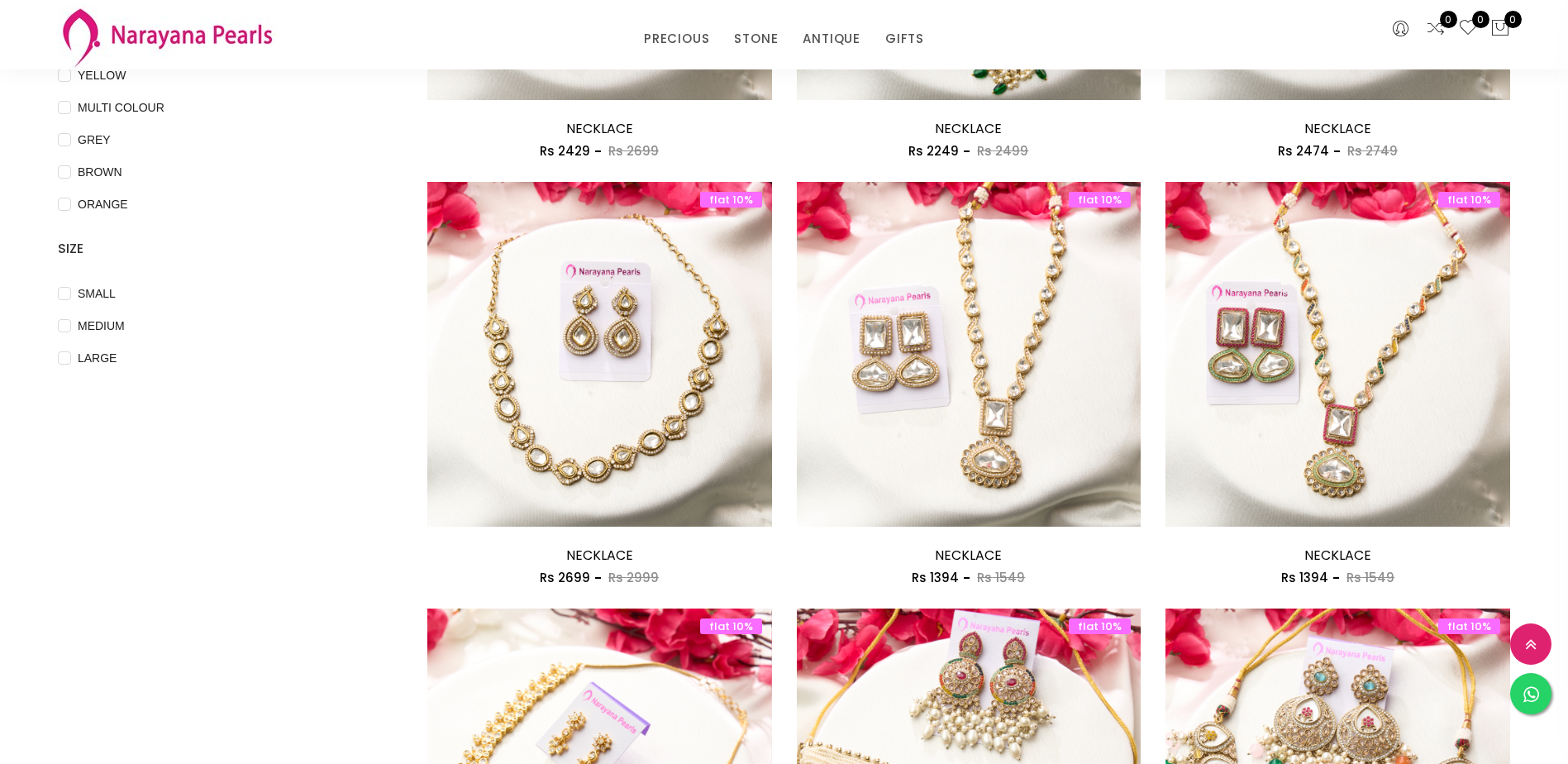
scroll to position [763, 0]
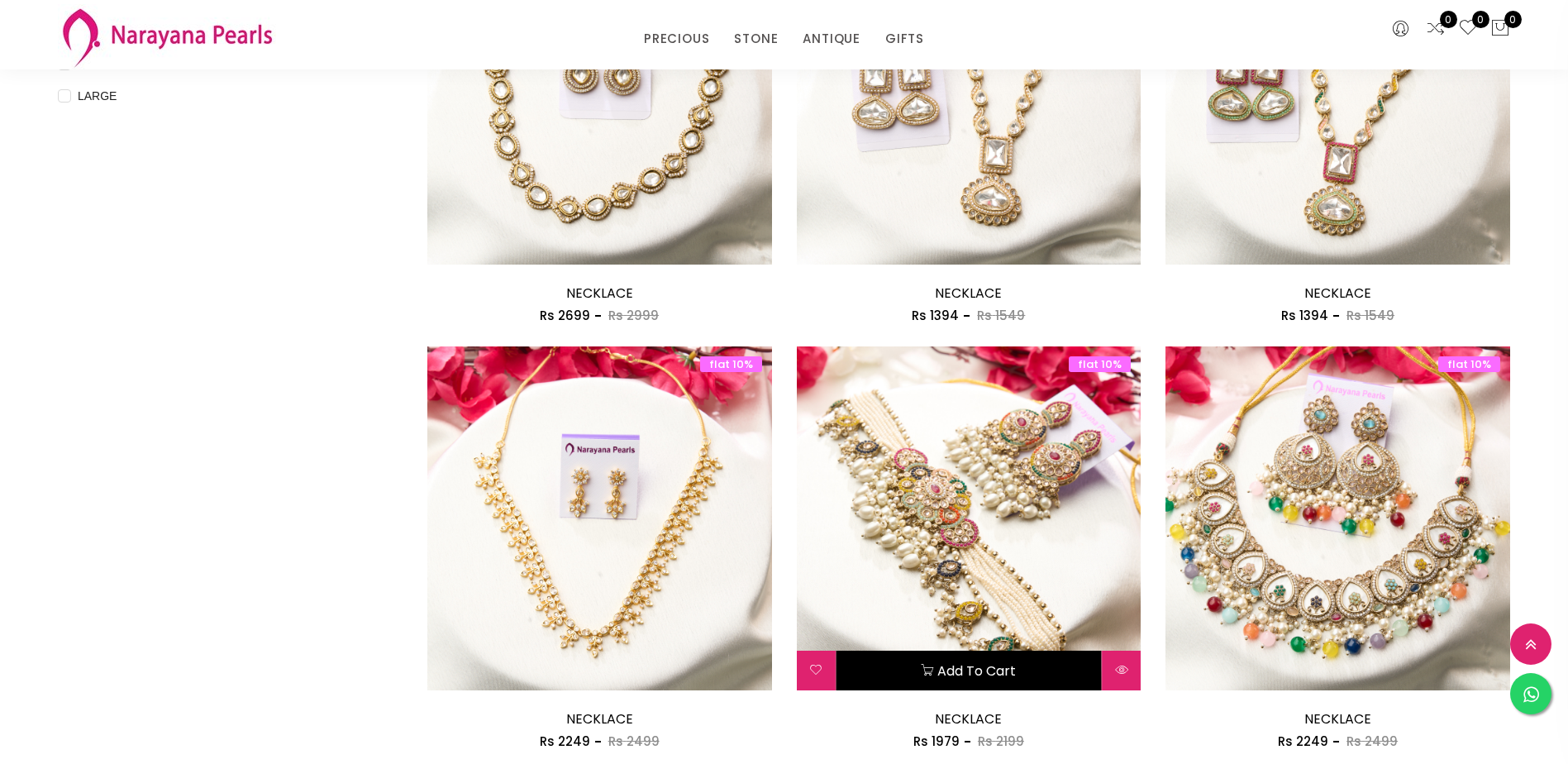
click at [1022, 669] on button "Add to cart" at bounding box center [969, 671] width 265 height 40
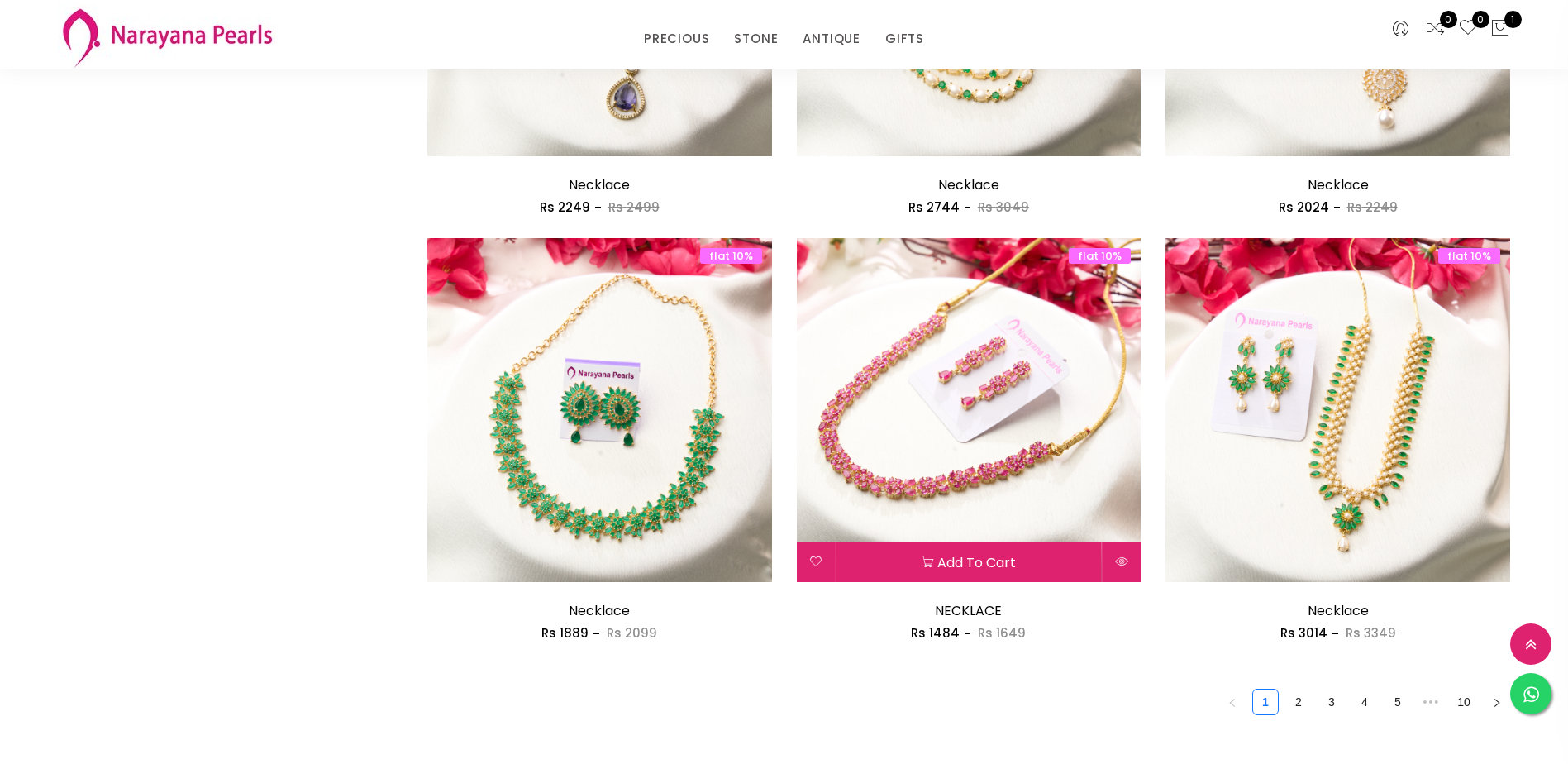
scroll to position [2582, 0]
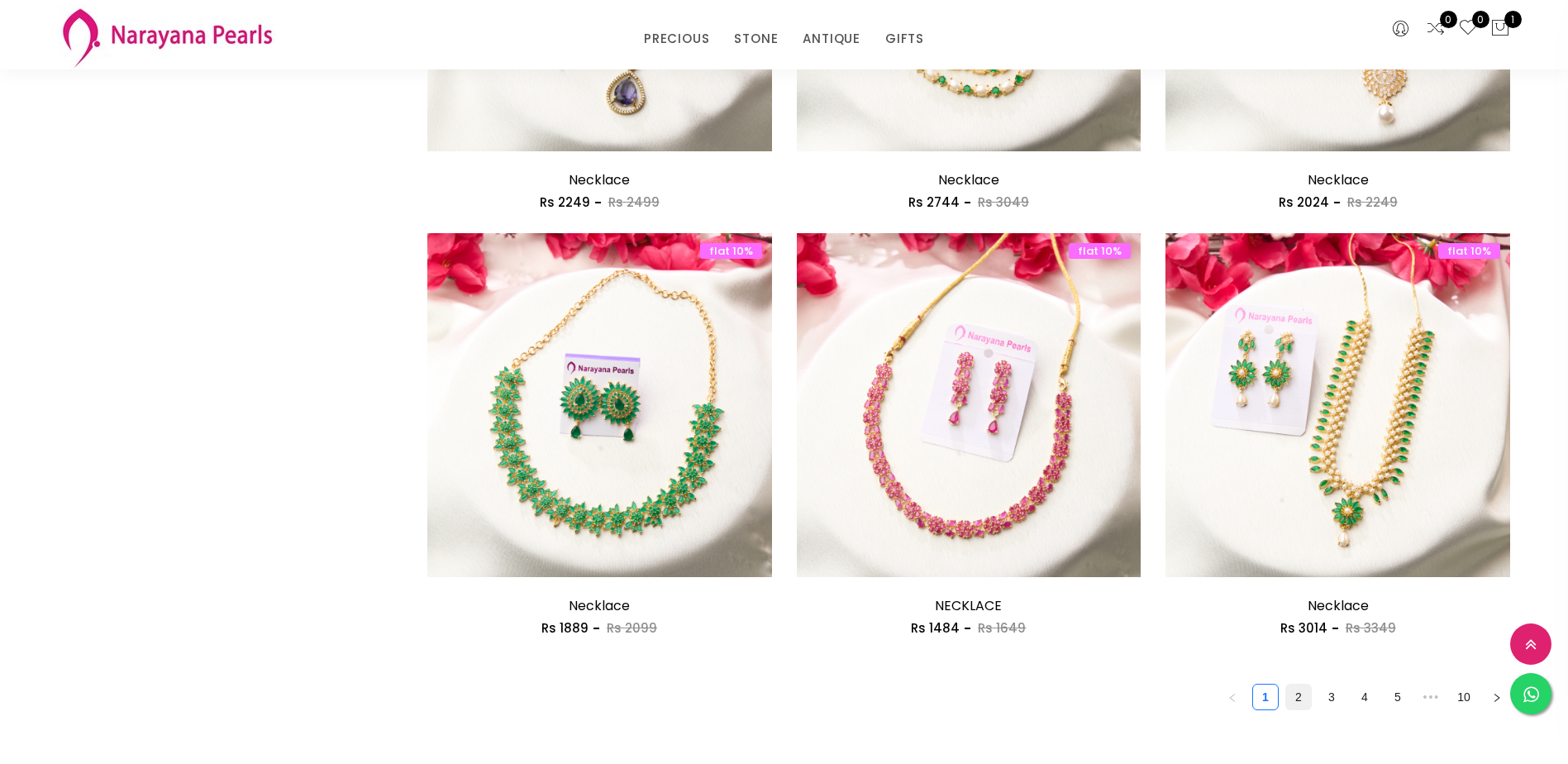
click at [1299, 694] on link "2" at bounding box center [1298, 696] width 24 height 24
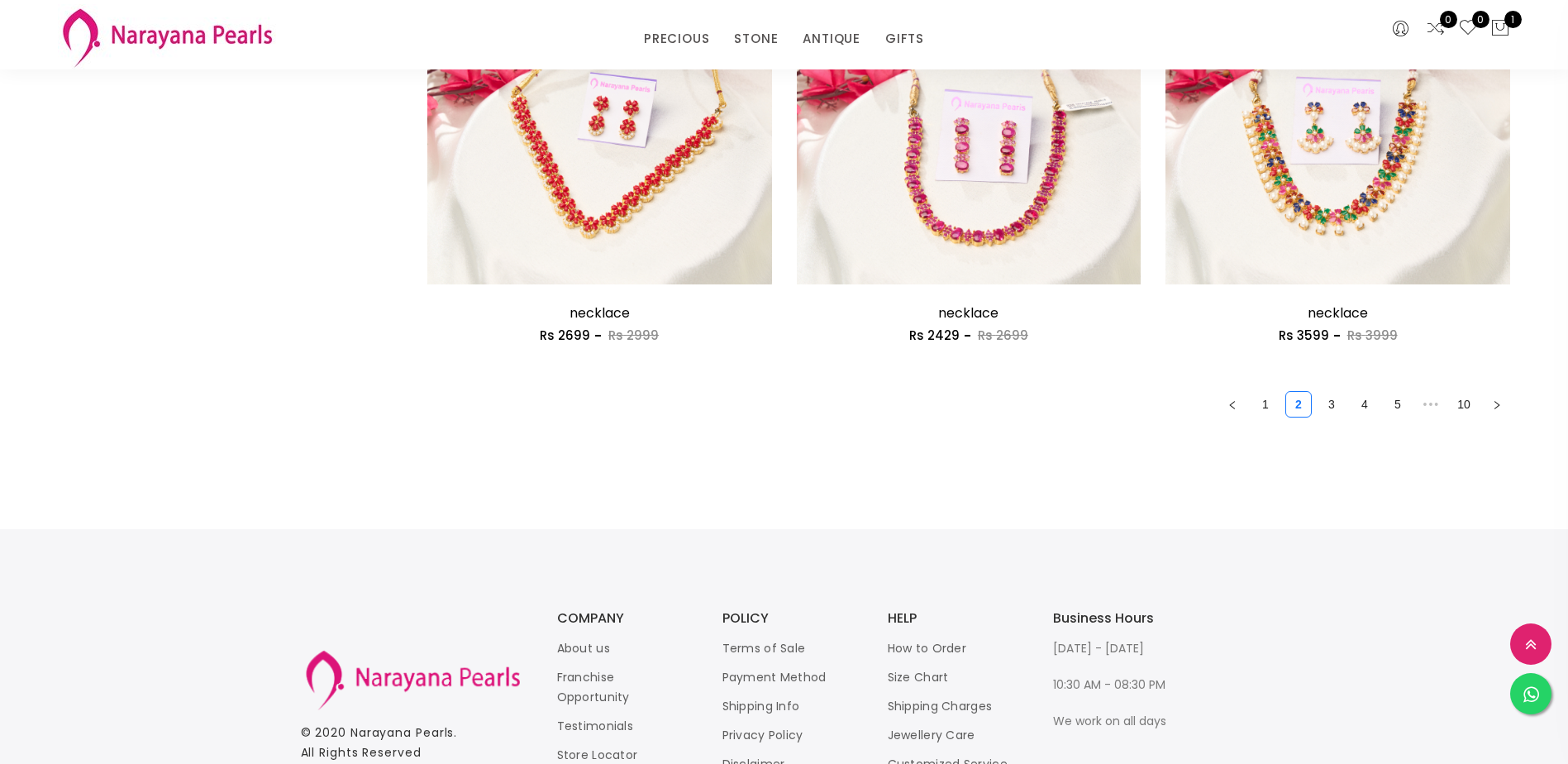
scroll to position [2894, 0]
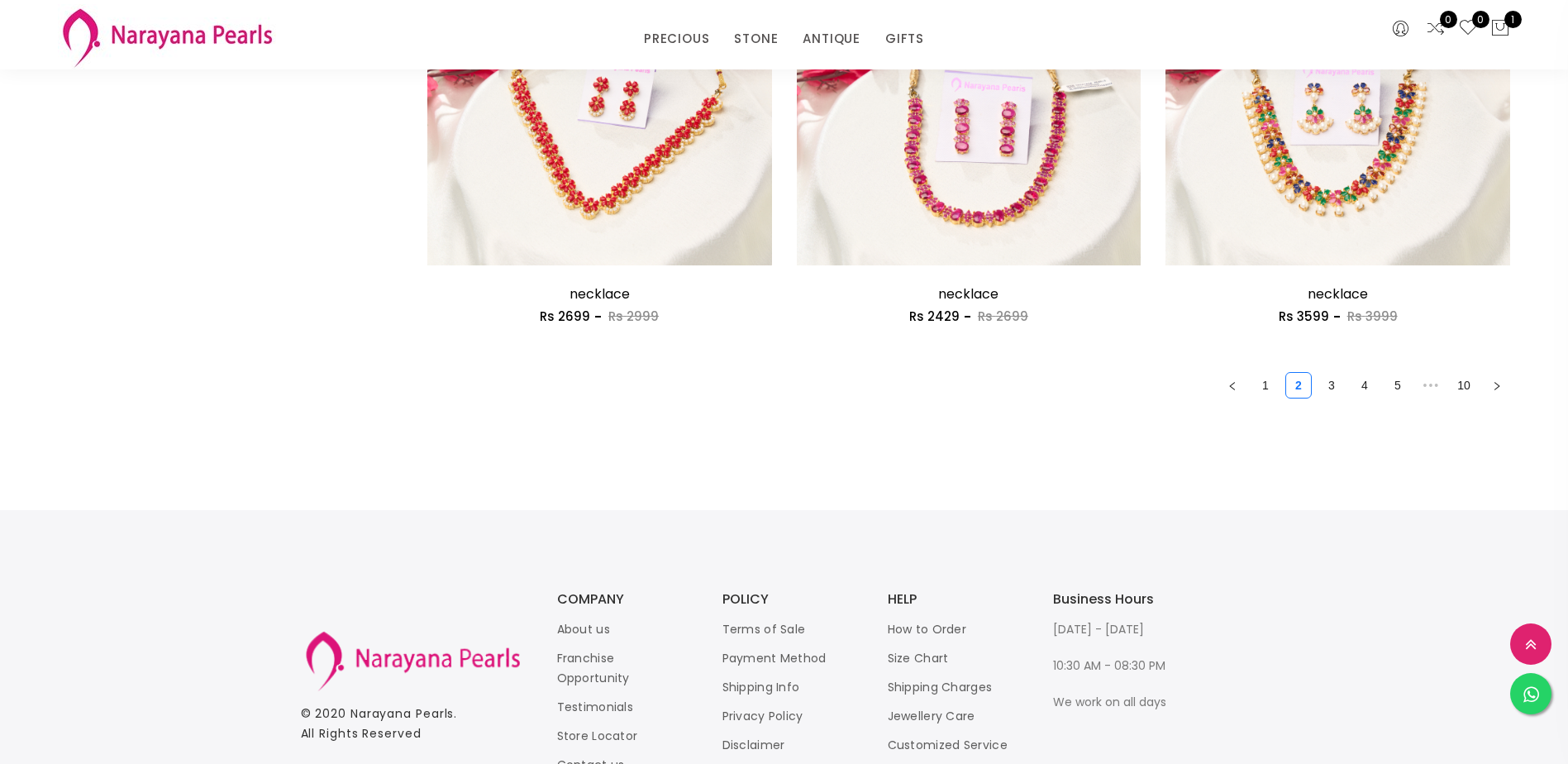
click at [1337, 384] on link "3" at bounding box center [1331, 385] width 24 height 24
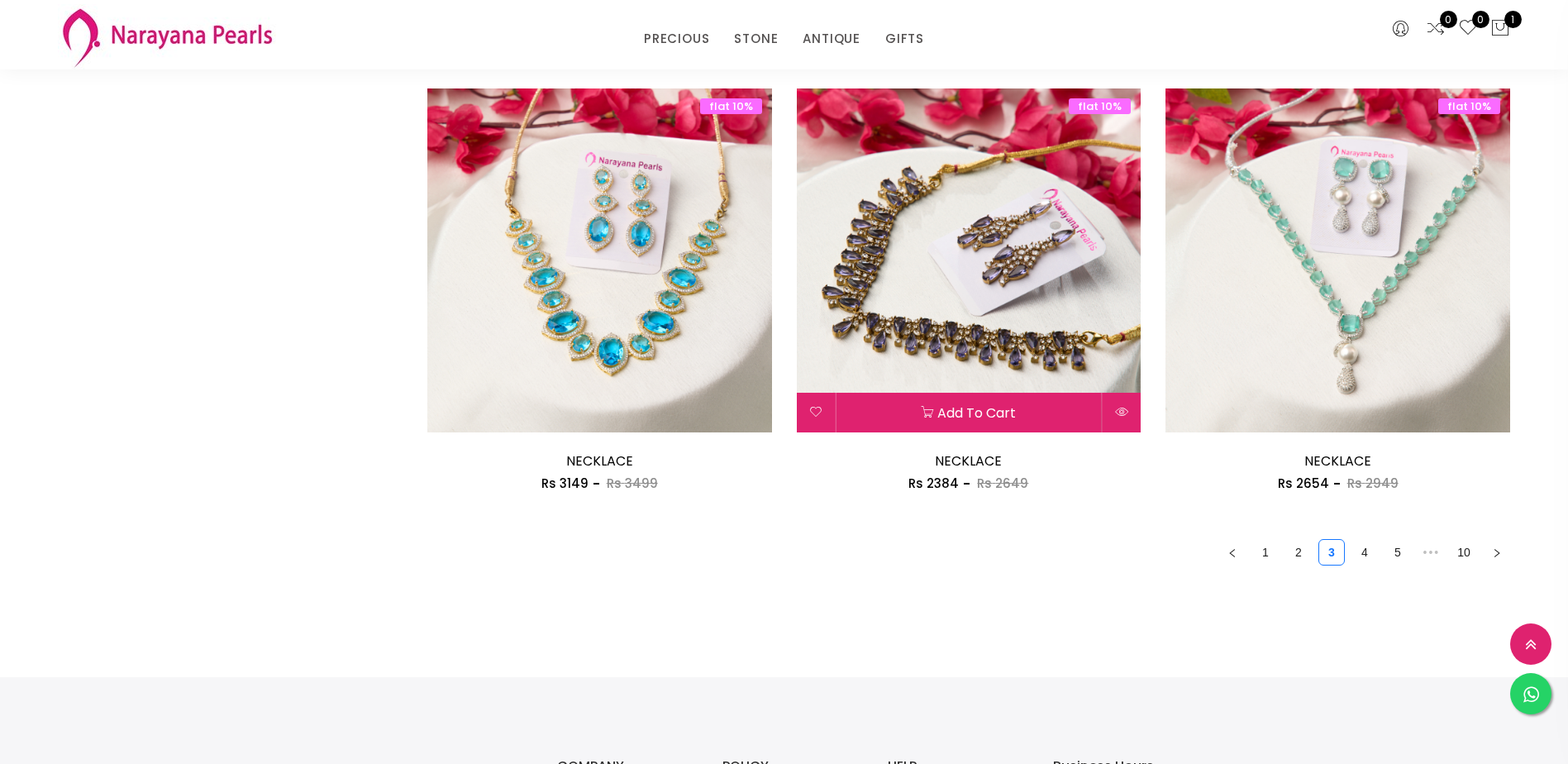
scroll to position [2728, 0]
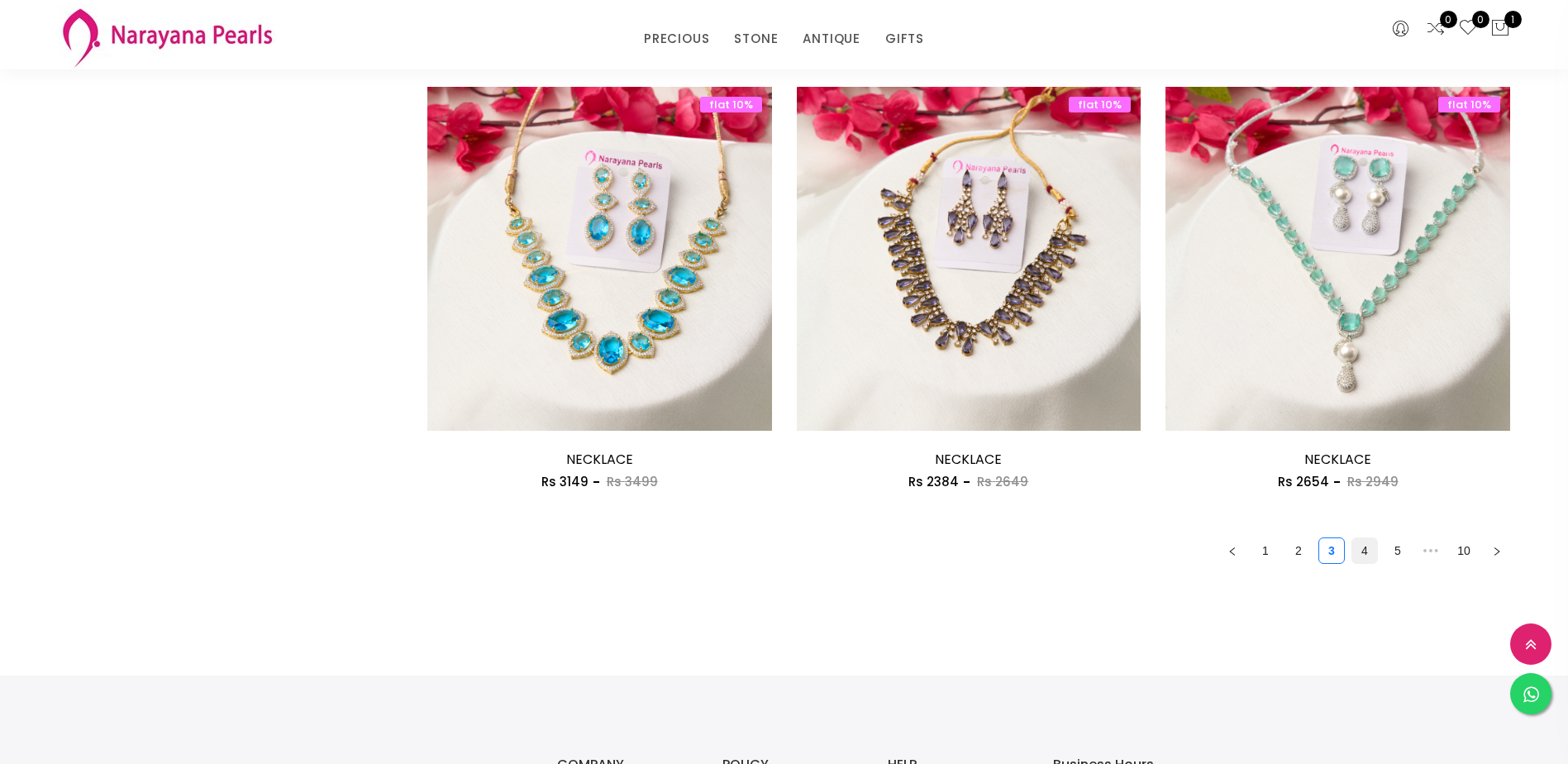
click at [1359, 549] on link "4" at bounding box center [1365, 550] width 24 height 24
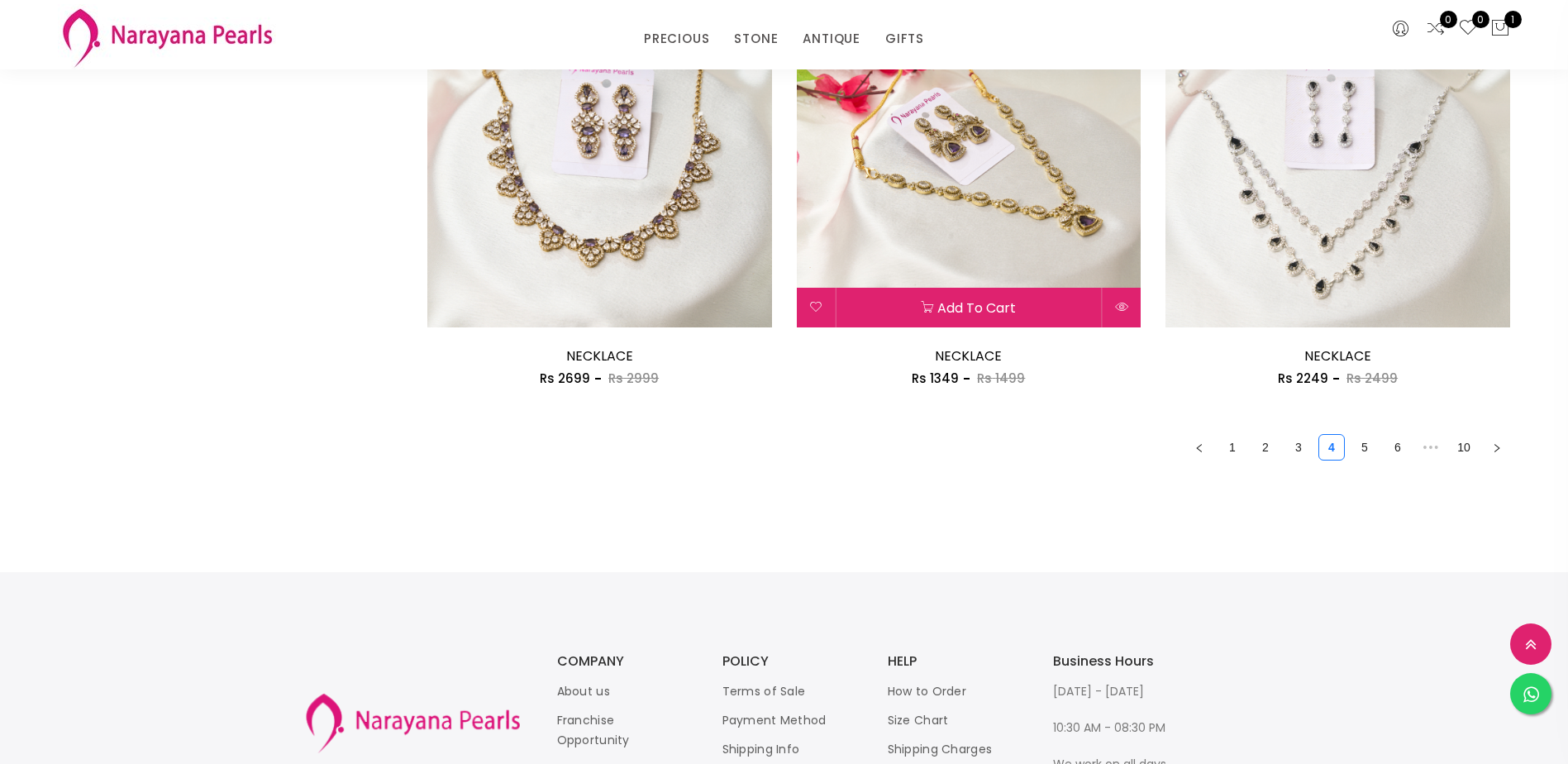
scroll to position [2894, 0]
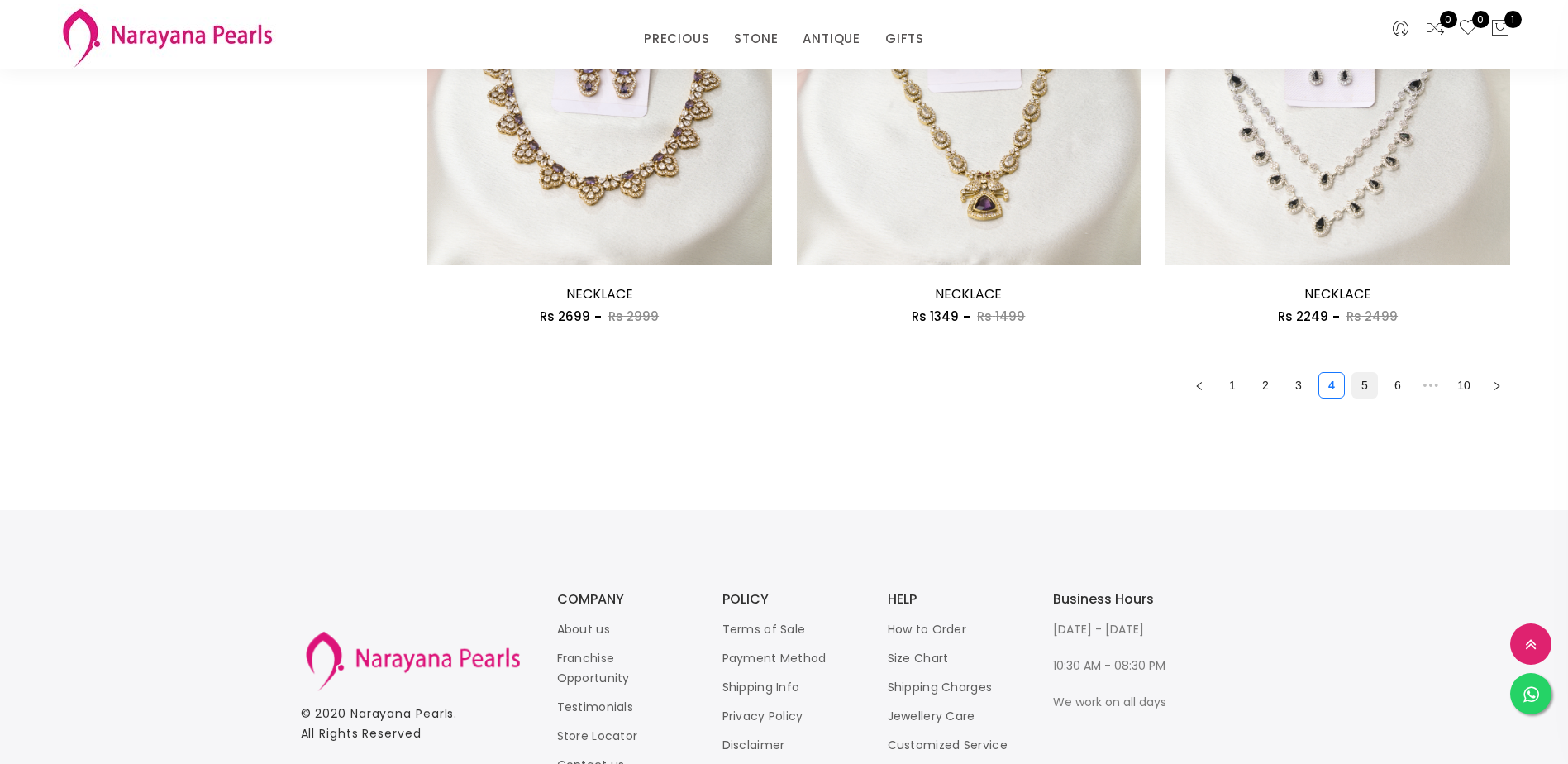
click at [1360, 383] on link "5" at bounding box center [1365, 385] width 24 height 24
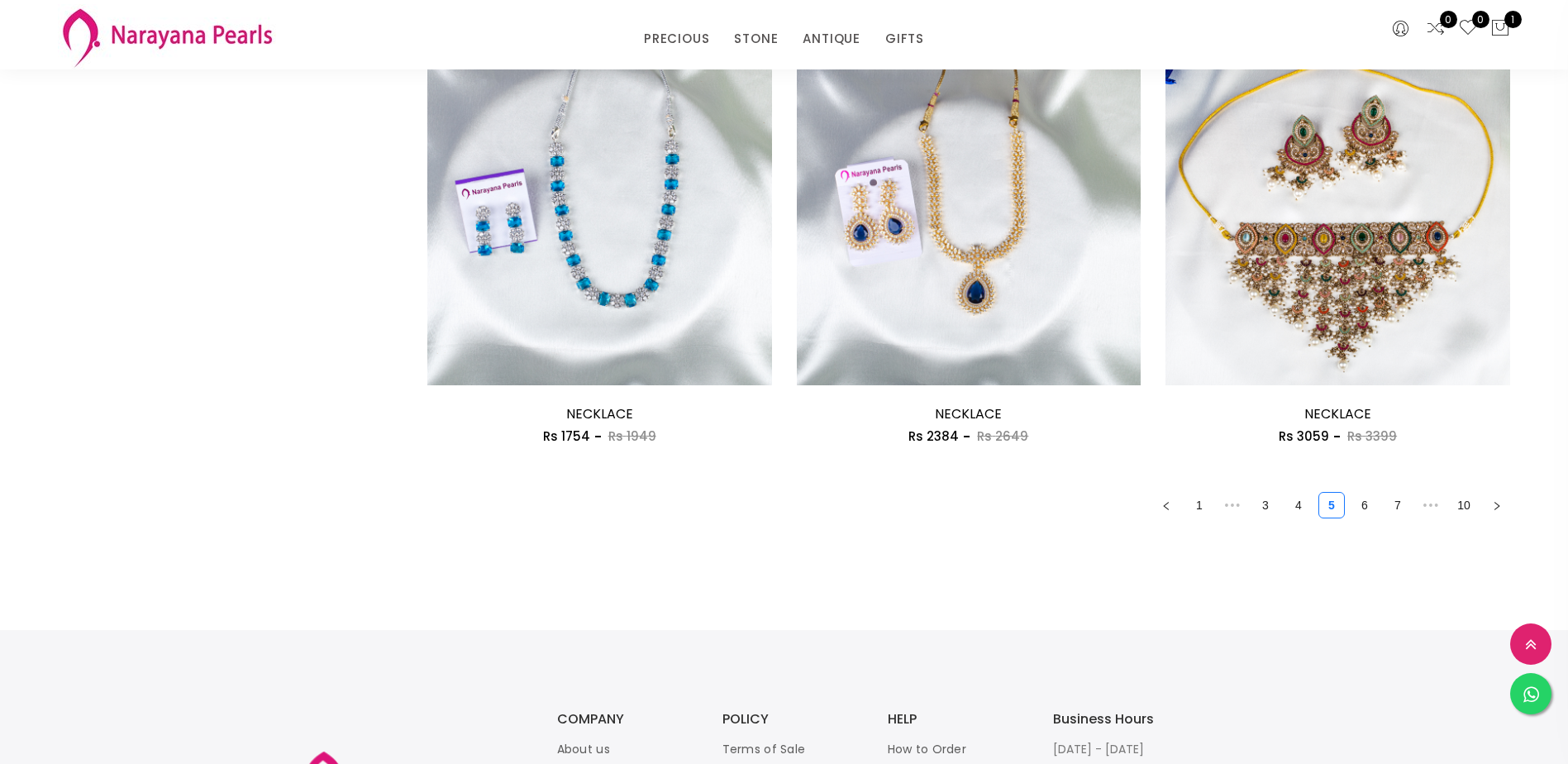
scroll to position [2811, 0]
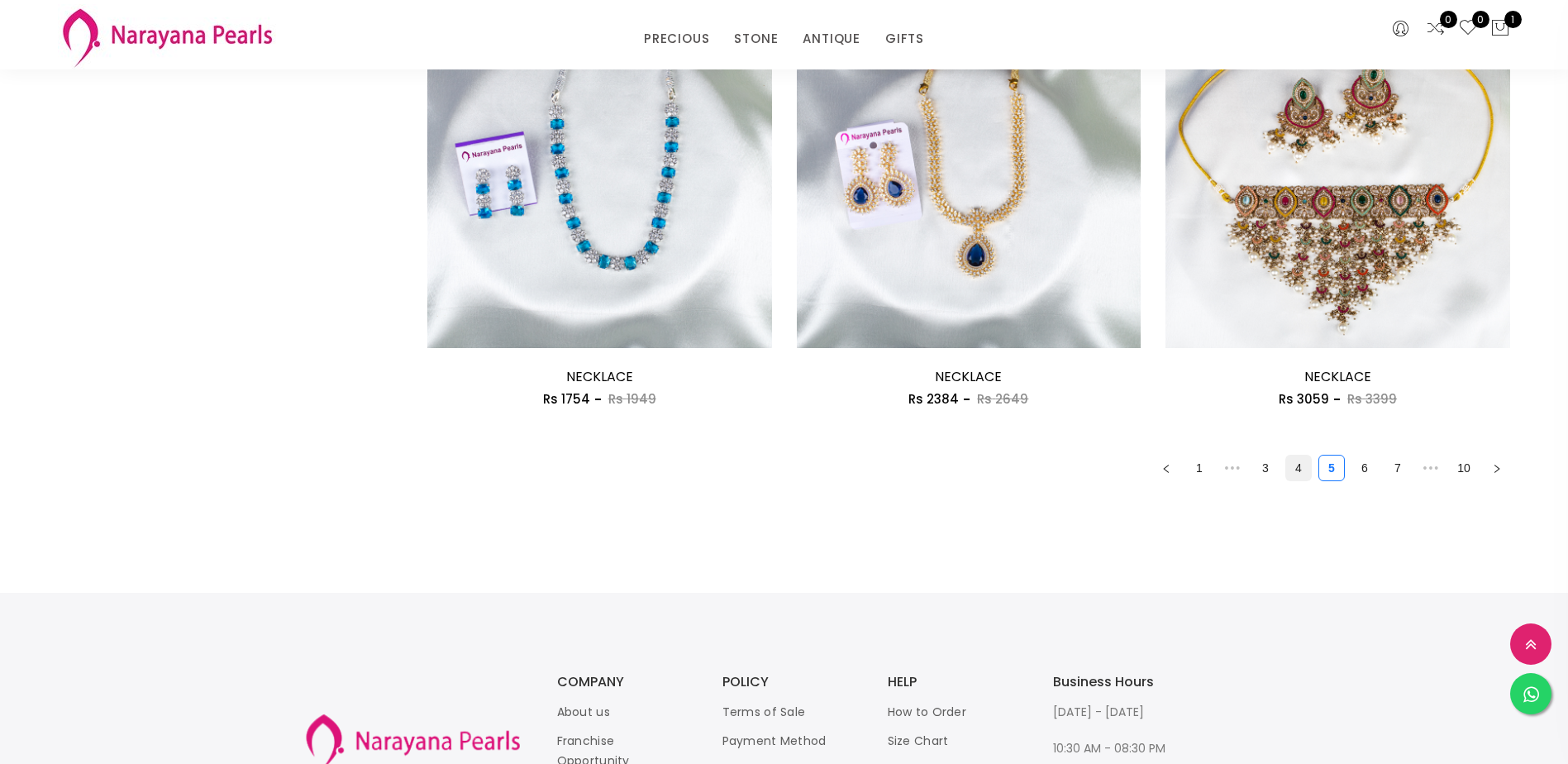
click at [1305, 478] on link "4" at bounding box center [1298, 467] width 24 height 24
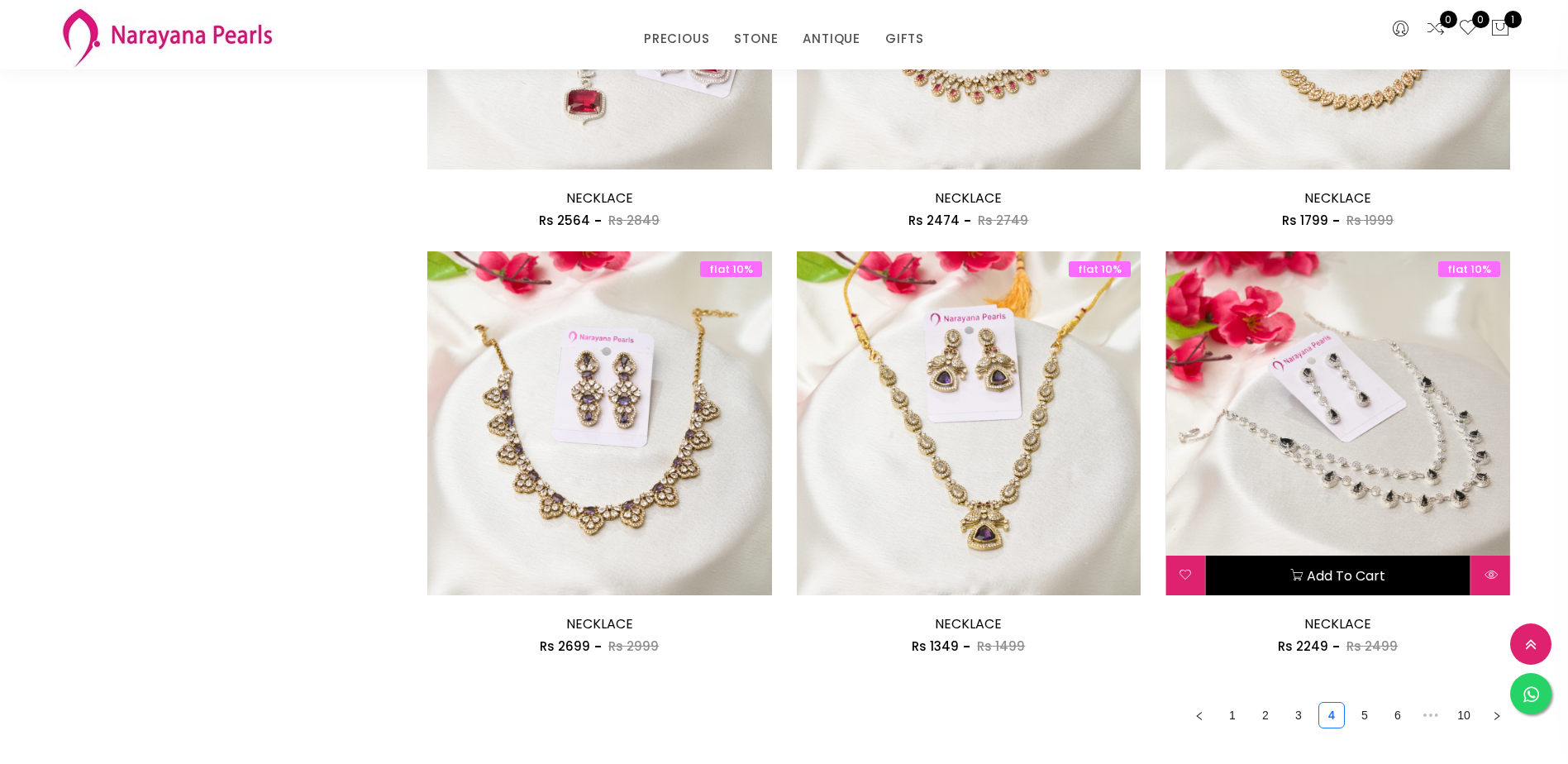
scroll to position [2595, 0]
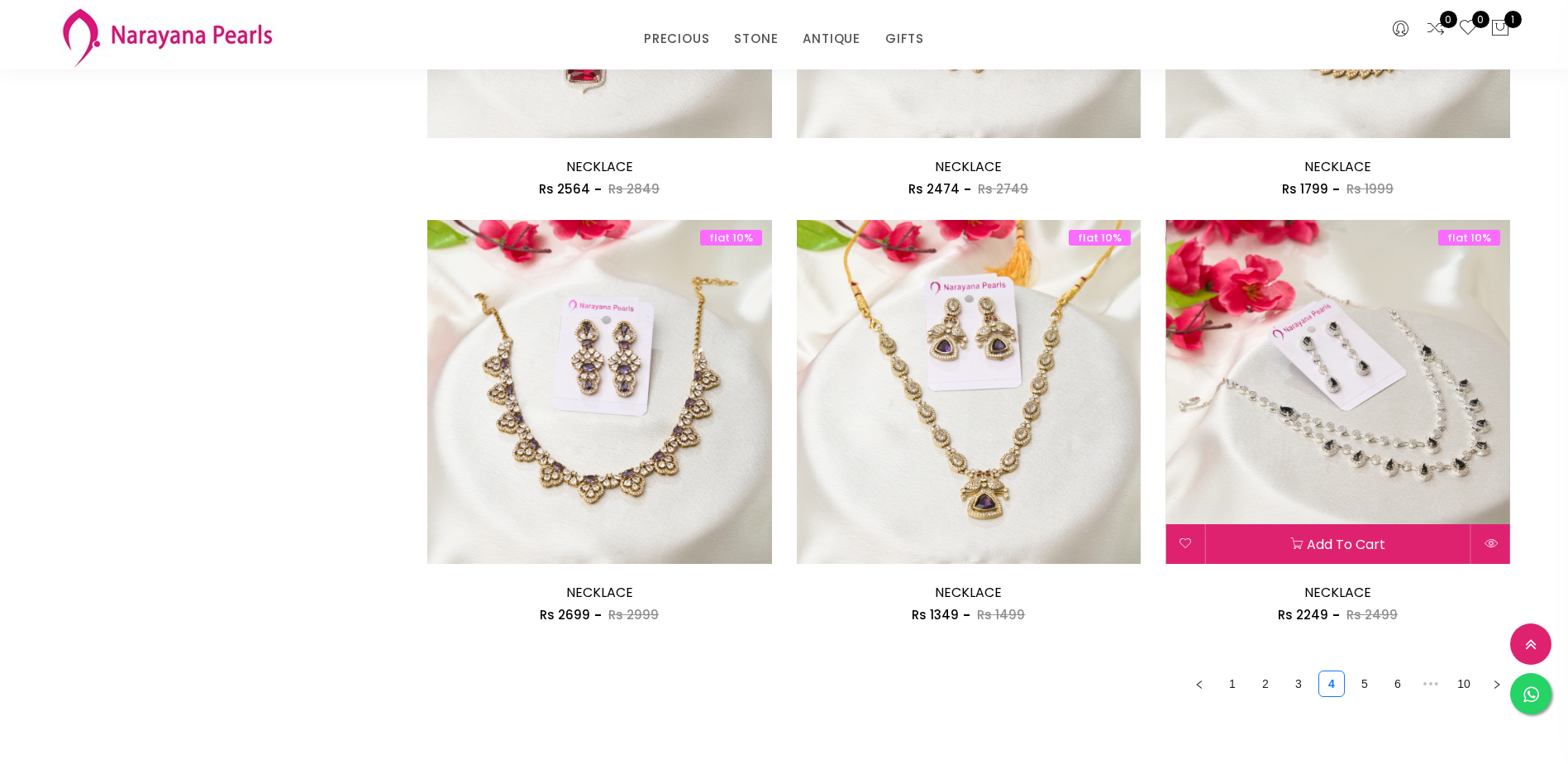
click at [1319, 430] on img at bounding box center [1338, 392] width 345 height 345
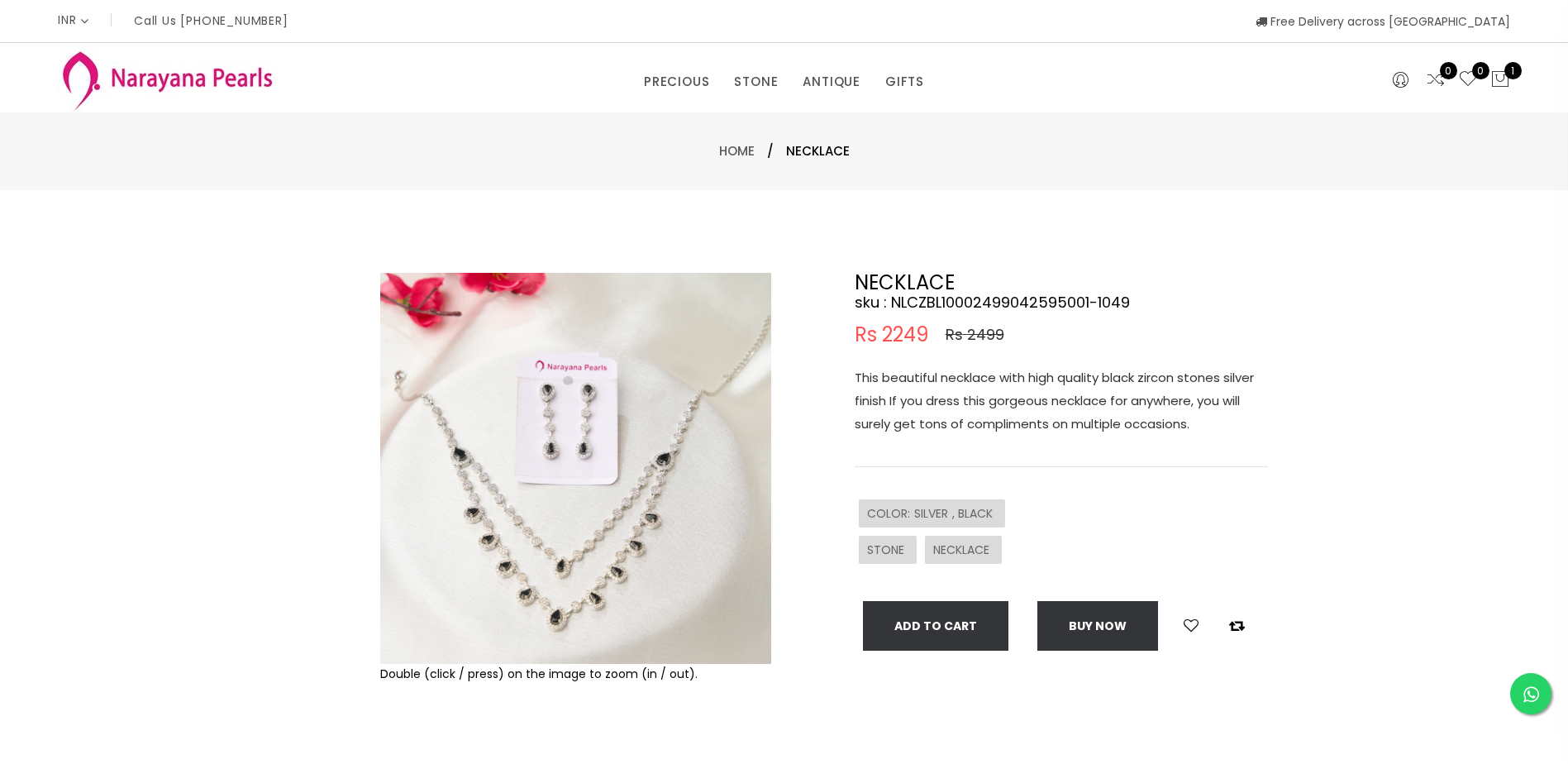
click at [530, 452] on img at bounding box center [575, 468] width 391 height 391
click at [461, 524] on img at bounding box center [575, 468] width 391 height 391
drag, startPoint x: 505, startPoint y: 537, endPoint x: 514, endPoint y: 540, distance: 9.5
click at [514, 540] on img at bounding box center [575, 468] width 391 height 391
click at [559, 530] on img at bounding box center [575, 468] width 391 height 391
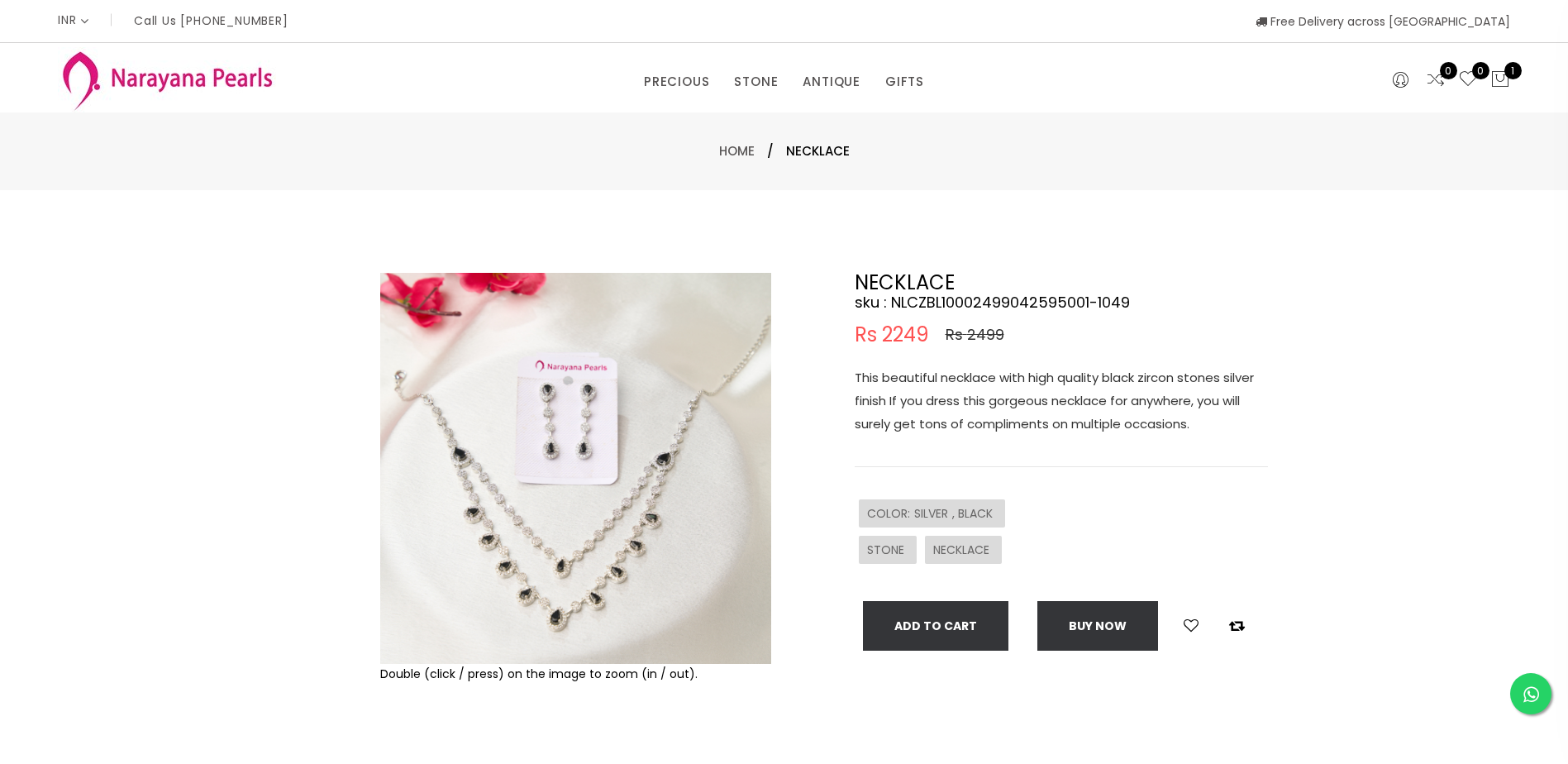
click at [559, 530] on img at bounding box center [575, 468] width 391 height 391
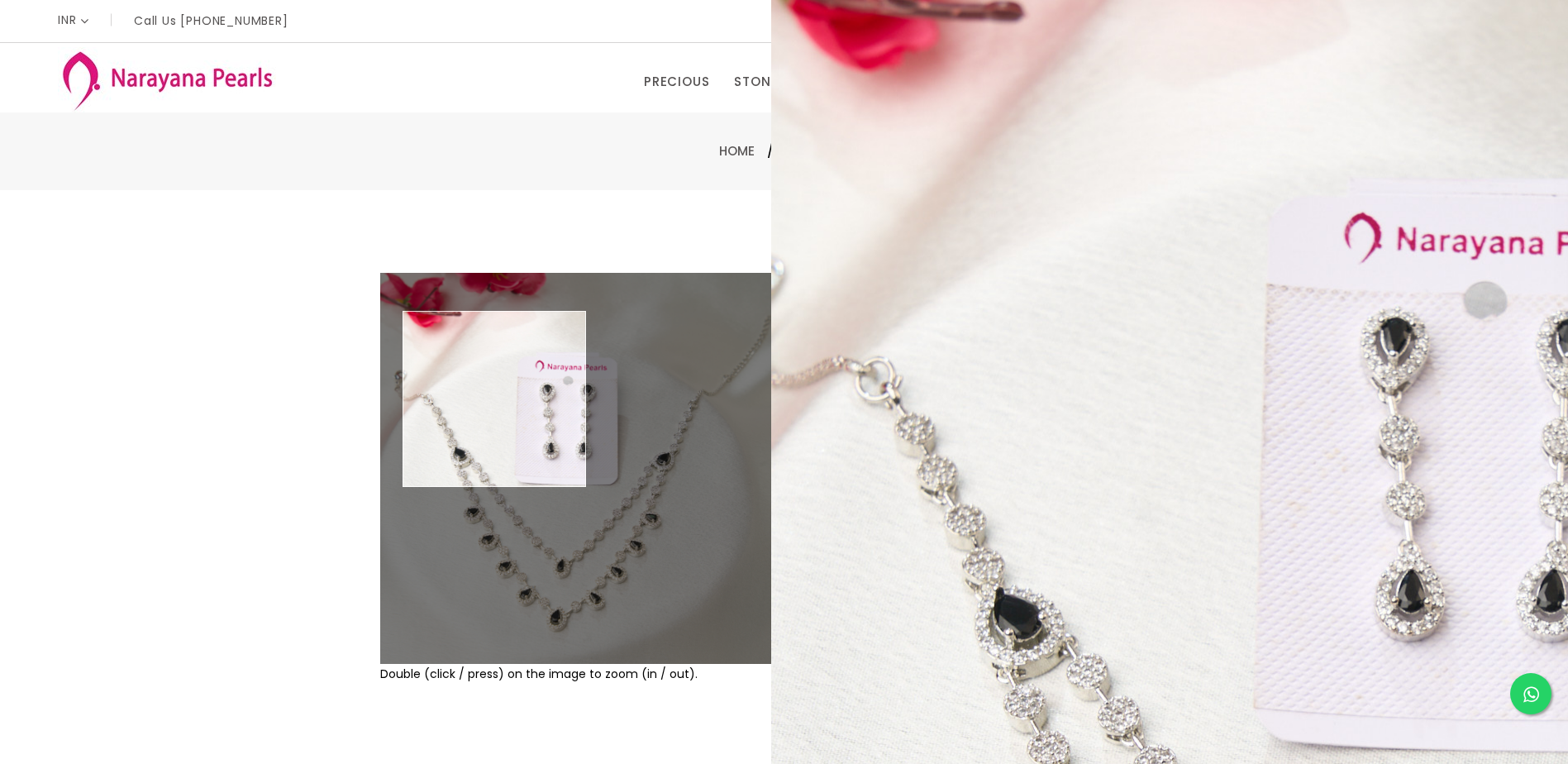
click at [495, 399] on img at bounding box center [575, 468] width 391 height 391
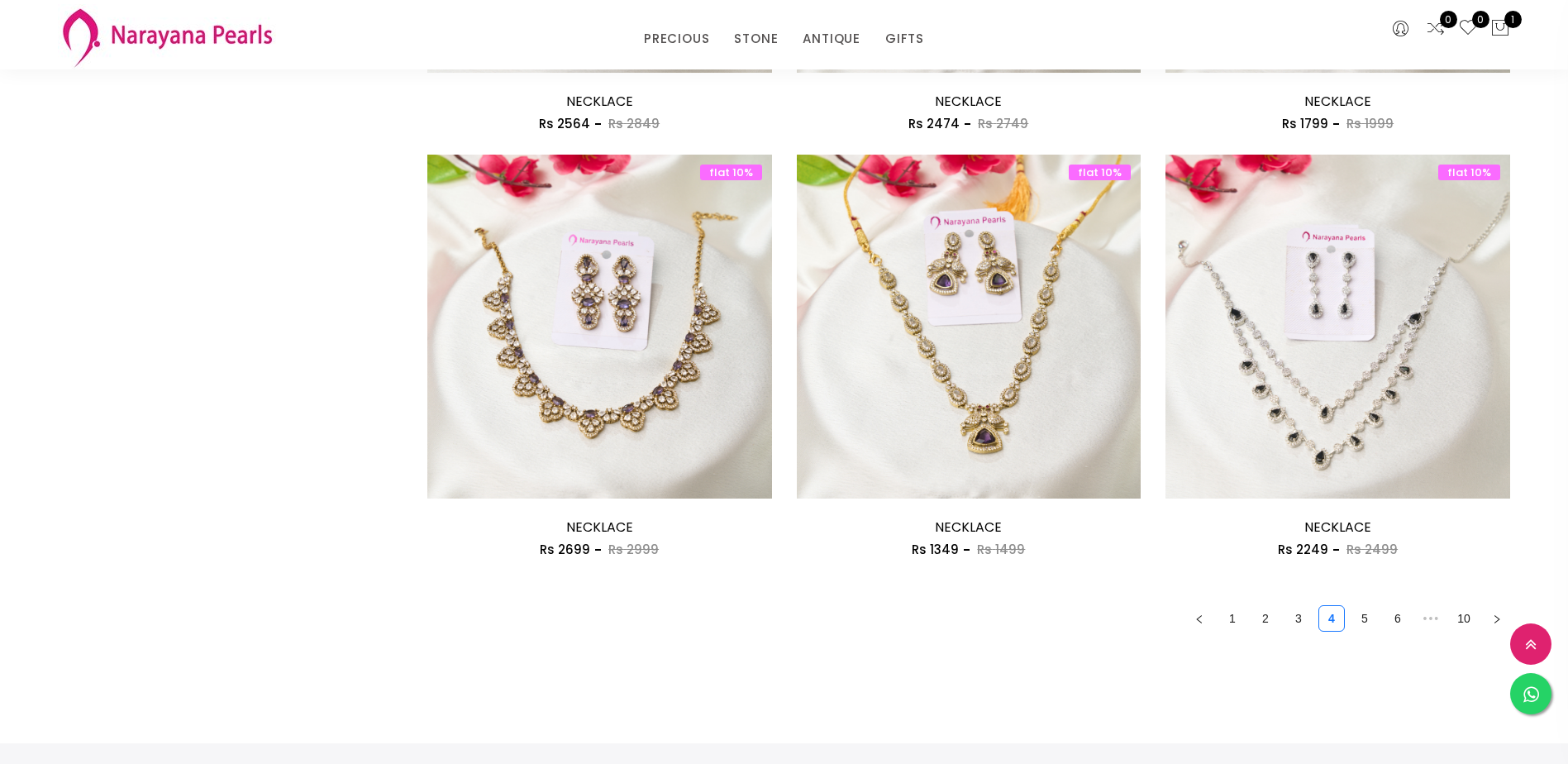
scroll to position [2672, 0]
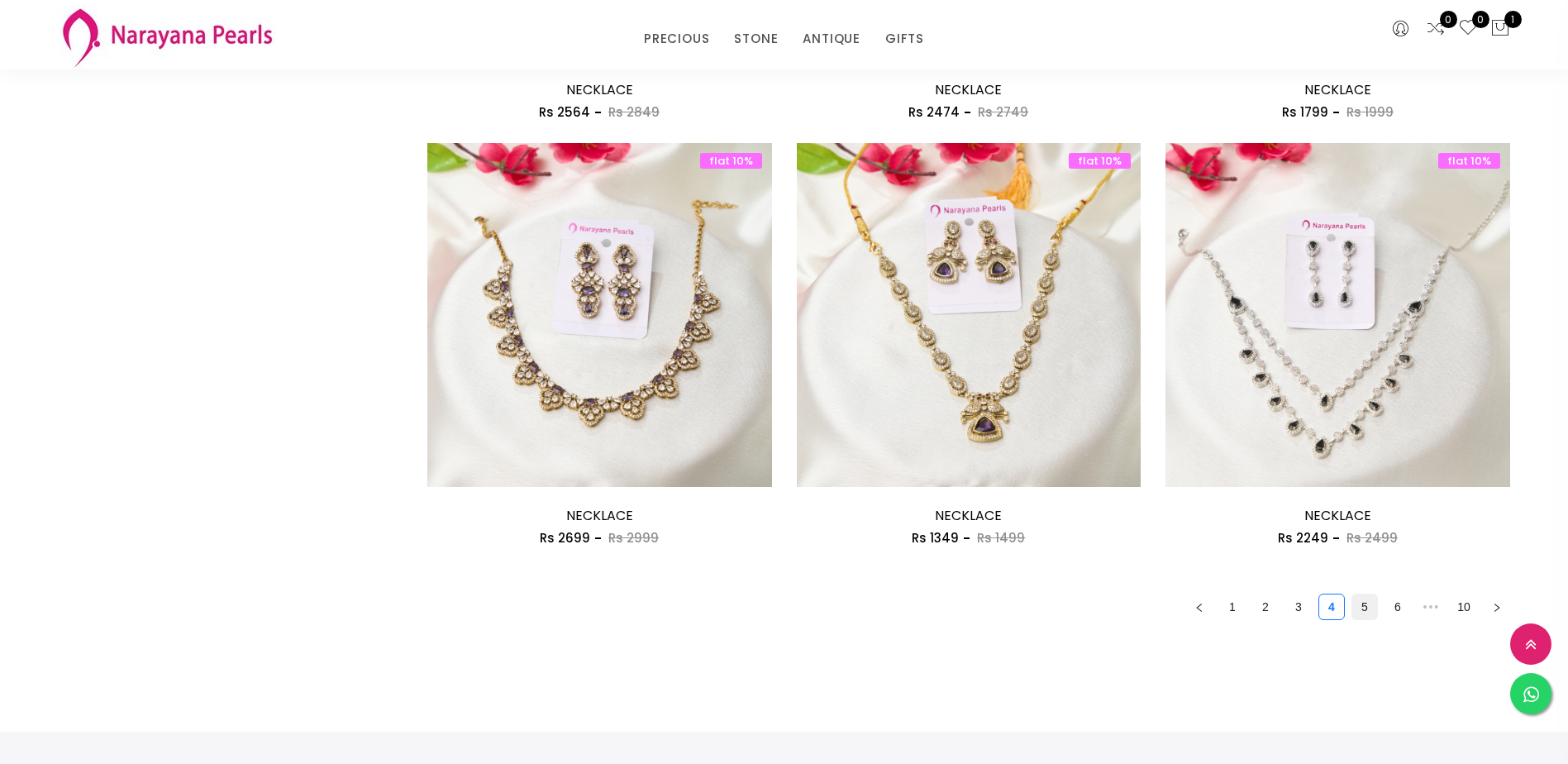
click at [1357, 594] on link "5" at bounding box center [1365, 606] width 24 height 24
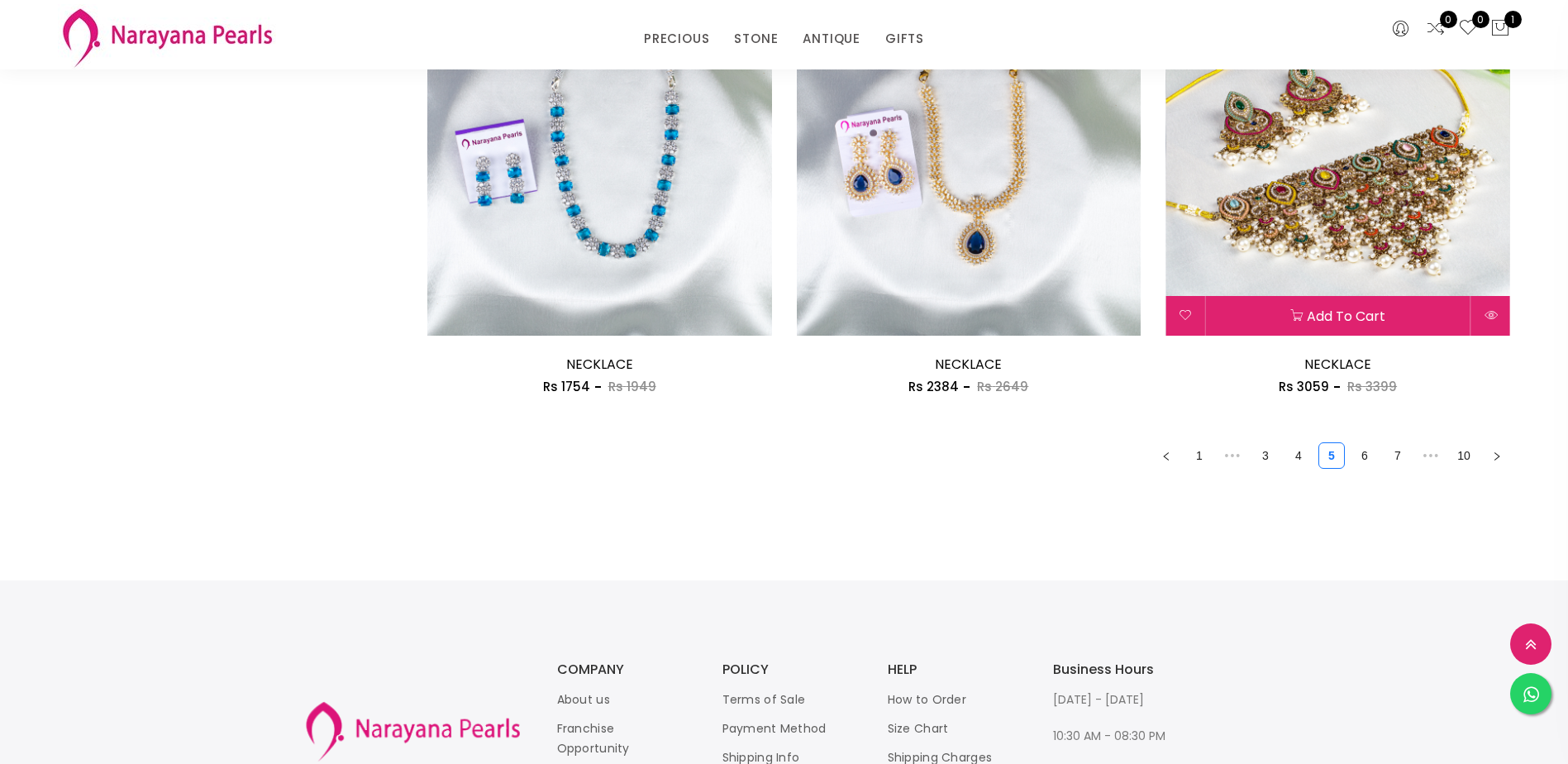
scroll to position [2996, 0]
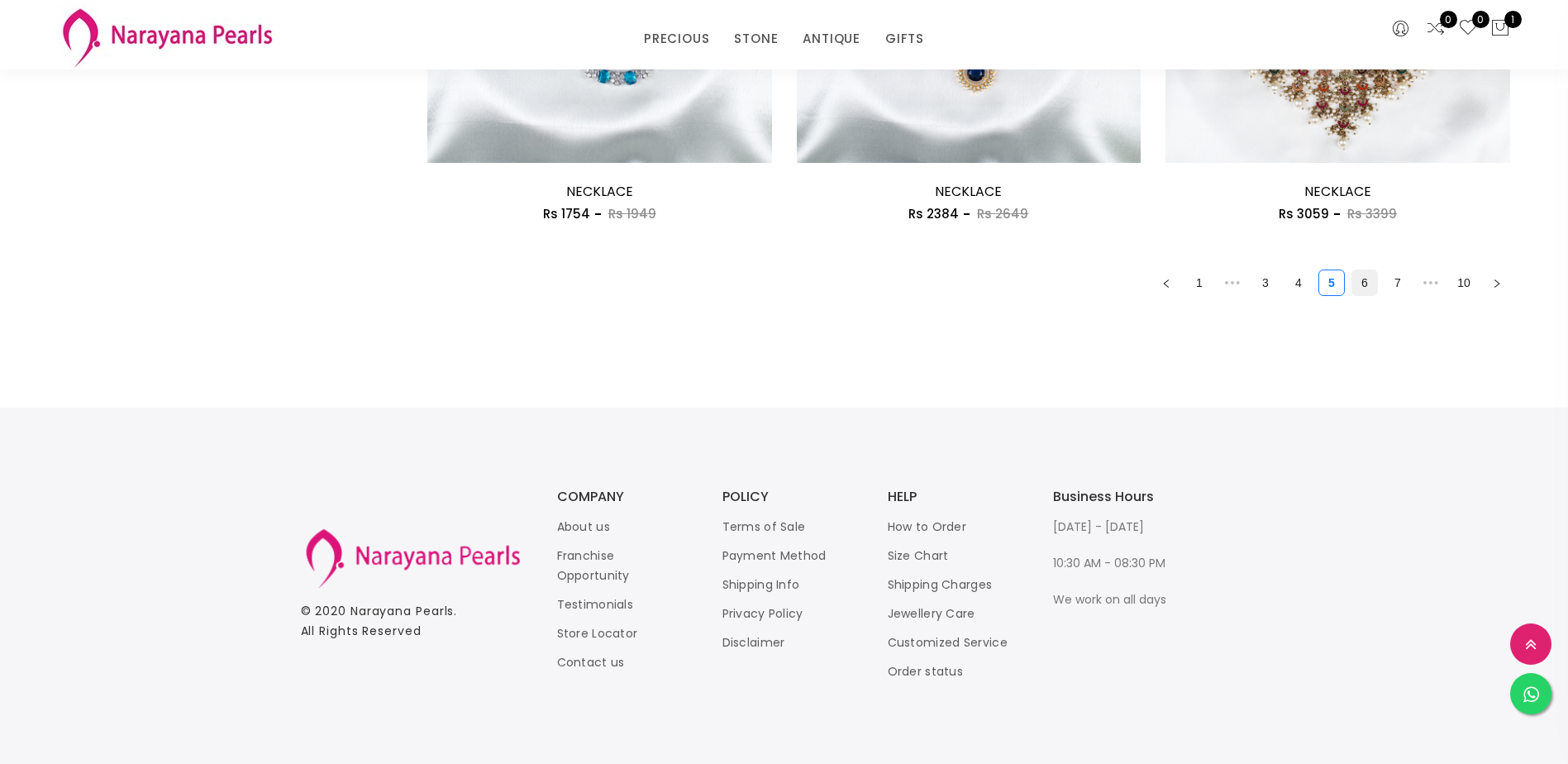
click at [1367, 280] on link "6" at bounding box center [1365, 282] width 24 height 24
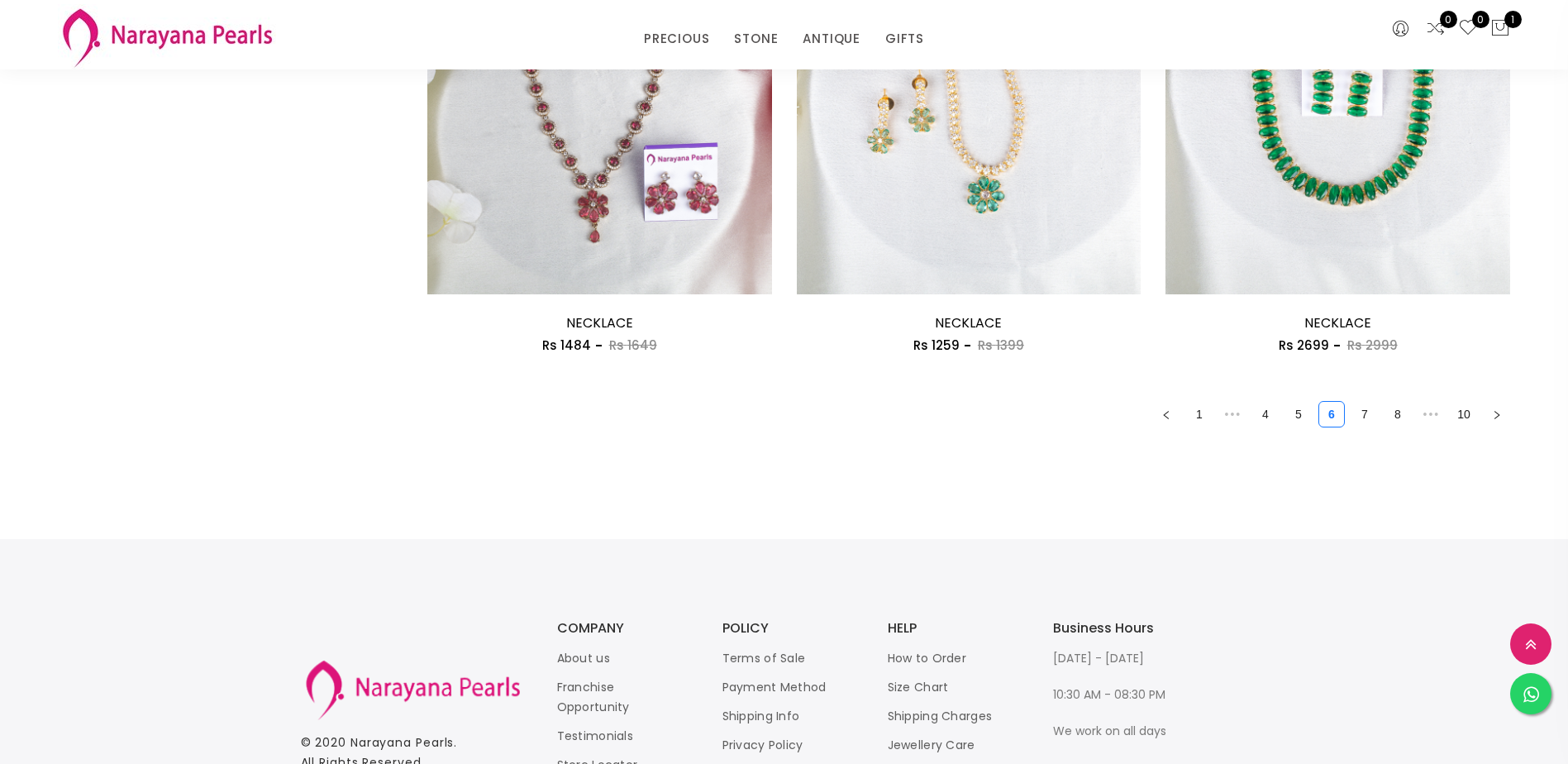
scroll to position [2894, 0]
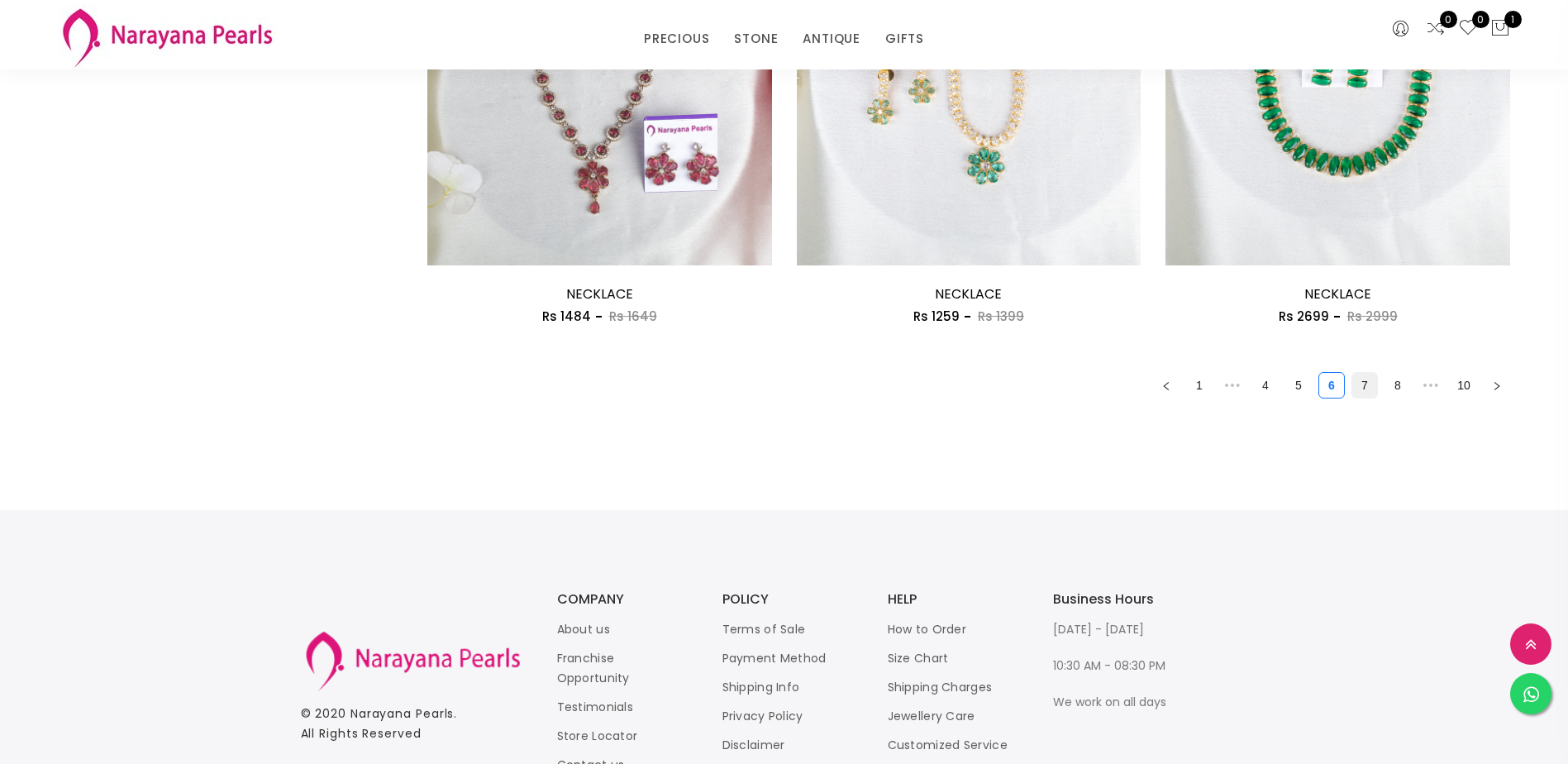
click at [1367, 388] on link "7" at bounding box center [1365, 385] width 24 height 24
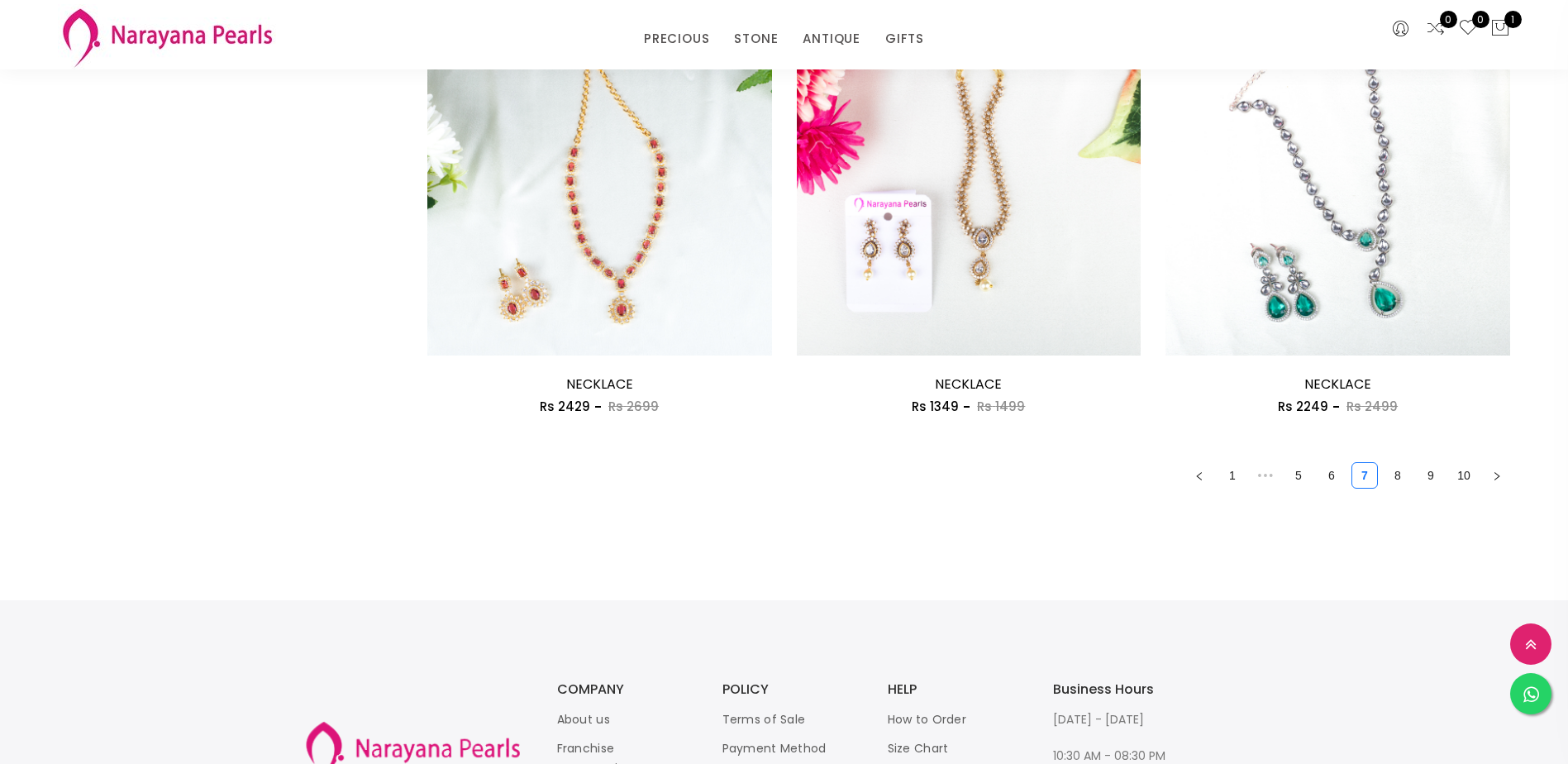
scroll to position [2894, 0]
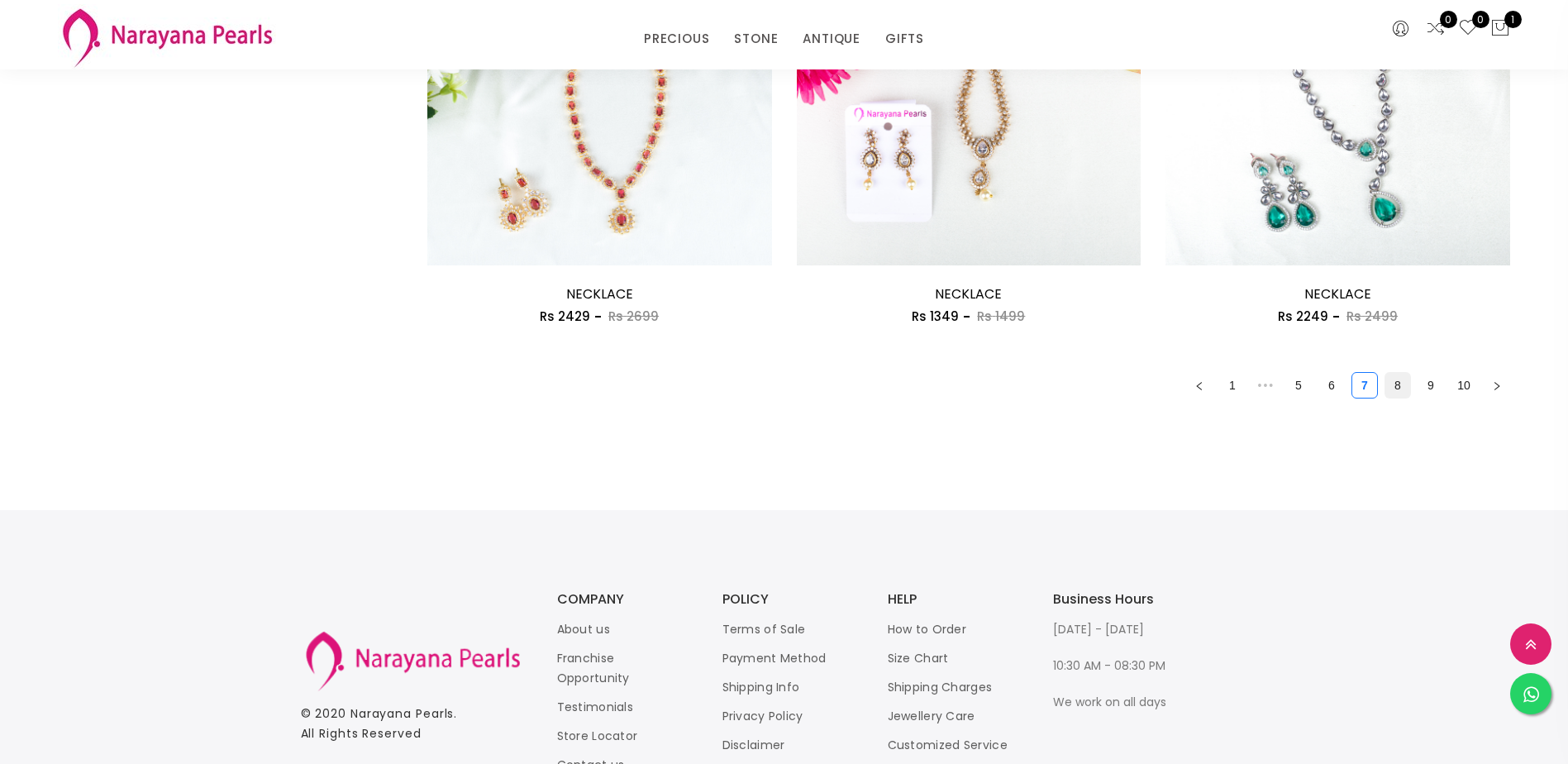
click at [1393, 388] on link "8" at bounding box center [1397, 385] width 24 height 24
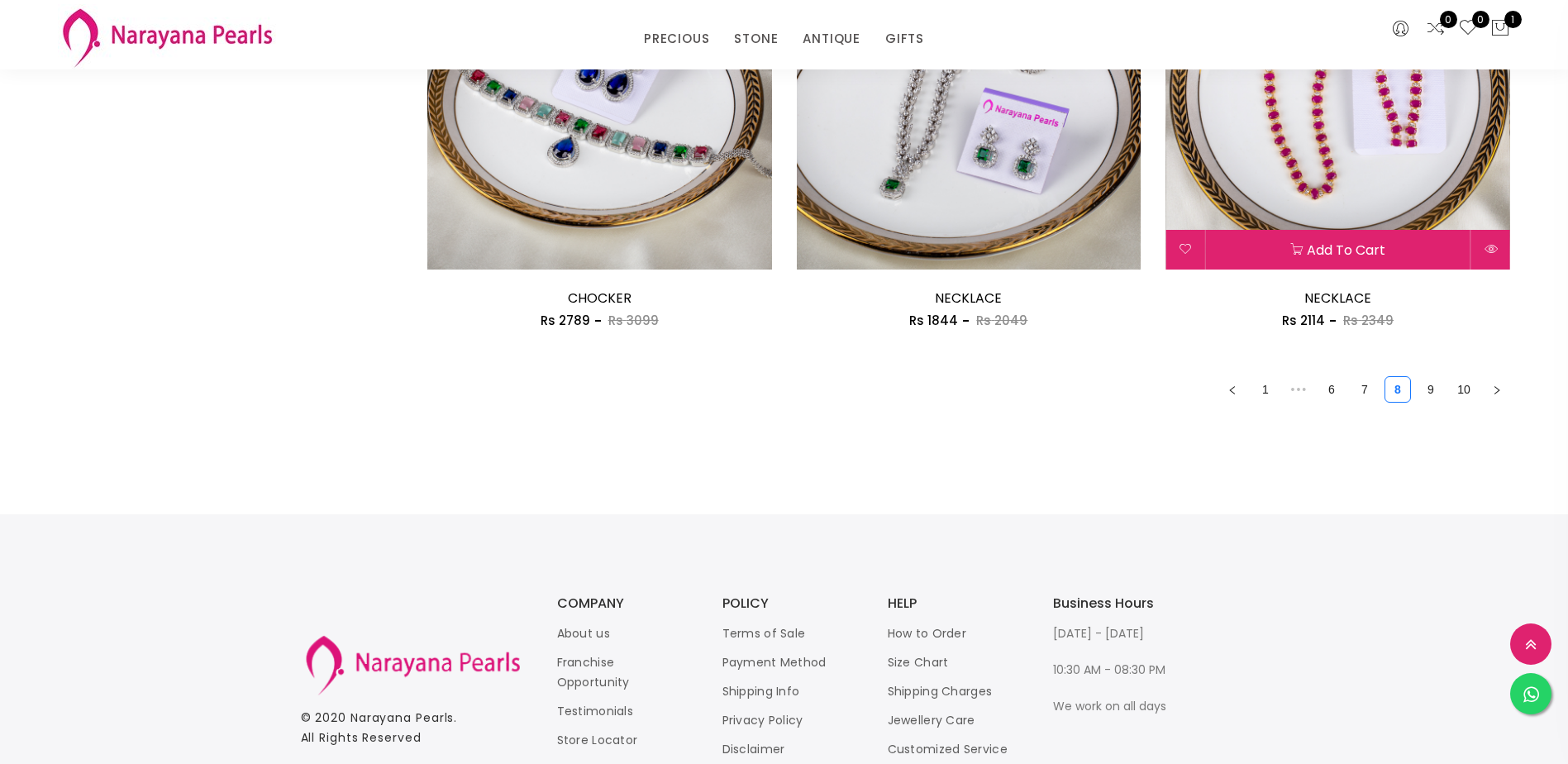
scroll to position [2894, 0]
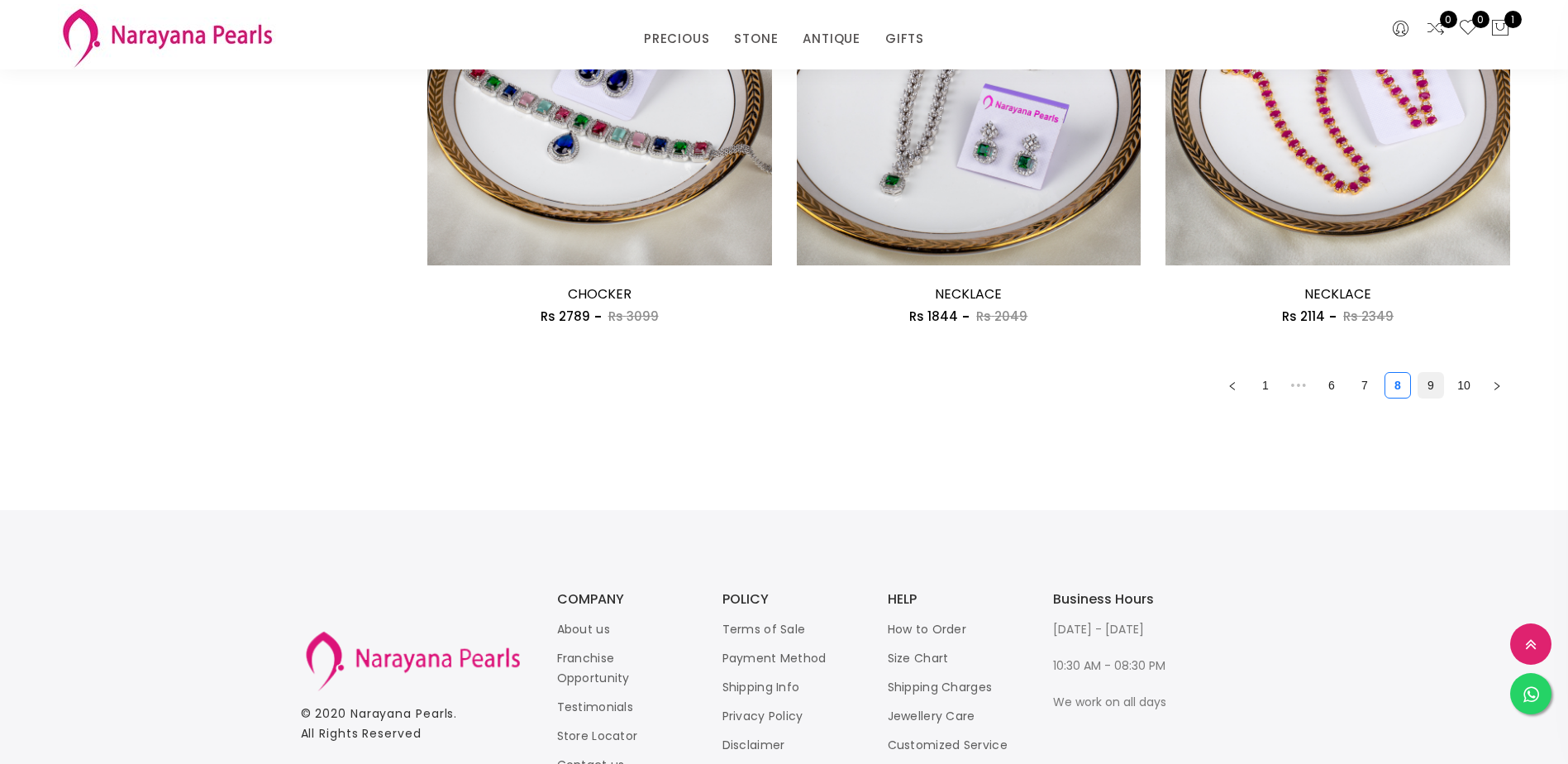
click at [1438, 389] on link "9" at bounding box center [1431, 385] width 24 height 24
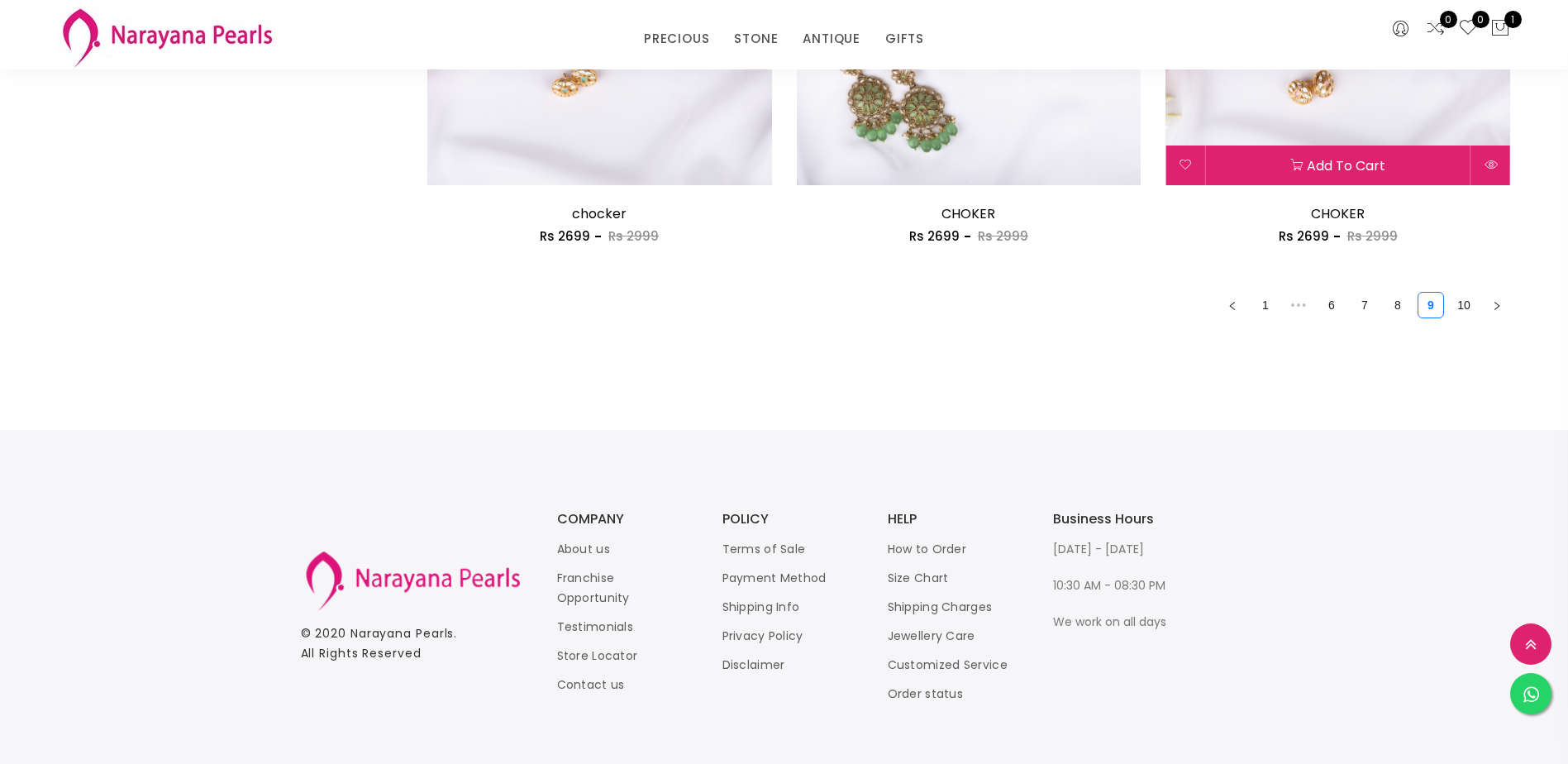
scroll to position [2976, 0]
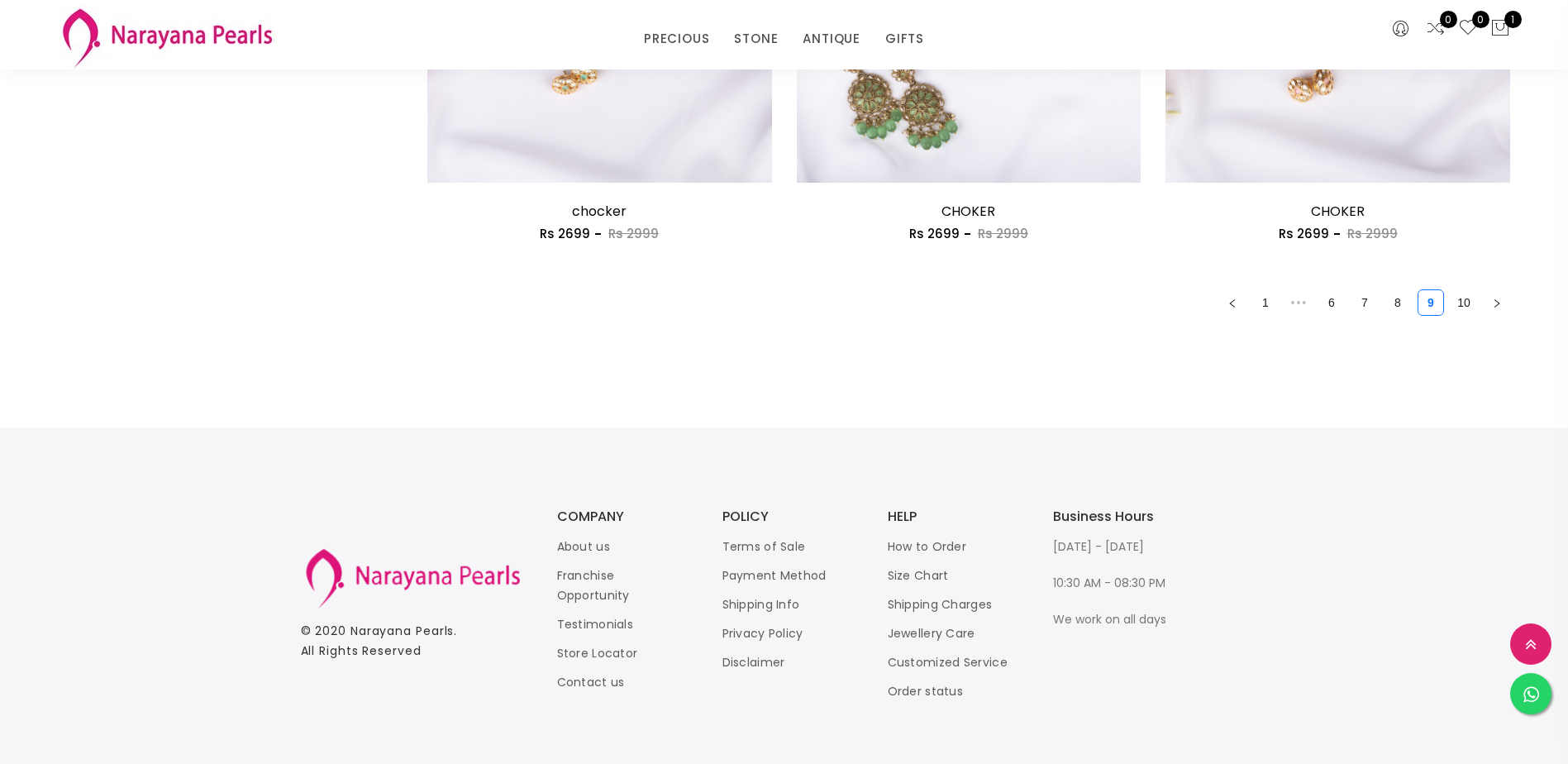
click at [1466, 299] on link "10" at bounding box center [1464, 302] width 24 height 24
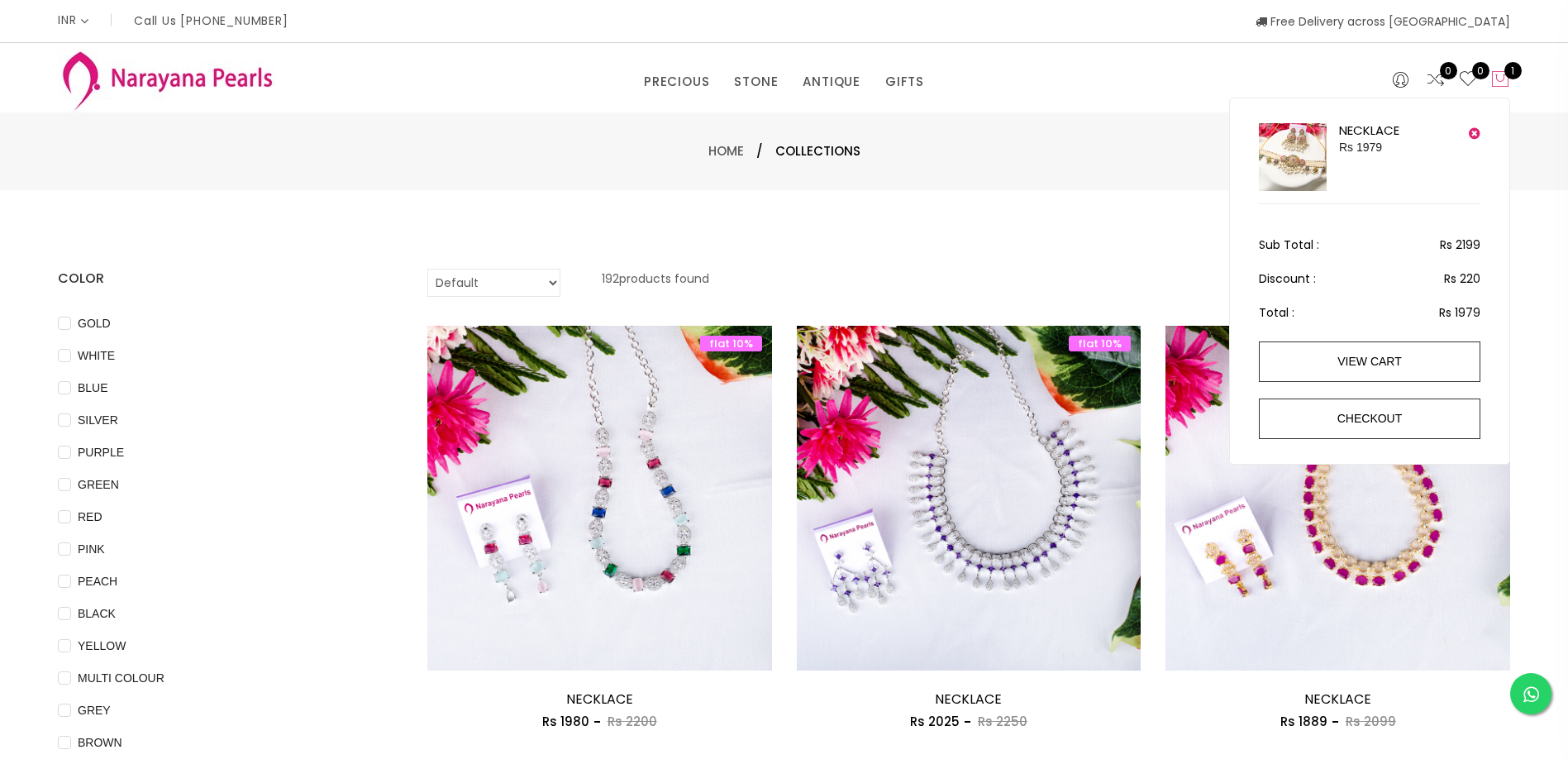
click at [1504, 74] on icon at bounding box center [1501, 80] width 20 height 20
click at [1494, 80] on icon at bounding box center [1501, 80] width 20 height 20
click at [1303, 156] on img at bounding box center [1293, 157] width 68 height 68
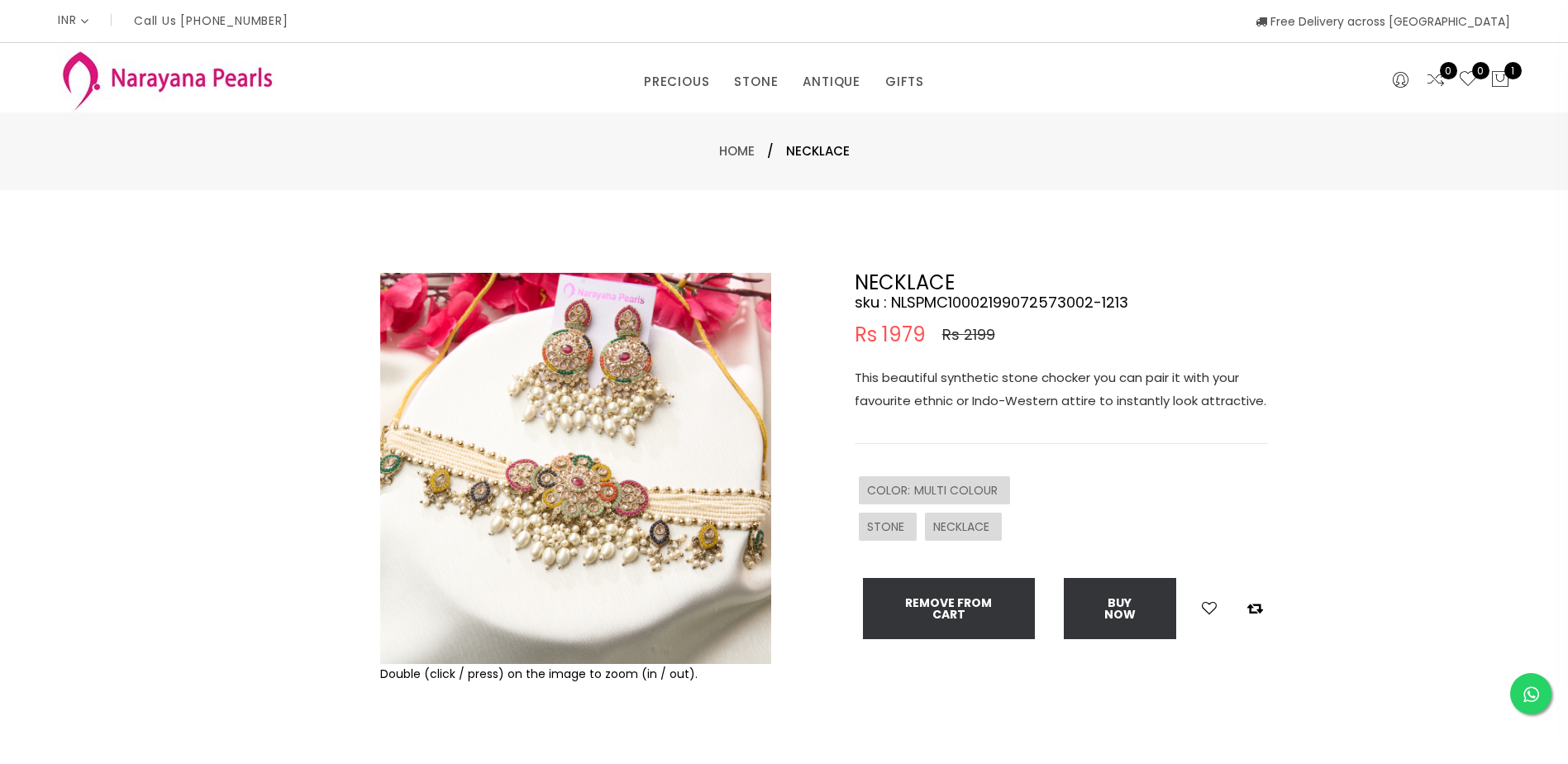
click at [516, 437] on img at bounding box center [575, 468] width 391 height 391
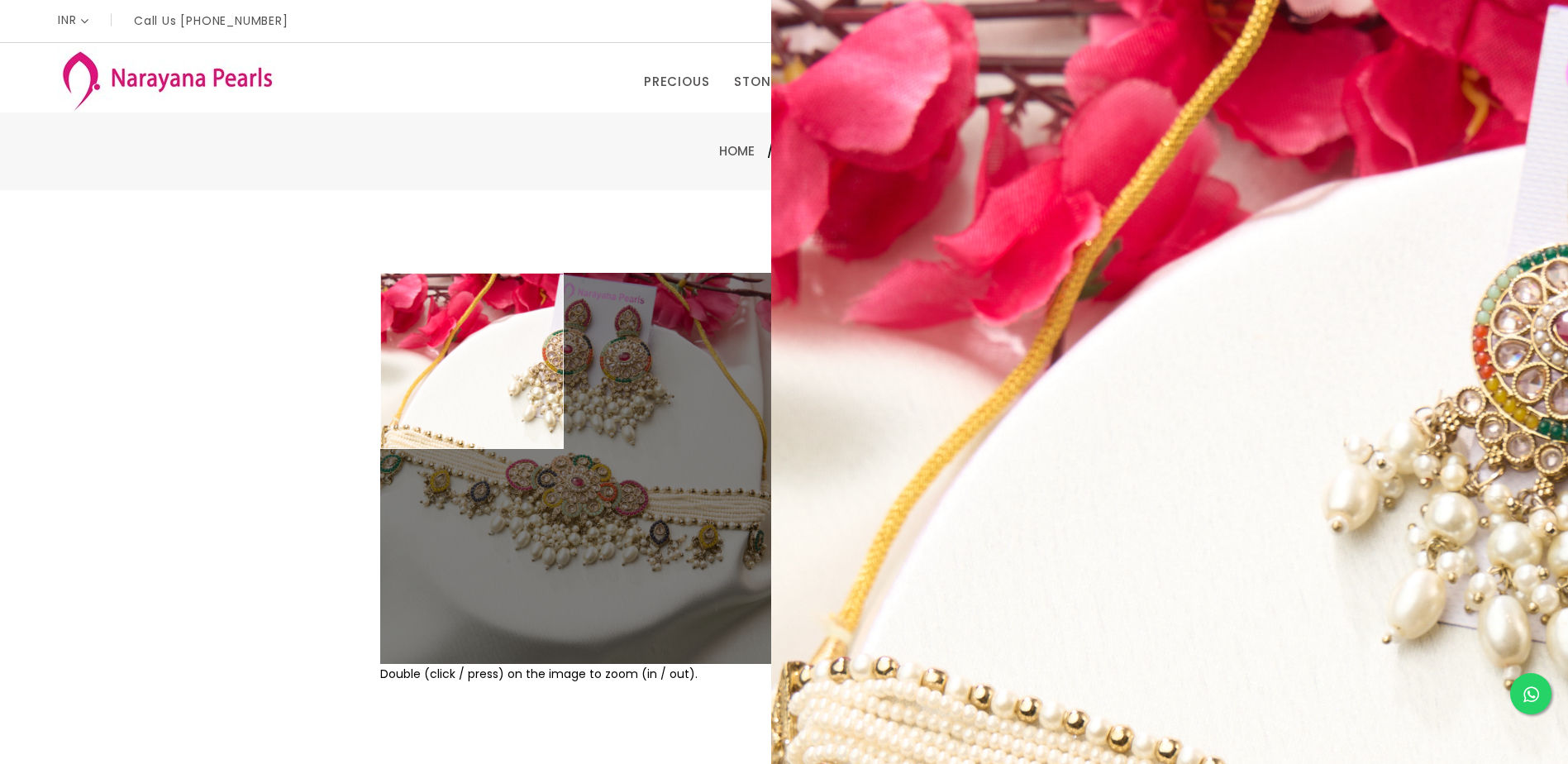
click at [404, 191] on div "Double (click / press) on the image to zoom (in / out). NECKLACE sku : NLSPMC10…" at bounding box center [784, 534] width 1568 height 686
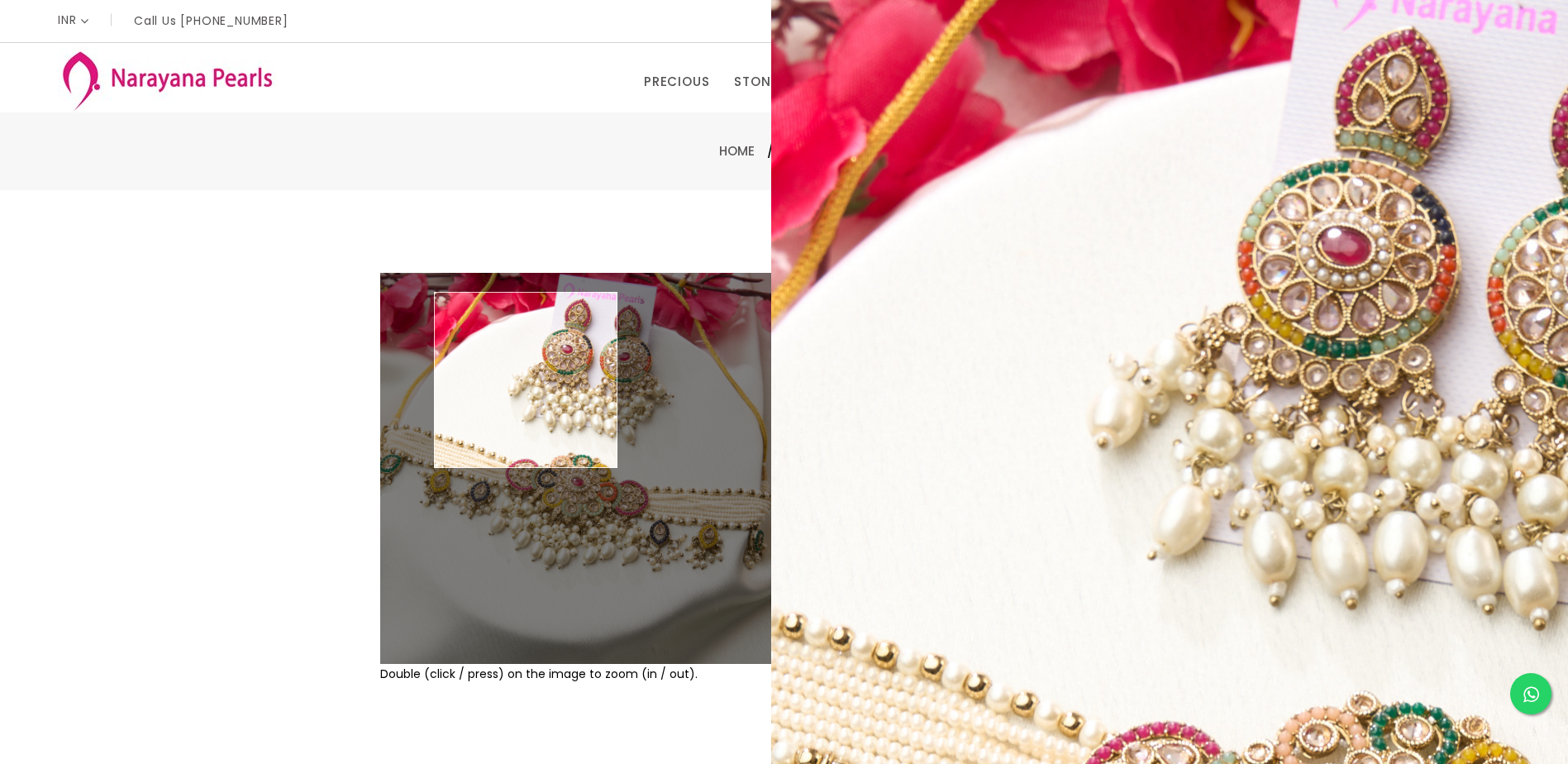
click at [526, 381] on img at bounding box center [575, 468] width 391 height 391
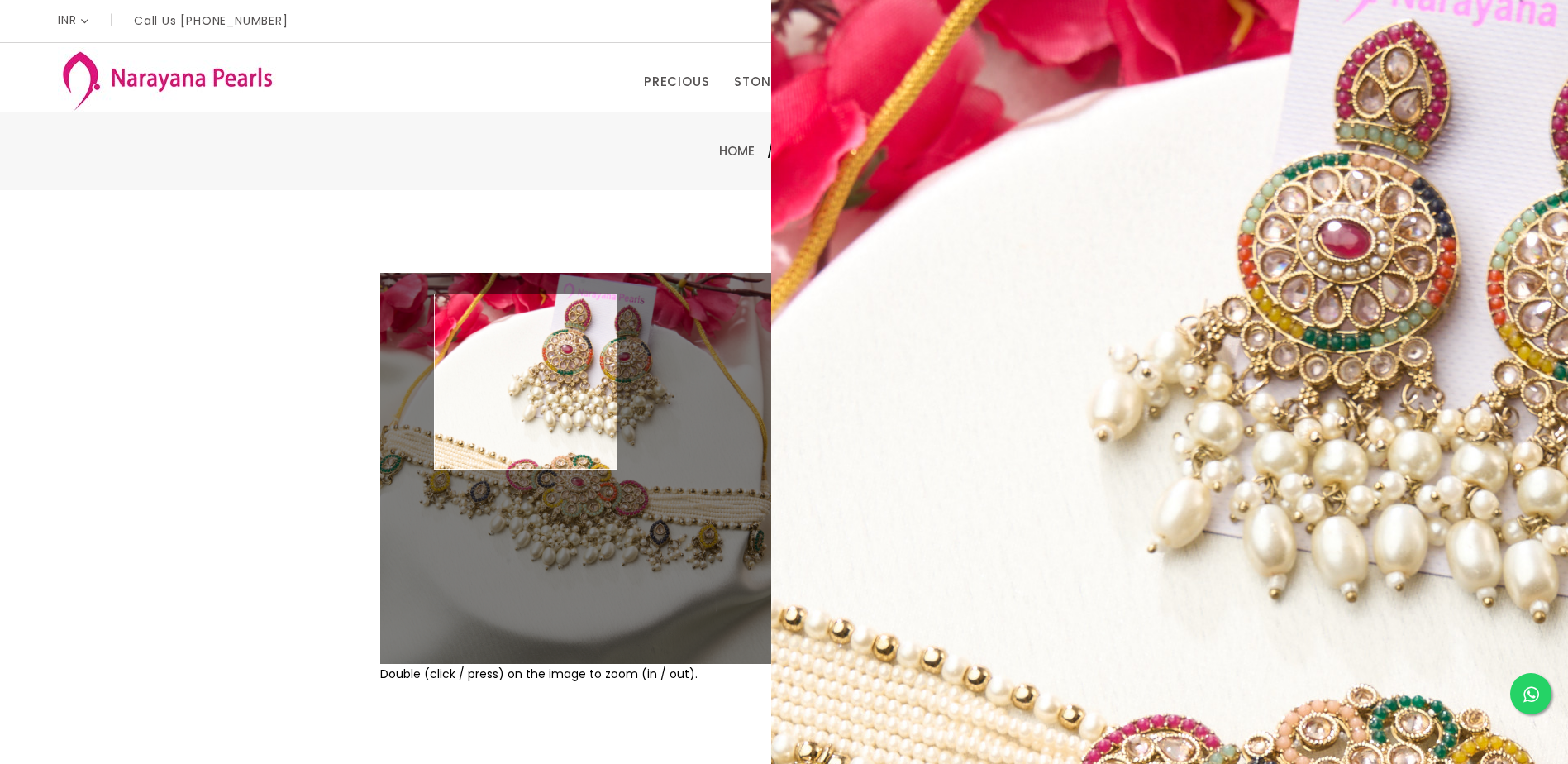
click at [526, 383] on img at bounding box center [575, 468] width 391 height 391
